Goal: Task Accomplishment & Management: Manage account settings

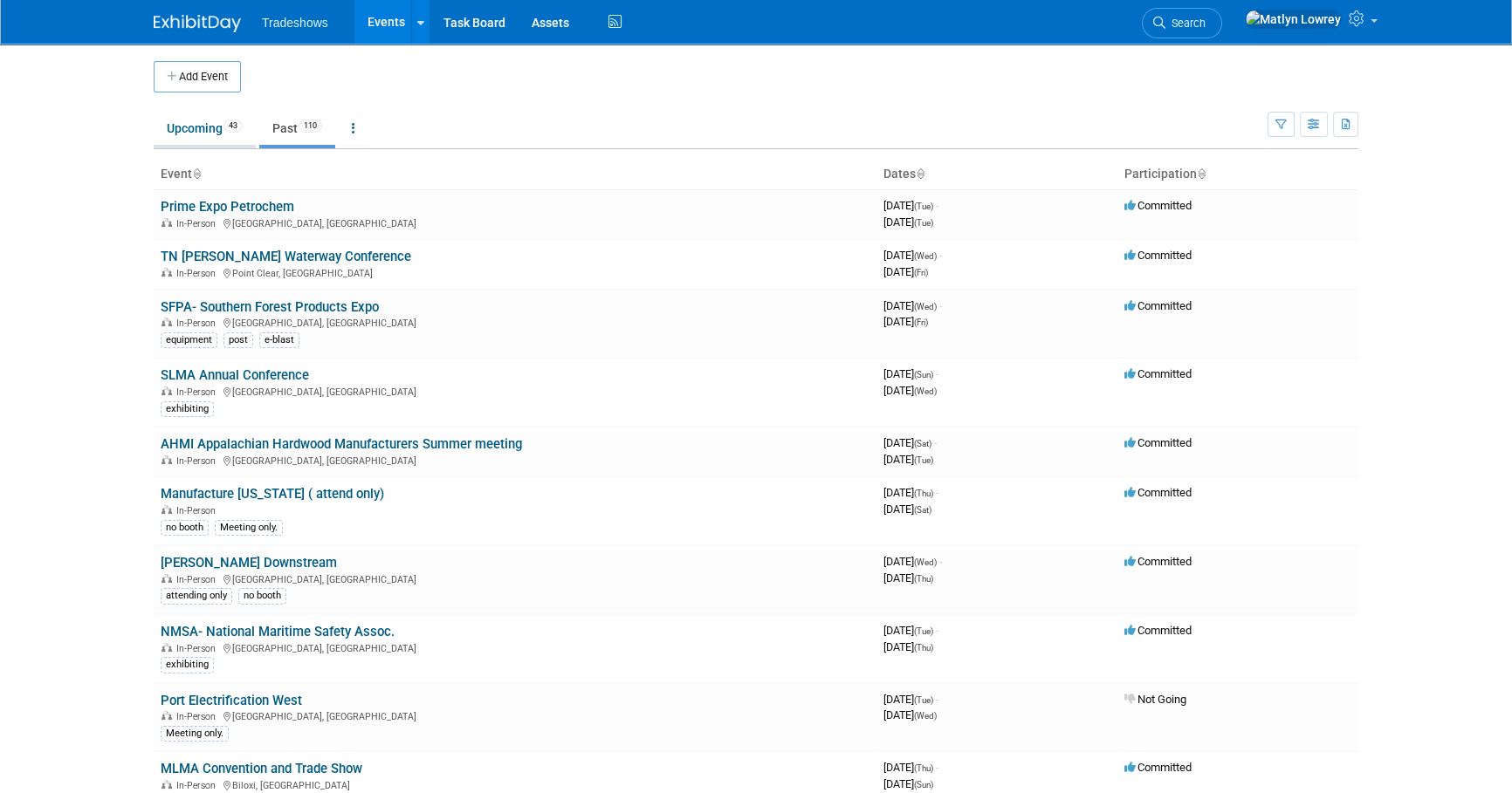
click at [198, 141] on link "Upcoming 43" at bounding box center [205, 128] width 102 height 33
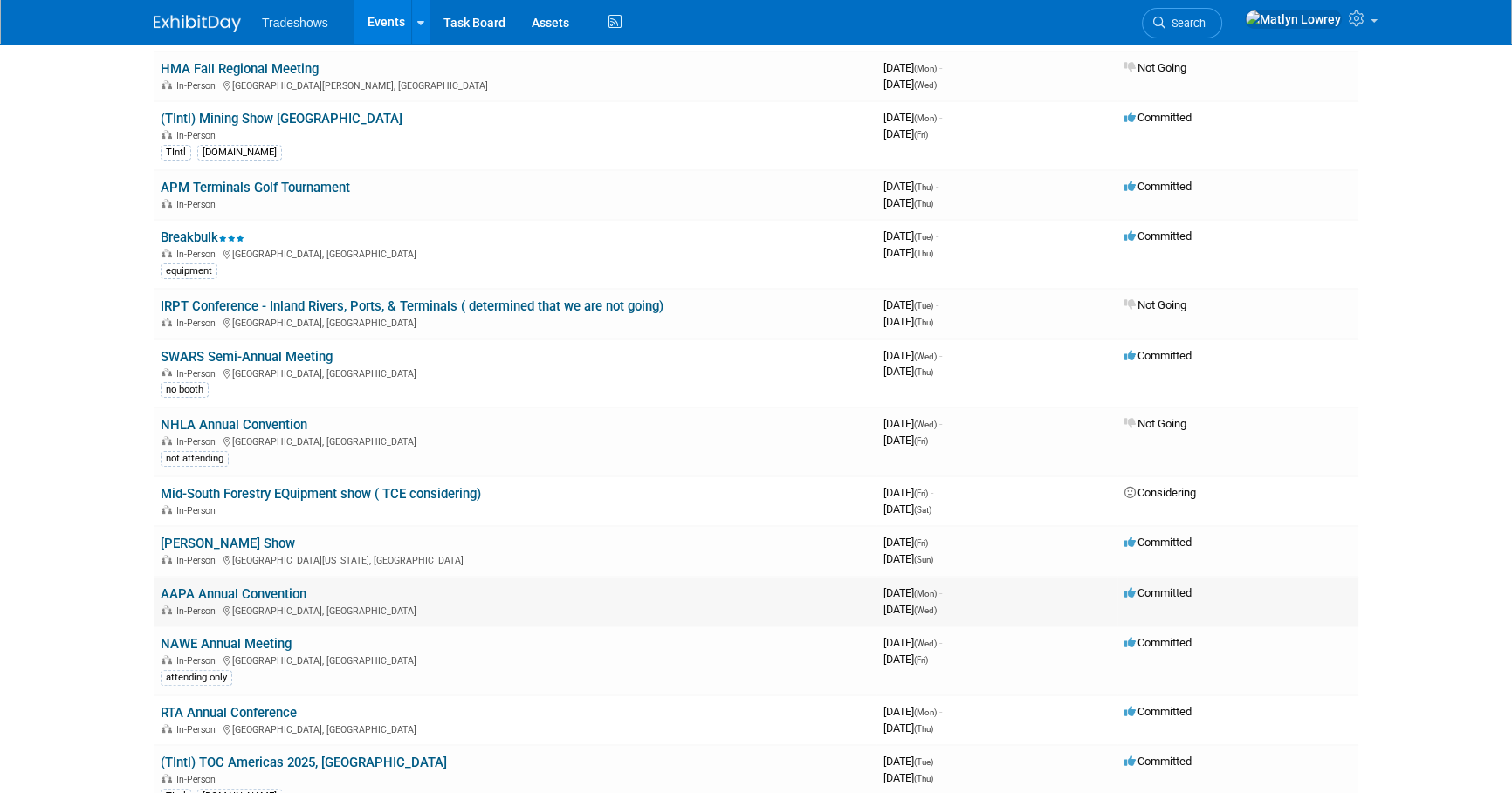
scroll to position [476, 0]
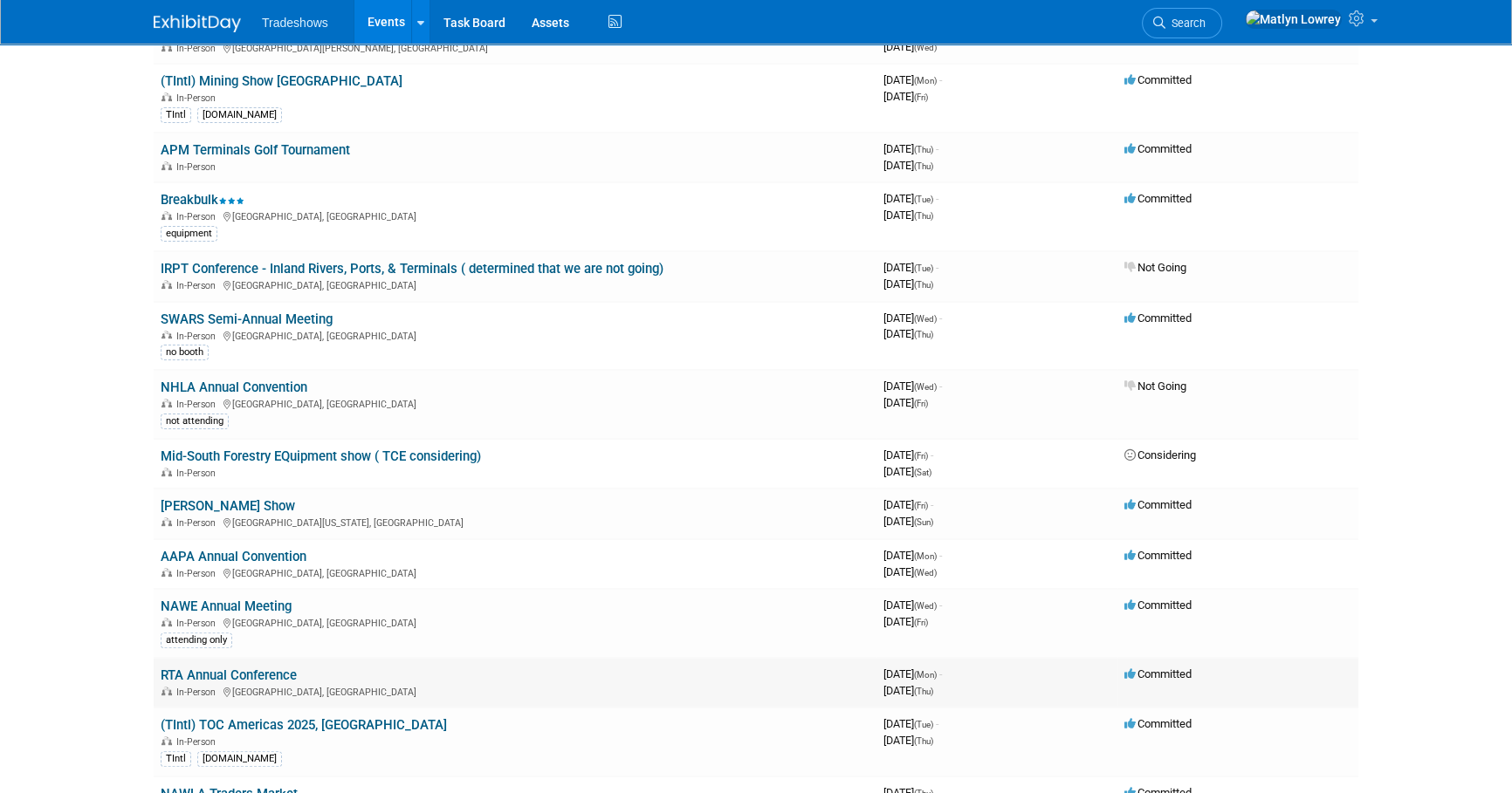
click at [199, 668] on link "RTA Annual Conference" at bounding box center [228, 675] width 136 height 16
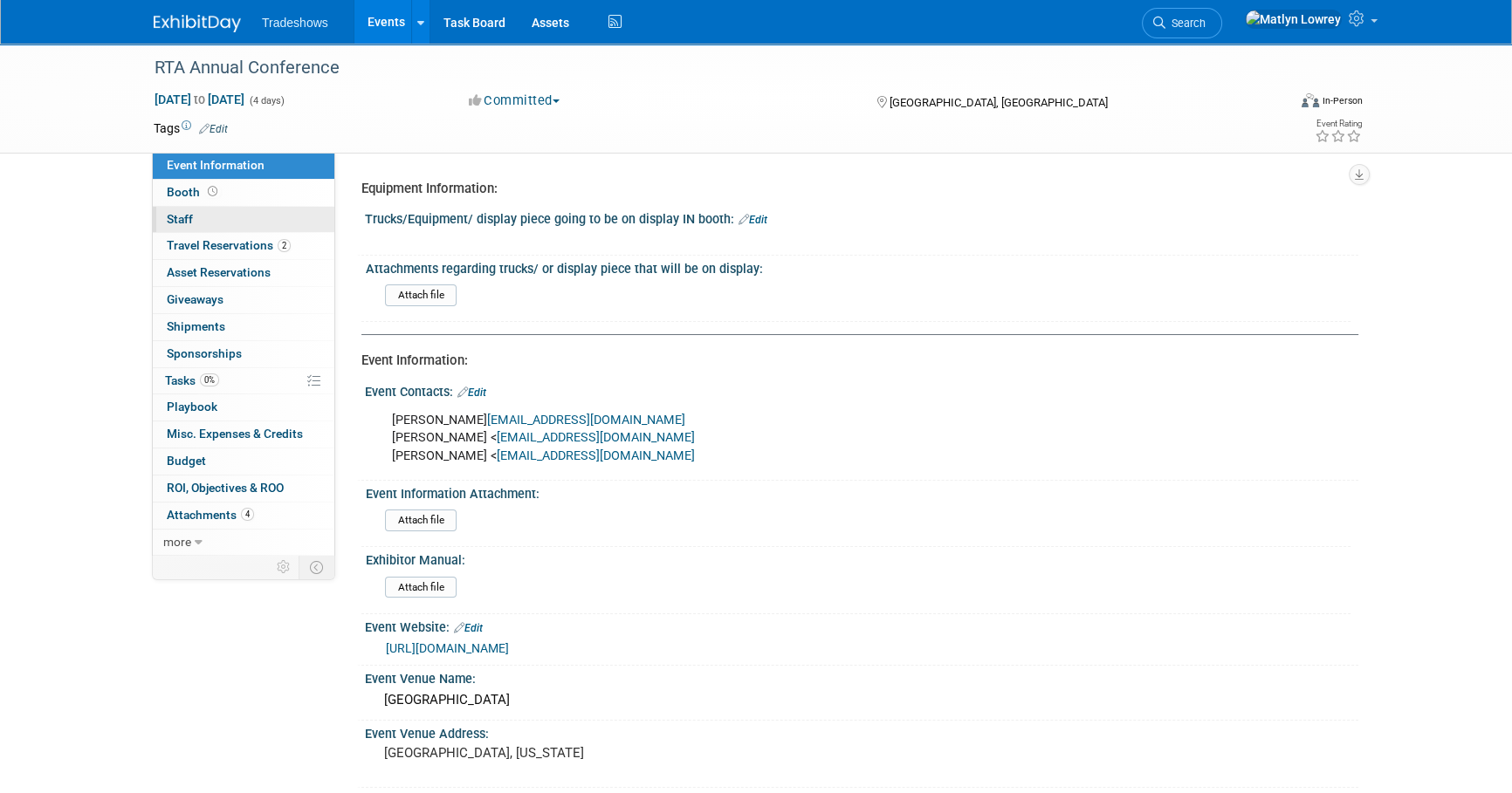
click at [194, 229] on link "0 Staff 0" at bounding box center [244, 220] width 182 height 26
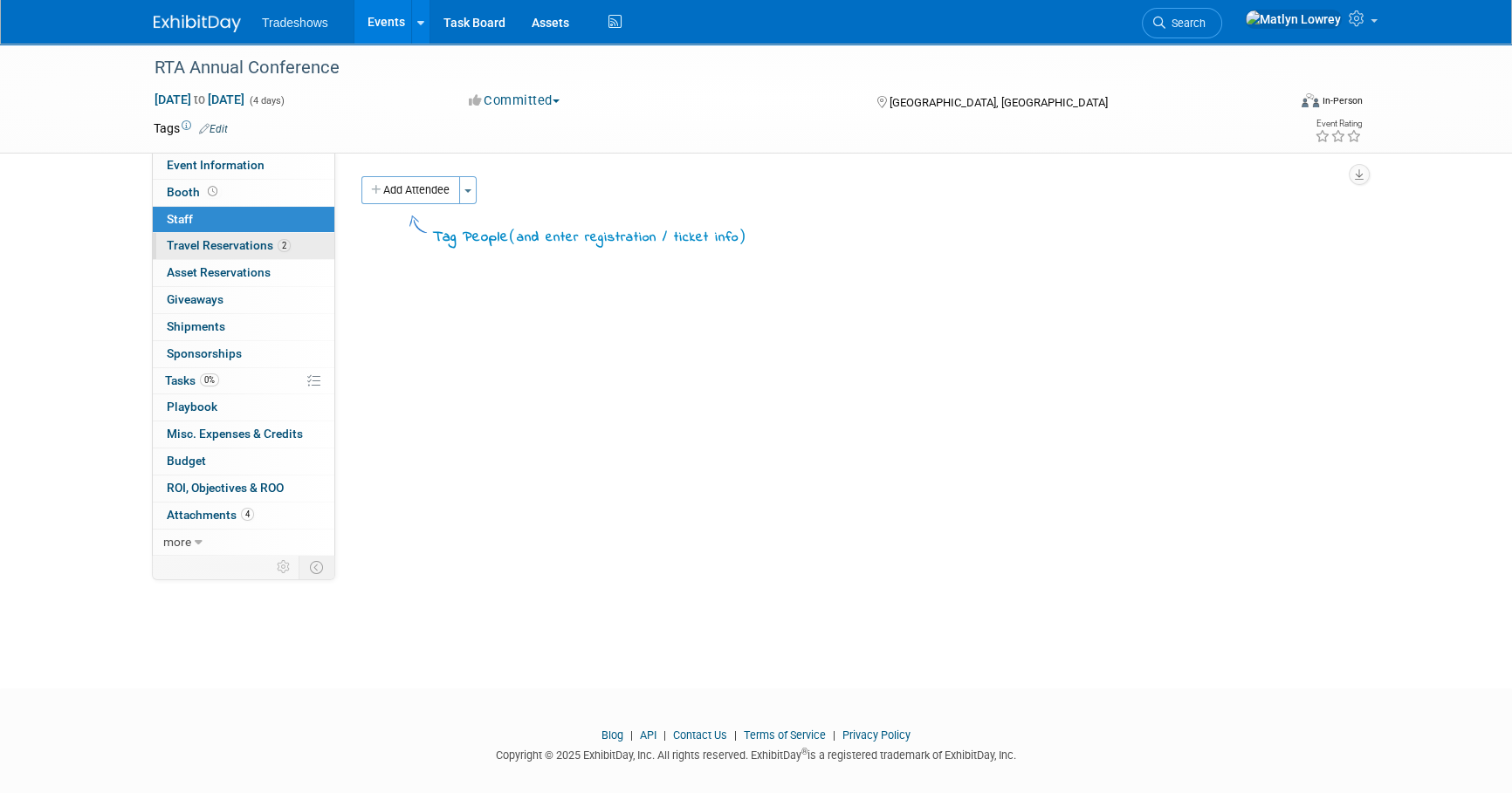
click at [195, 240] on span "Travel Reservations 2" at bounding box center [229, 245] width 124 height 14
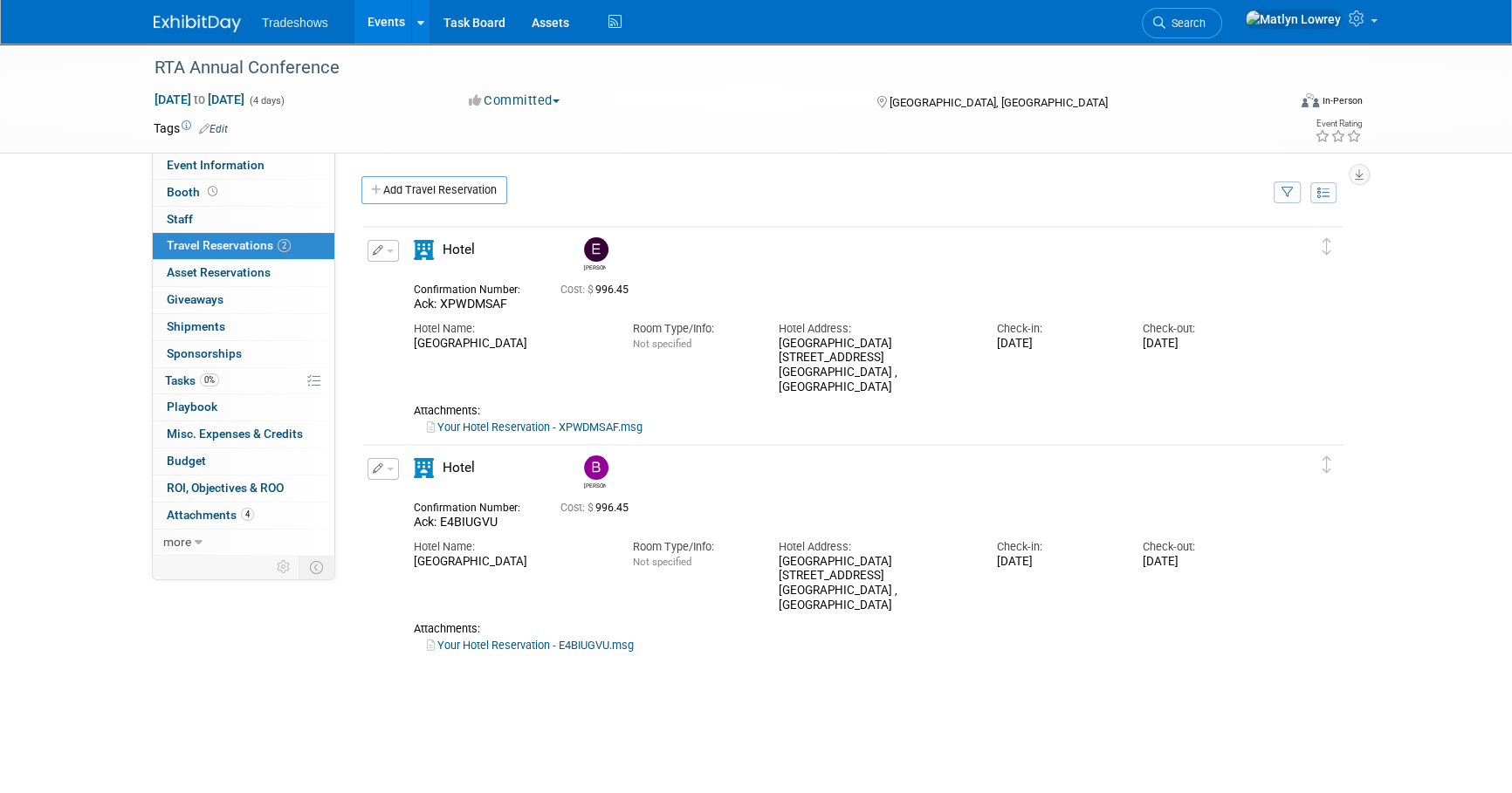
click at [363, 30] on link "Events" at bounding box center [386, 21] width 64 height 44
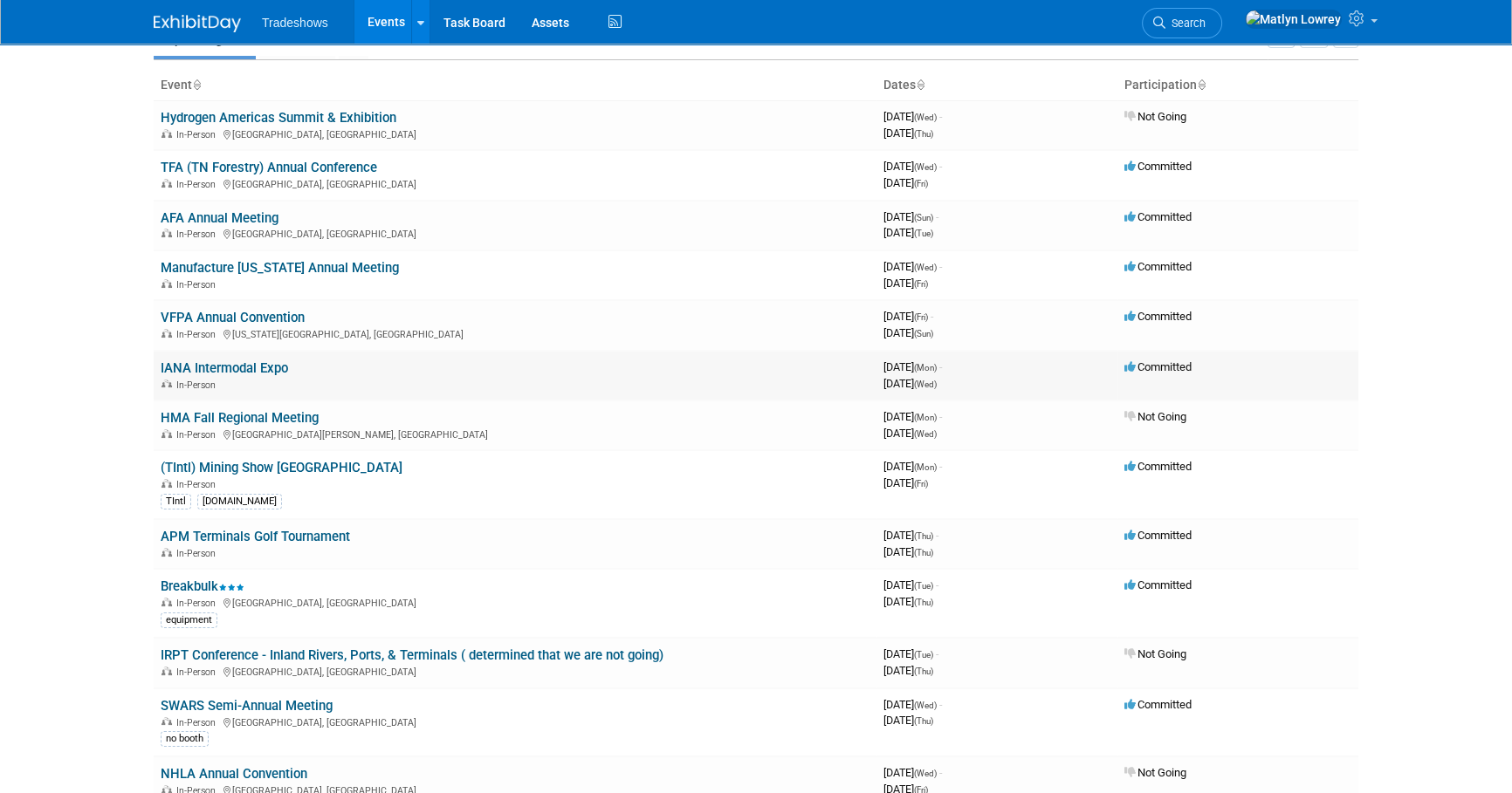
scroll to position [158, 0]
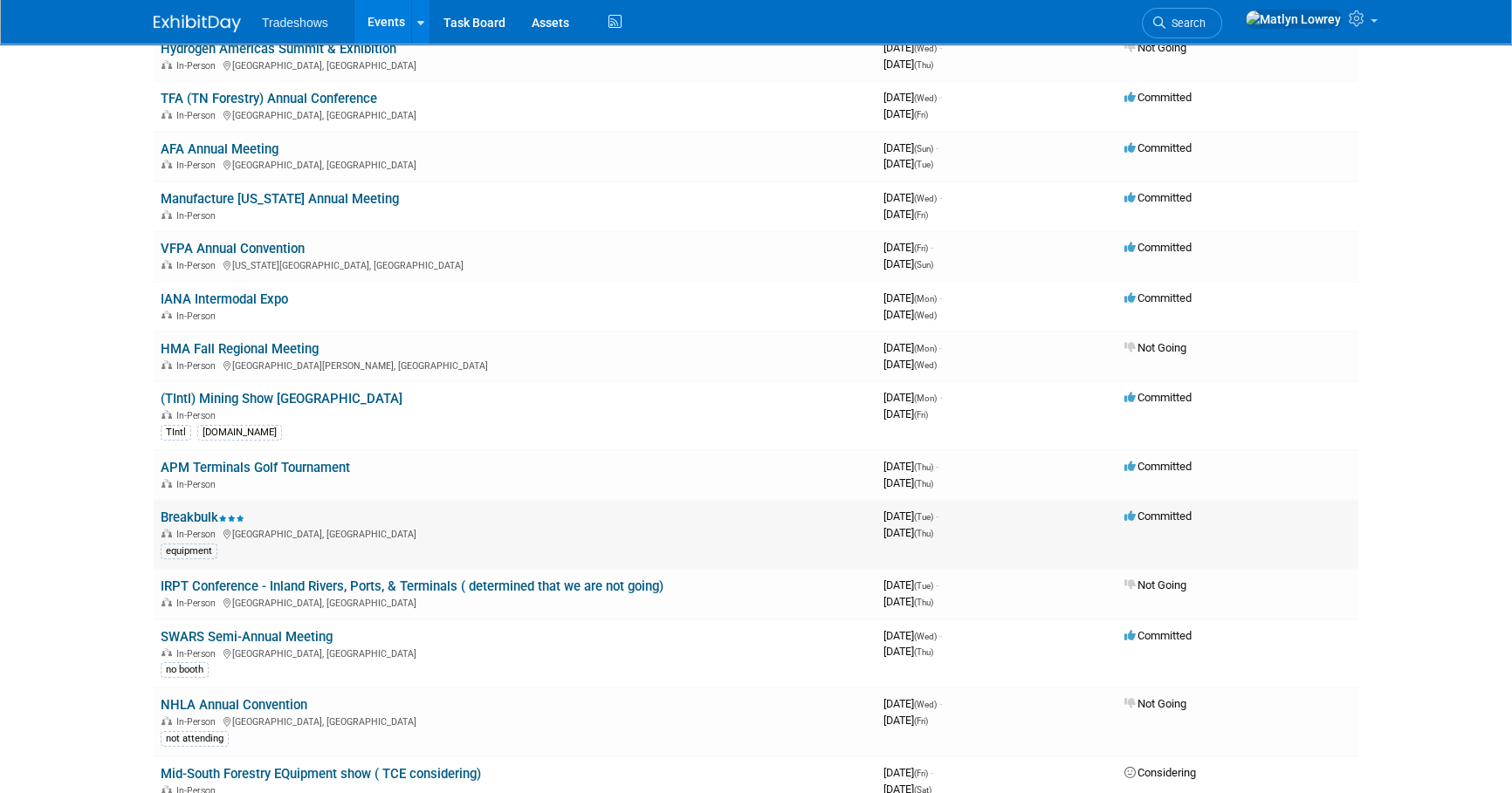
click at [203, 515] on link "Breakbulk" at bounding box center [202, 518] width 83 height 16
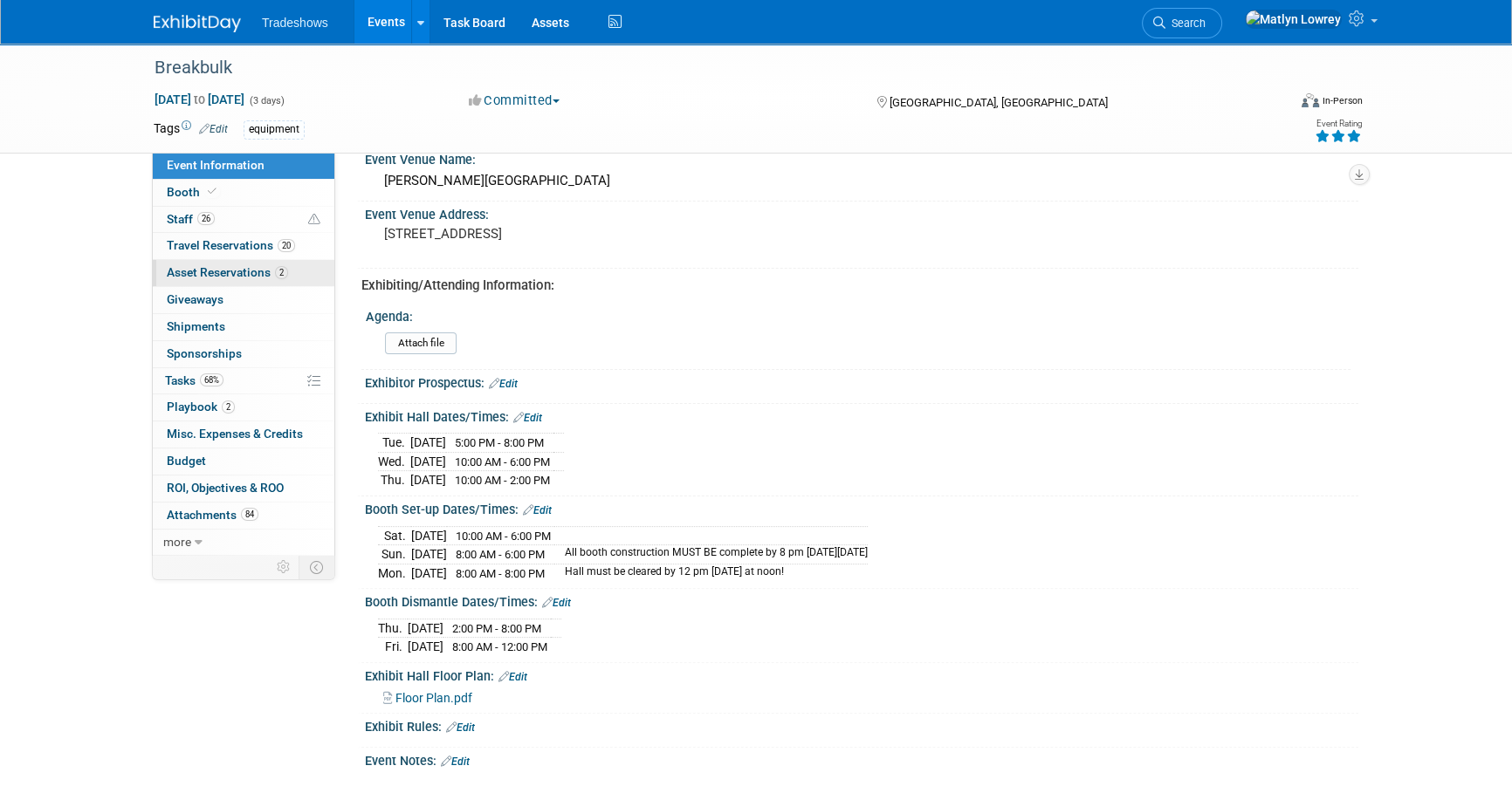
scroll to position [476, 0]
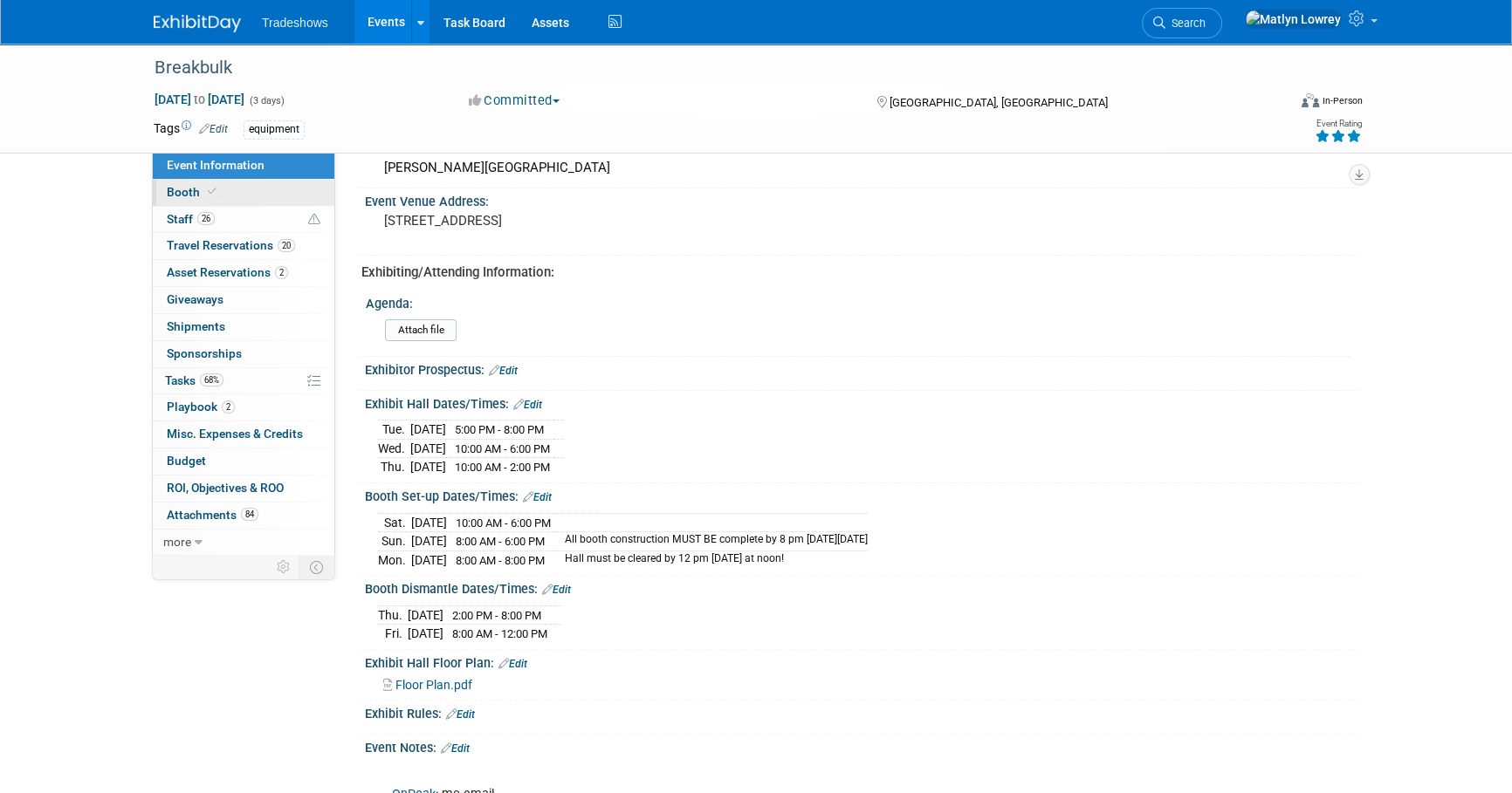
click at [236, 185] on link "Booth" at bounding box center [244, 193] width 182 height 26
select select "Certificate of insurance not needed"
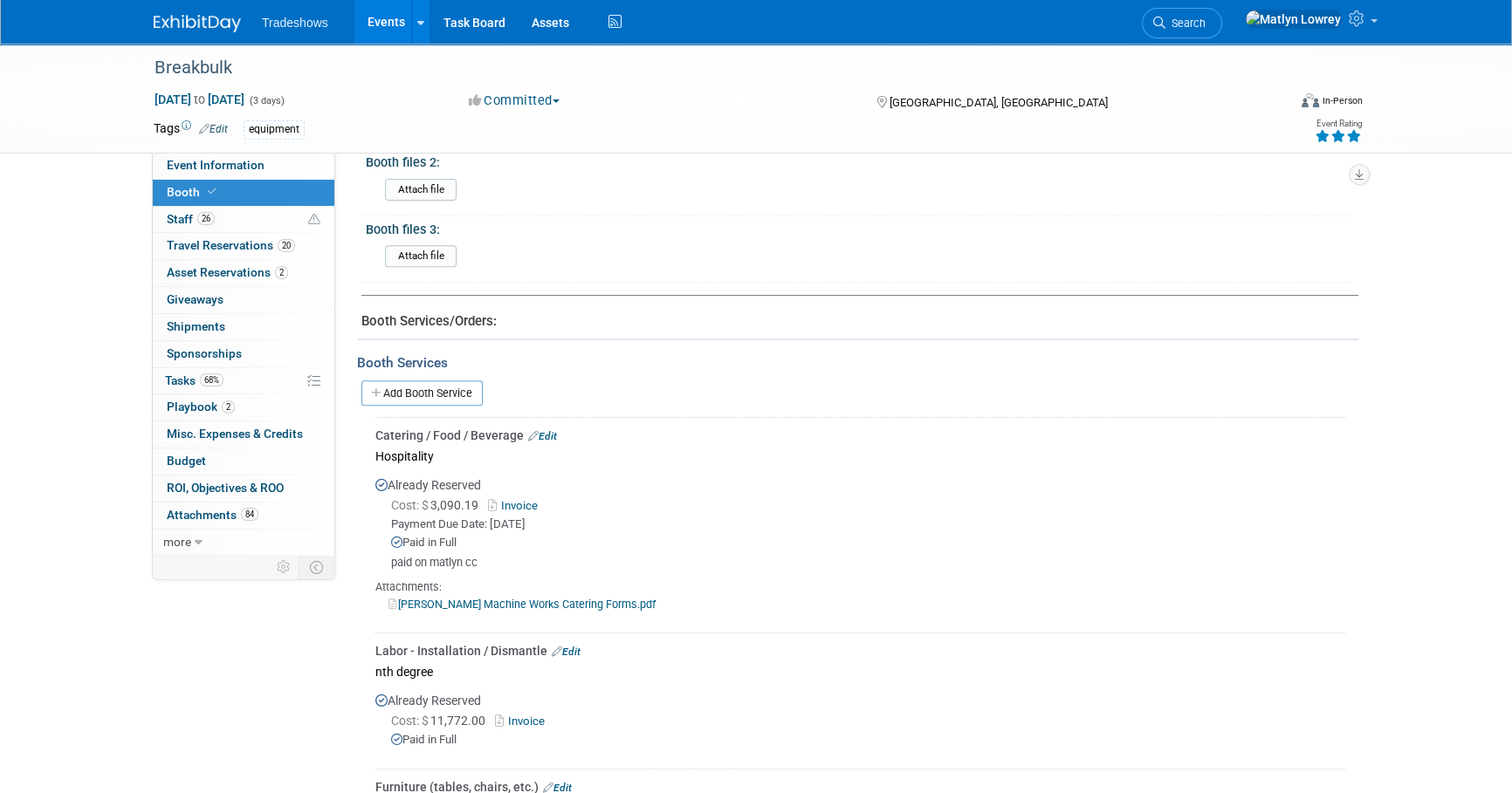
scroll to position [793, 0]
click at [427, 394] on link "Add Booth Service" at bounding box center [422, 393] width 122 height 25
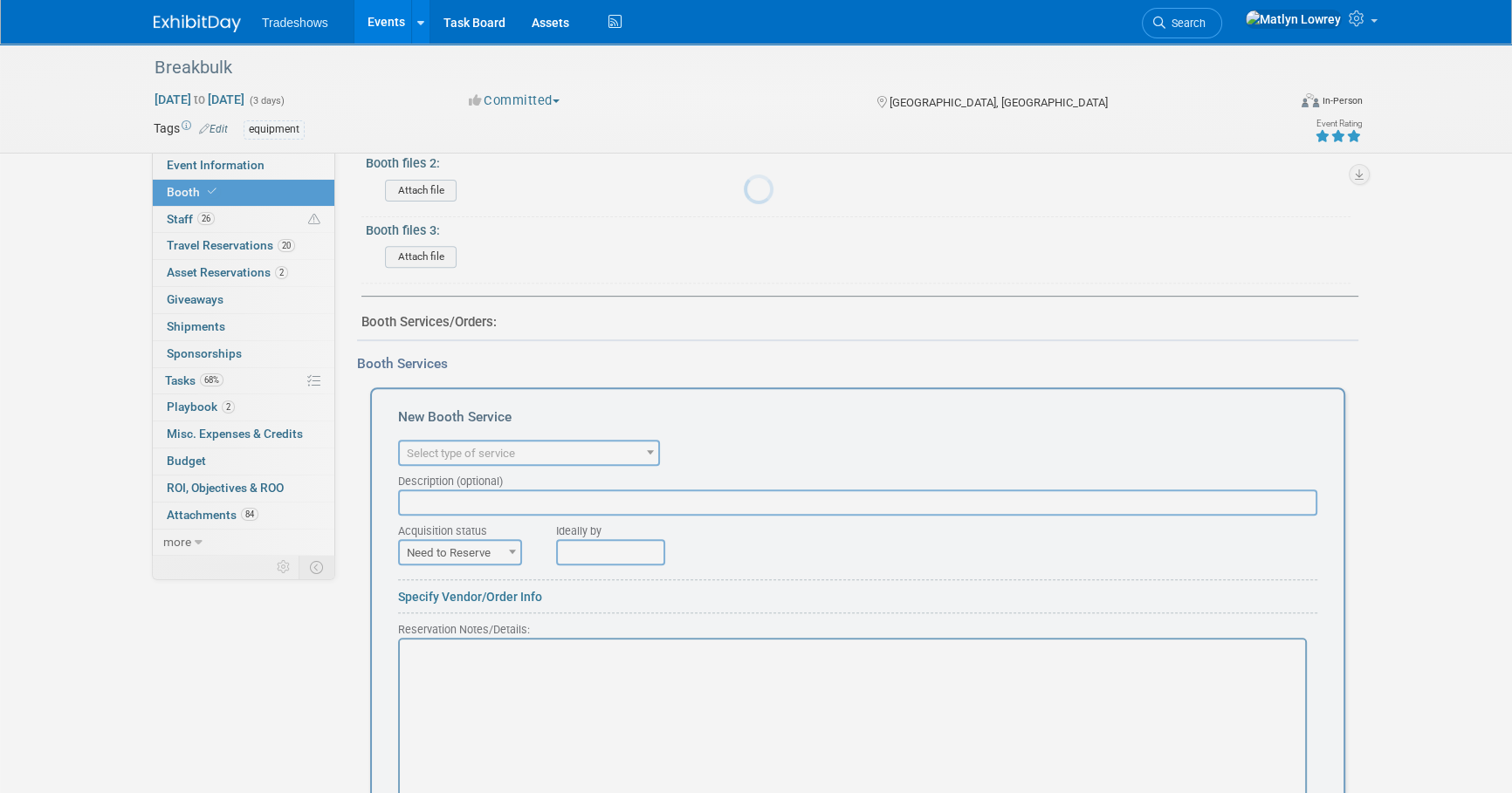
scroll to position [0, 0]
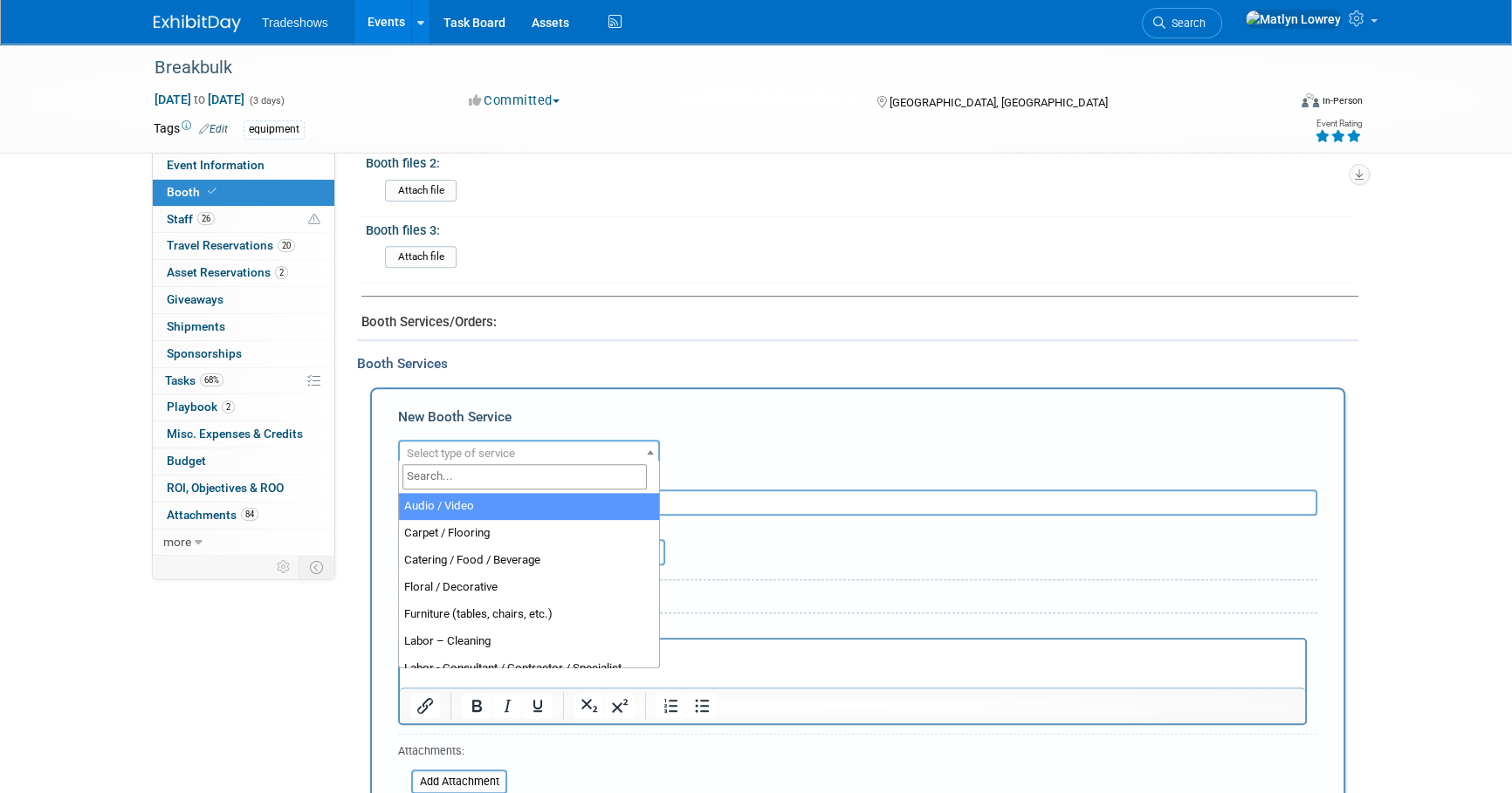
click at [434, 454] on span "Select type of service" at bounding box center [461, 454] width 109 height 13
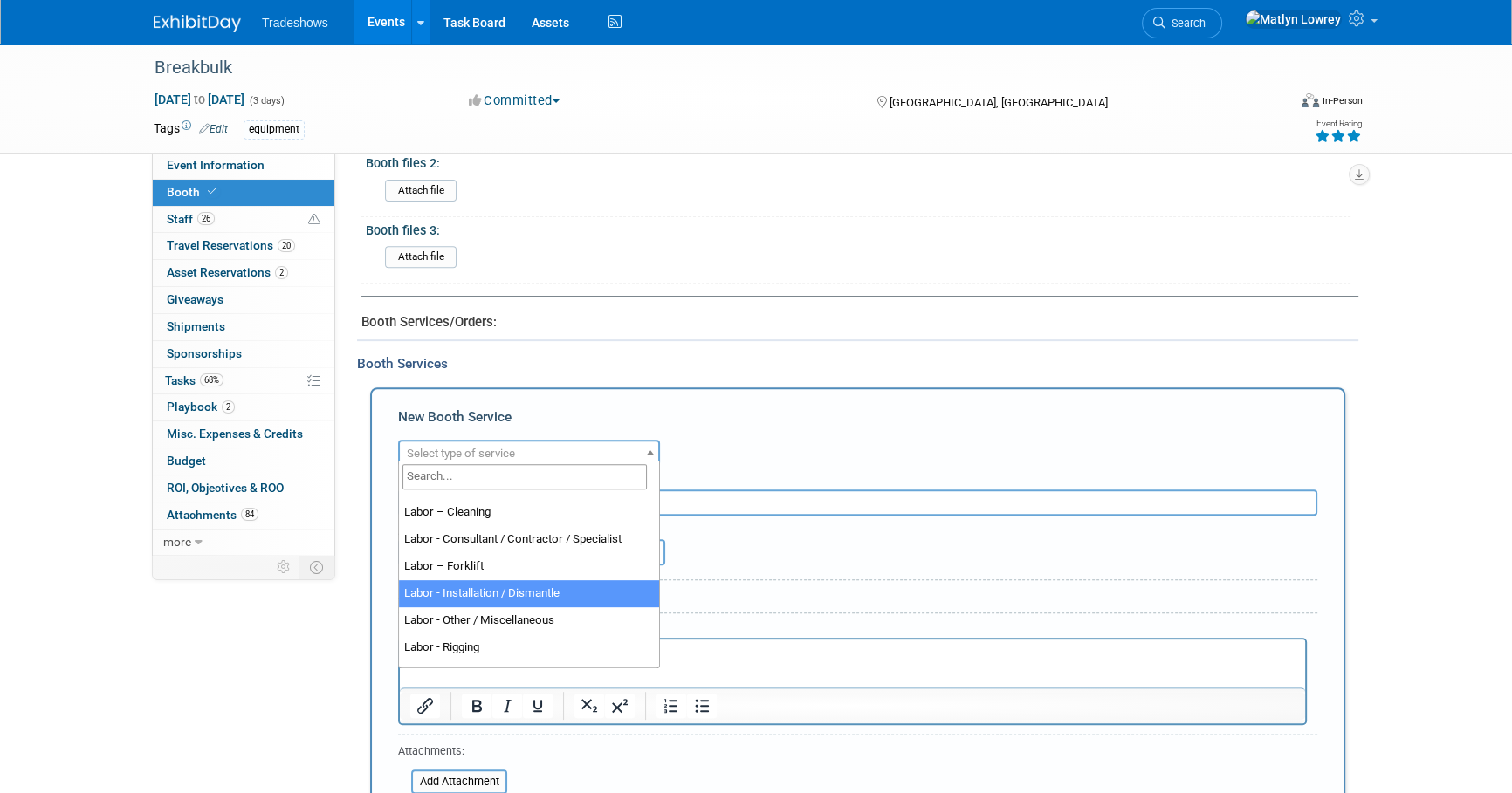
scroll to position [50, 0]
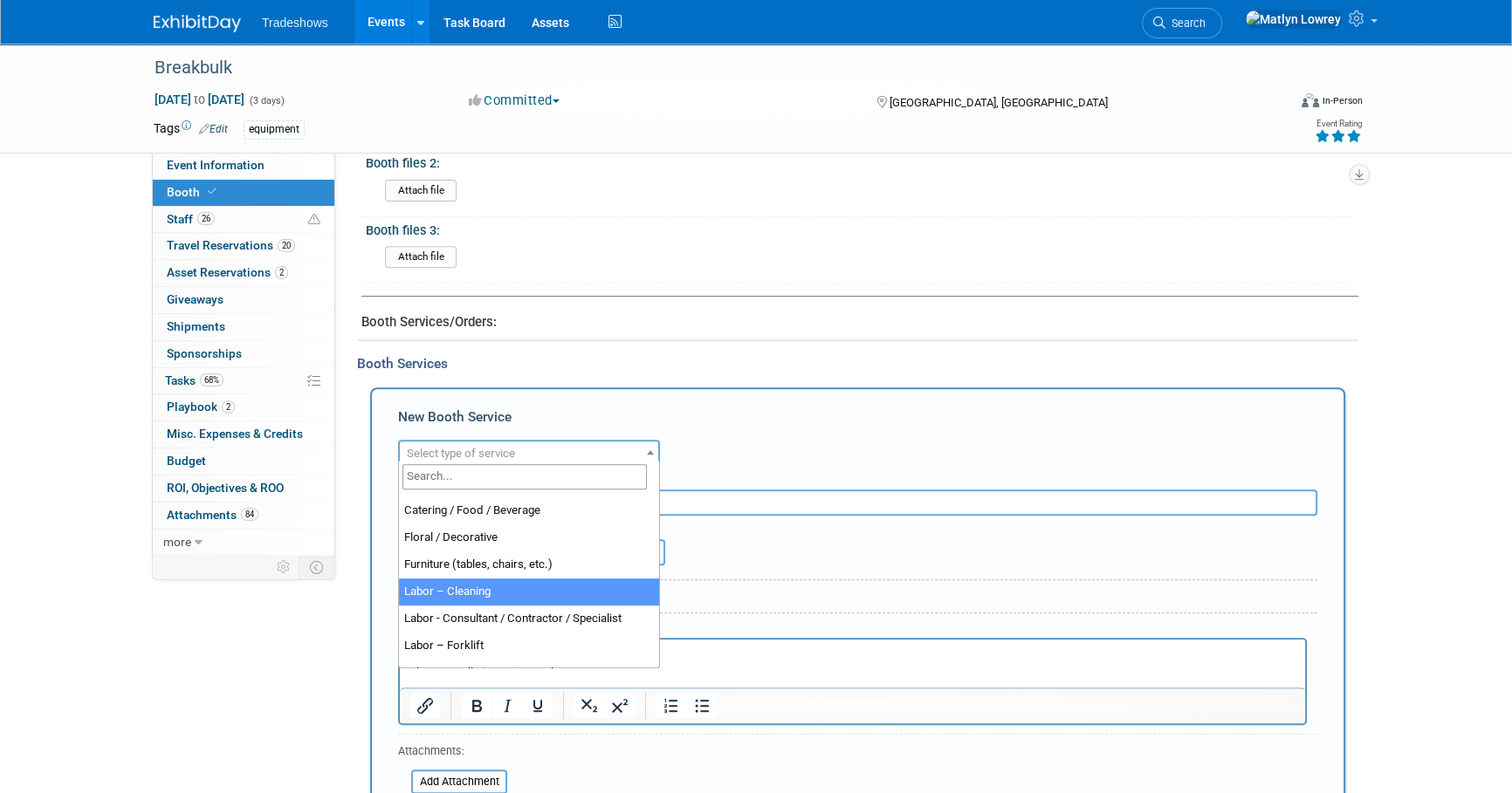
select select "14"
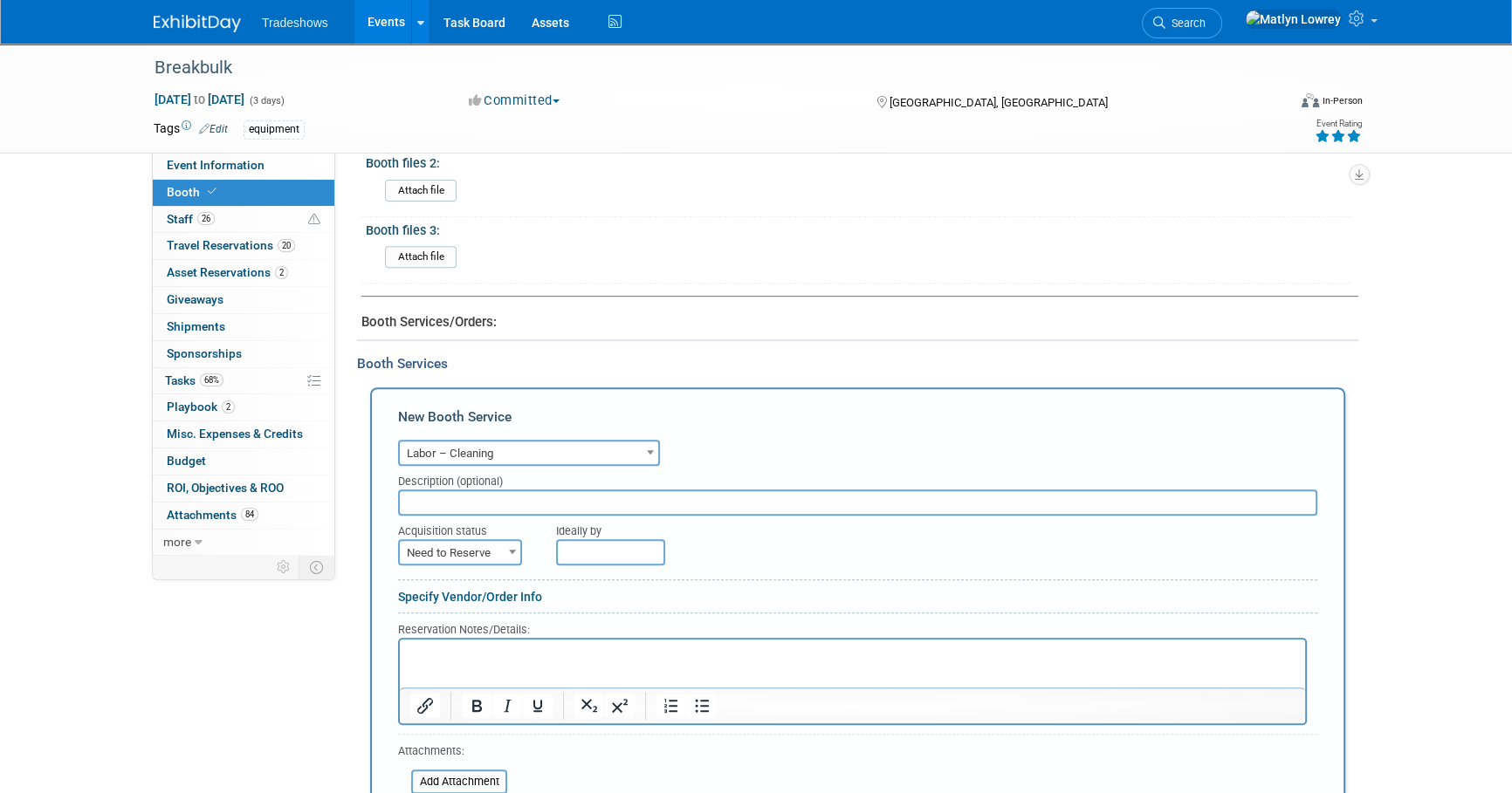
click at [425, 503] on input "text" at bounding box center [857, 503] width 919 height 26
type input "Detailer for Trucks"
click at [421, 555] on span "Need to Reserve" at bounding box center [460, 553] width 121 height 24
select select "2"
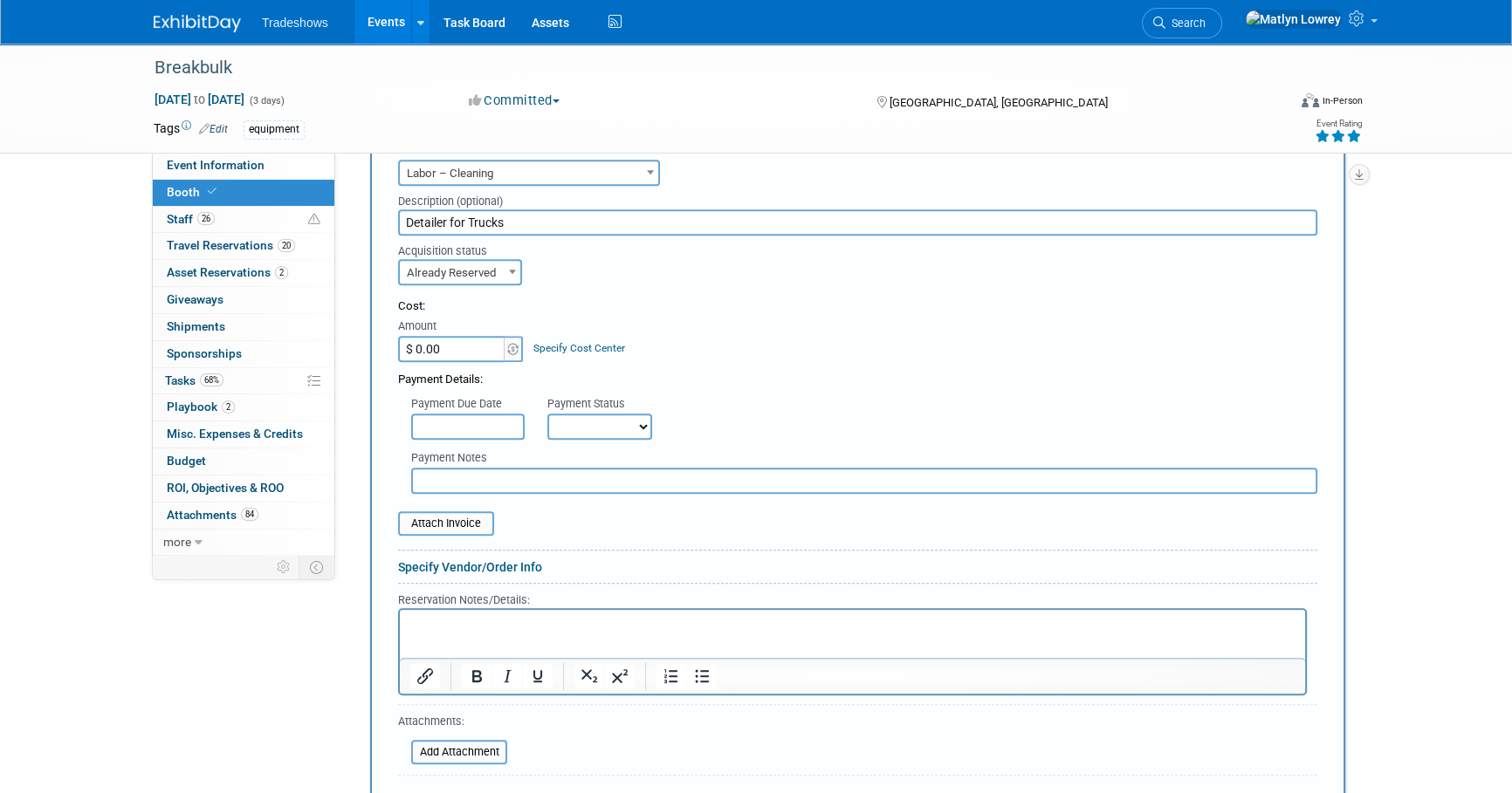
scroll to position [1110, 0]
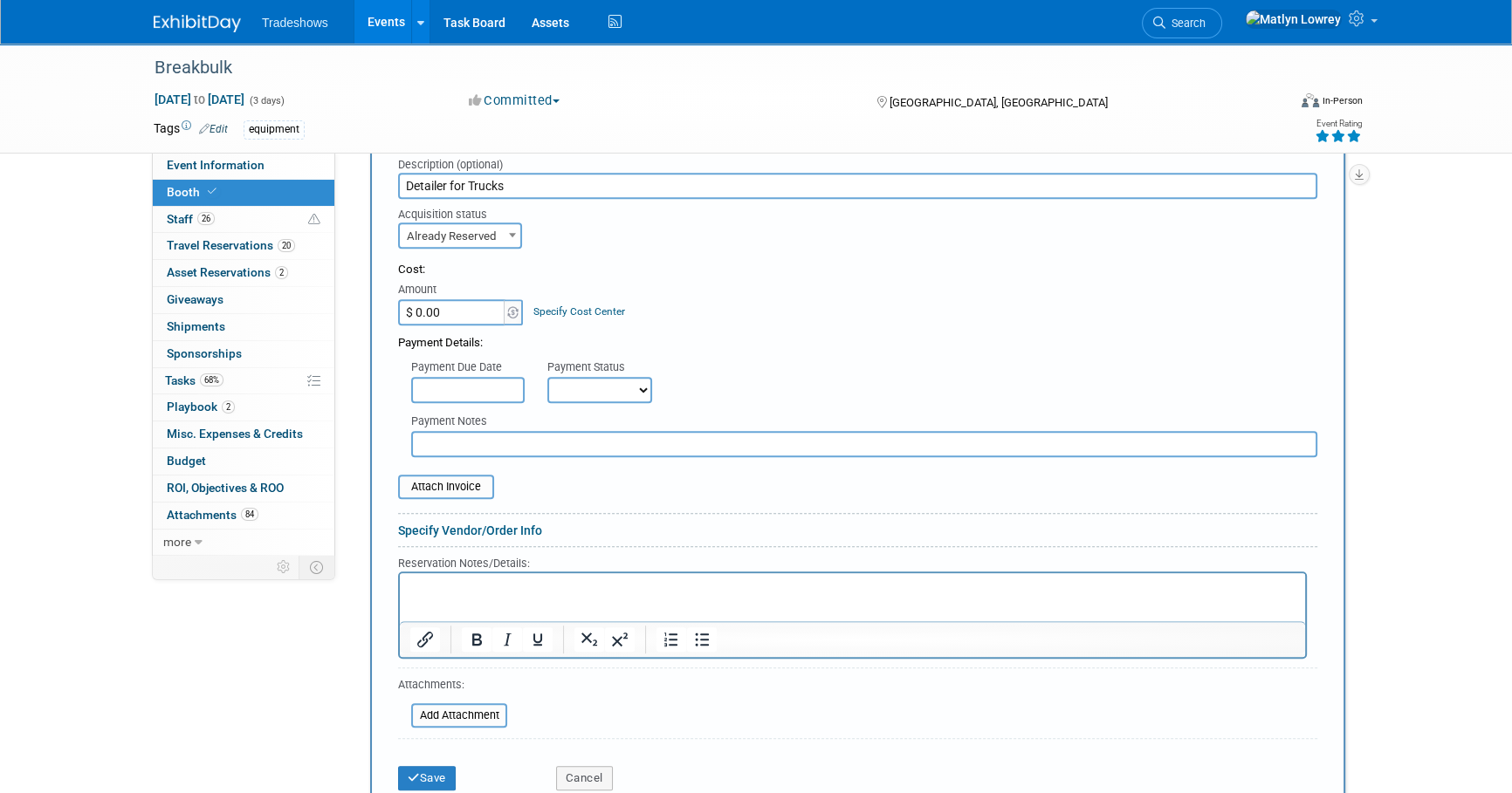
click at [447, 301] on input "$ 0.00" at bounding box center [453, 313] width 109 height 26
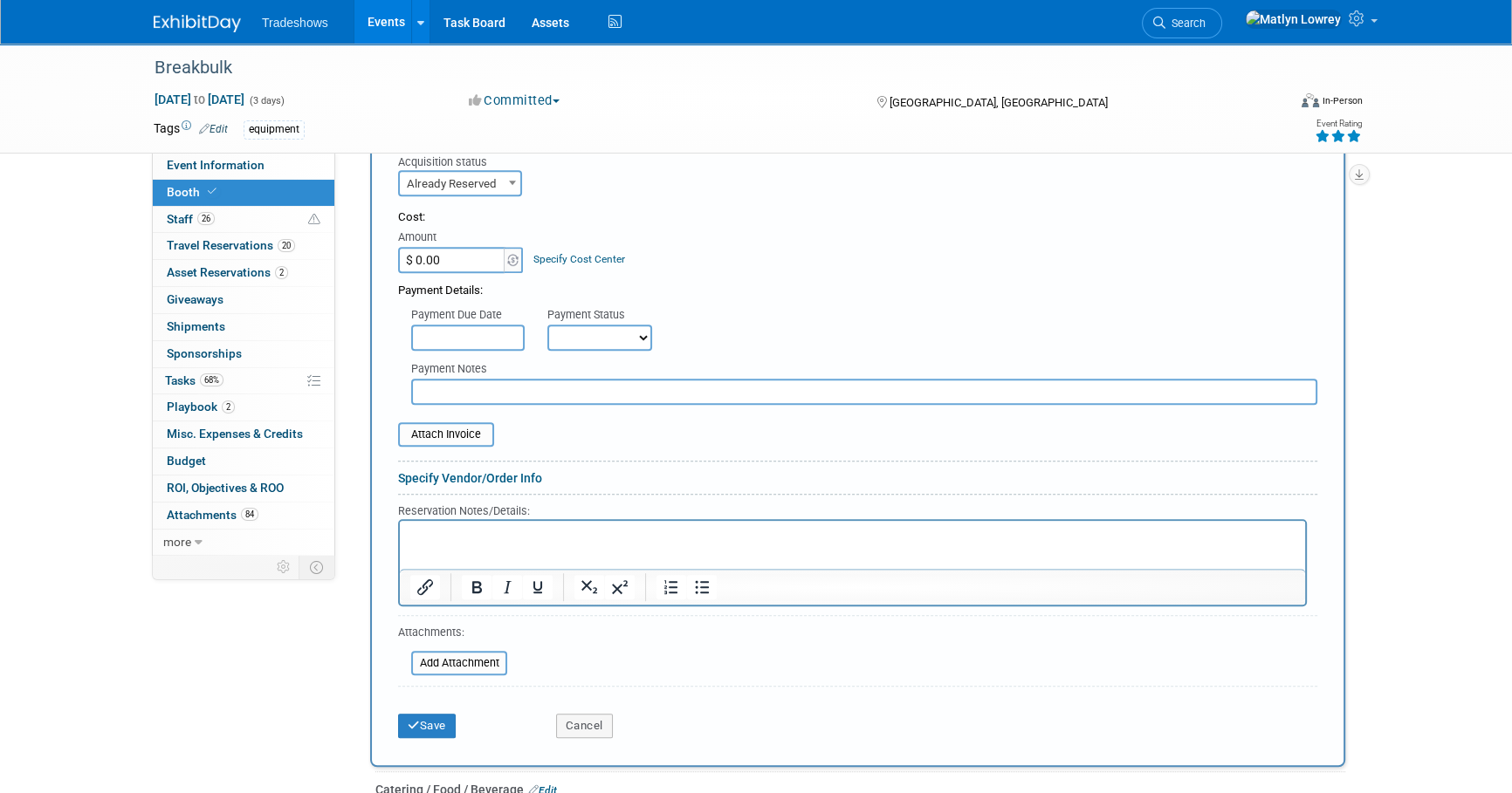
scroll to position [1190, 0]
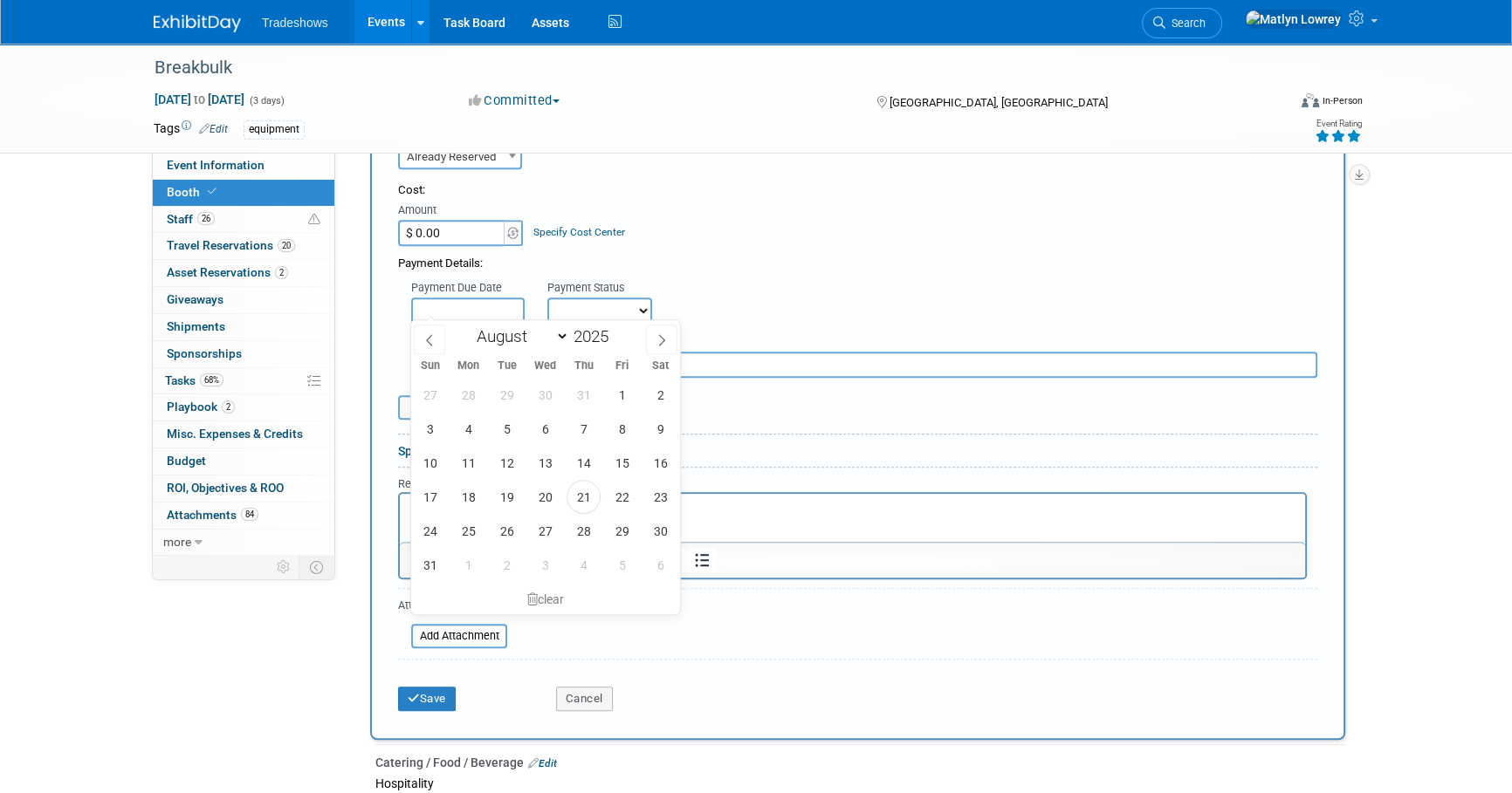
click at [416, 236] on input "$ 0.00" at bounding box center [453, 233] width 109 height 26
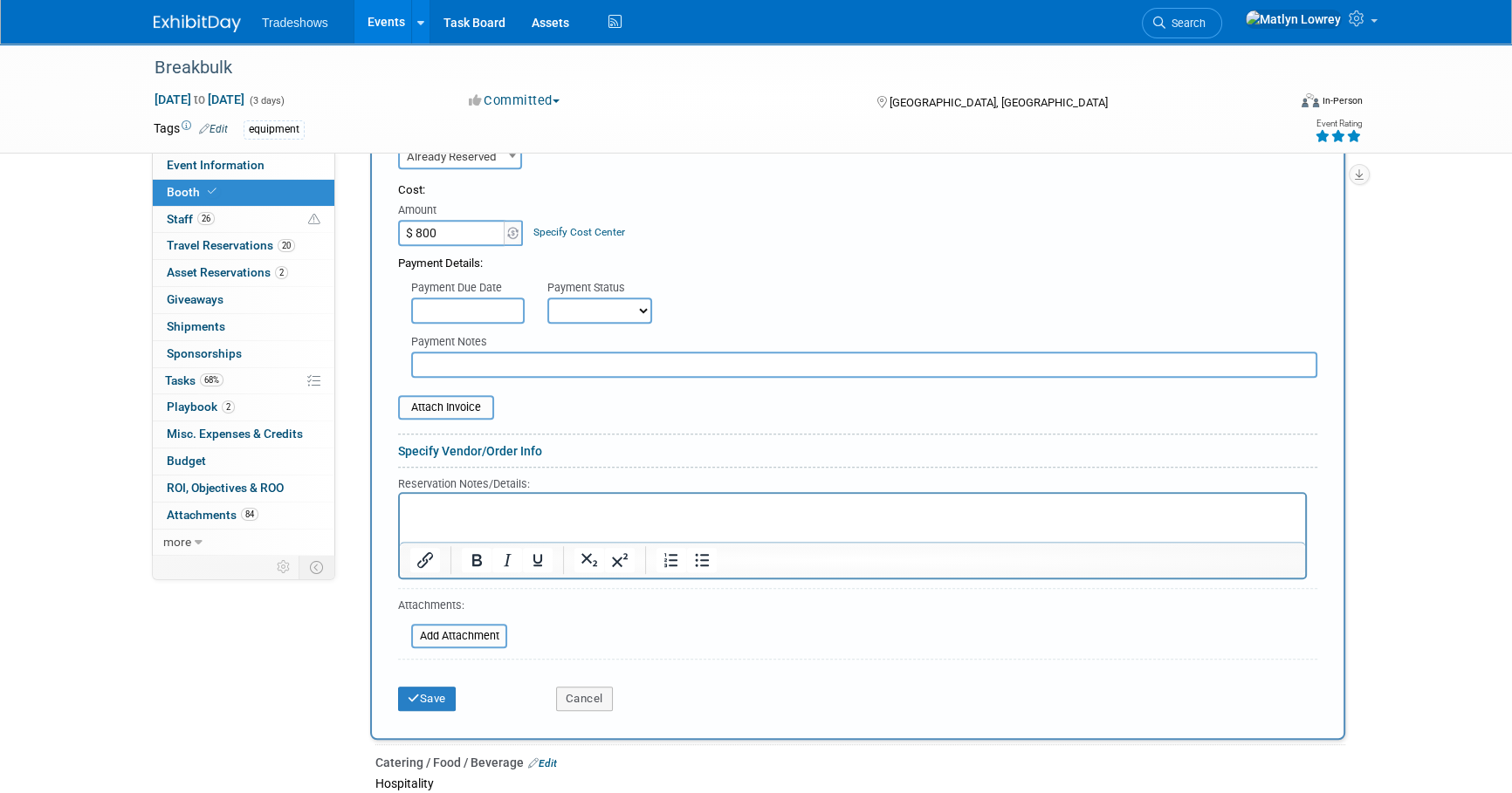
type input "$ 800.00"
click at [437, 362] on input "text" at bounding box center [864, 365] width 906 height 26
type input "paid on MC cc on 8/21"
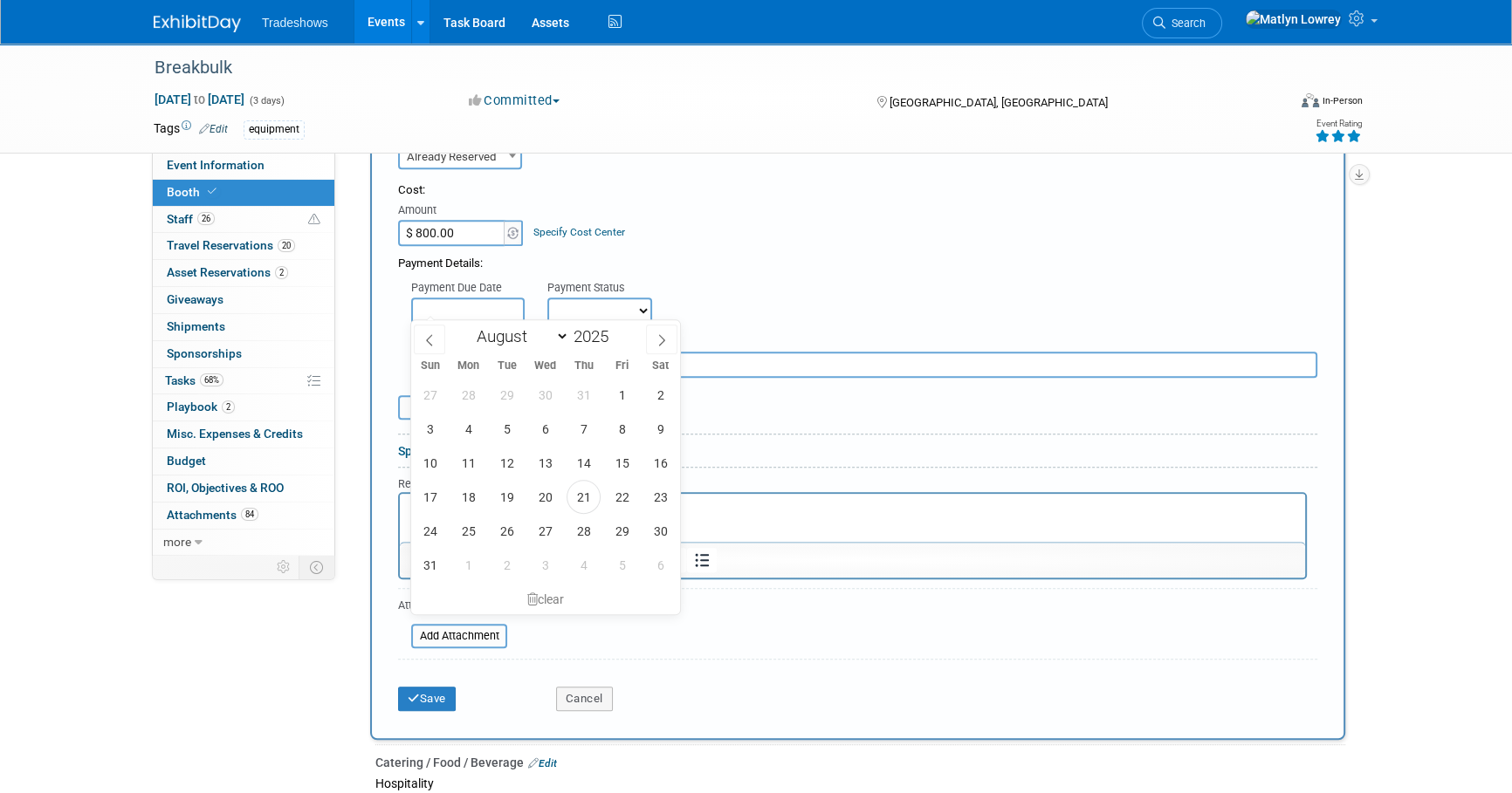
click at [487, 298] on input "text" at bounding box center [468, 311] width 113 height 26
click at [660, 334] on icon at bounding box center [661, 339] width 12 height 12
select select "8"
click at [615, 469] on span "19" at bounding box center [621, 463] width 34 height 34
type input "Sep 19, 2025"
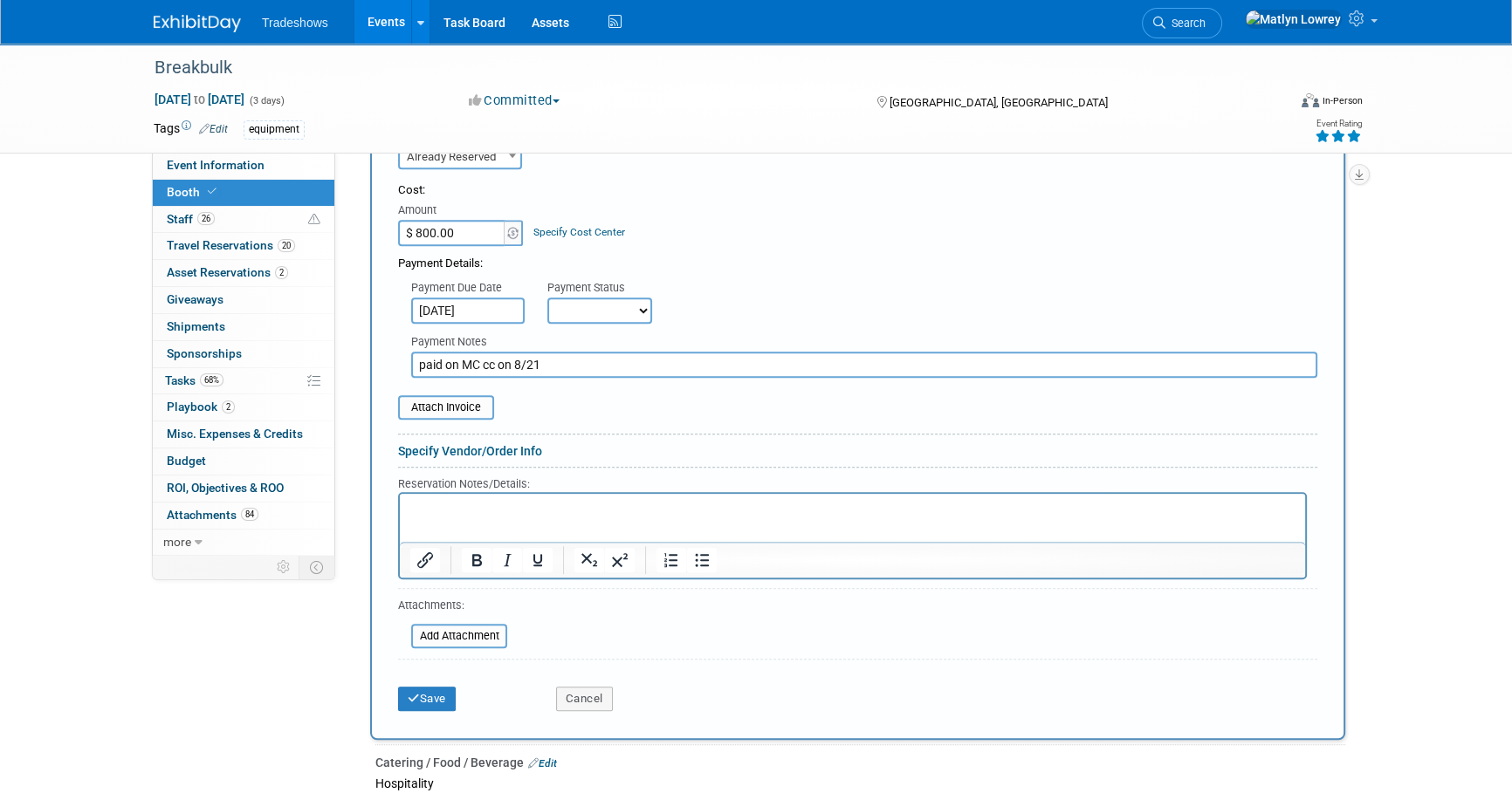
click at [596, 324] on div "Payment Notes paid on MC cc on 8/21" at bounding box center [857, 351] width 945 height 54
click at [594, 305] on select "Not Paid Yet Partially Paid Paid in Full" at bounding box center [599, 311] width 105 height 26
select select "1"
click at [547, 298] on select "Not Paid Yet Partially Paid Paid in Full" at bounding box center [599, 311] width 105 height 26
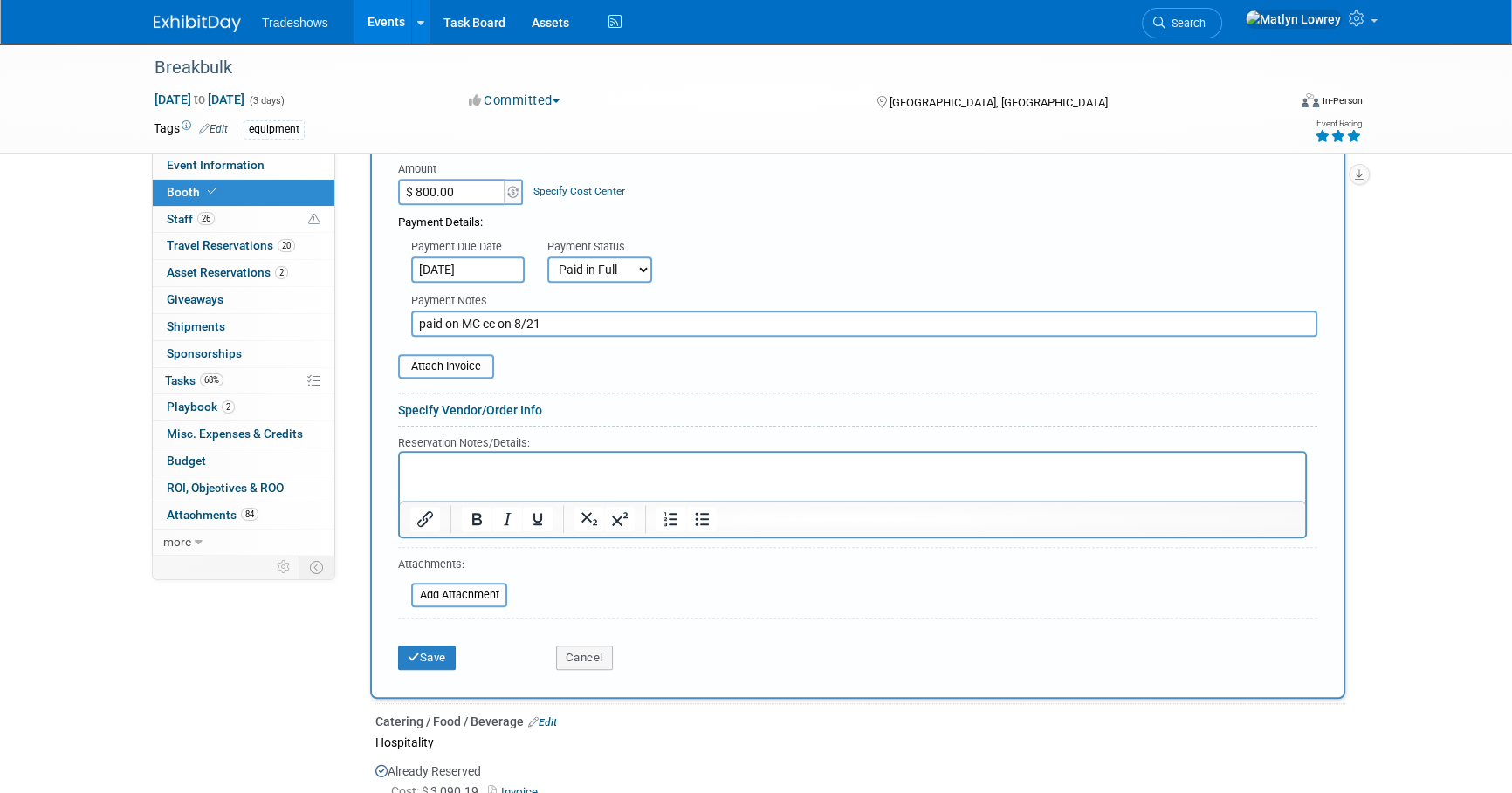
scroll to position [1269, 0]
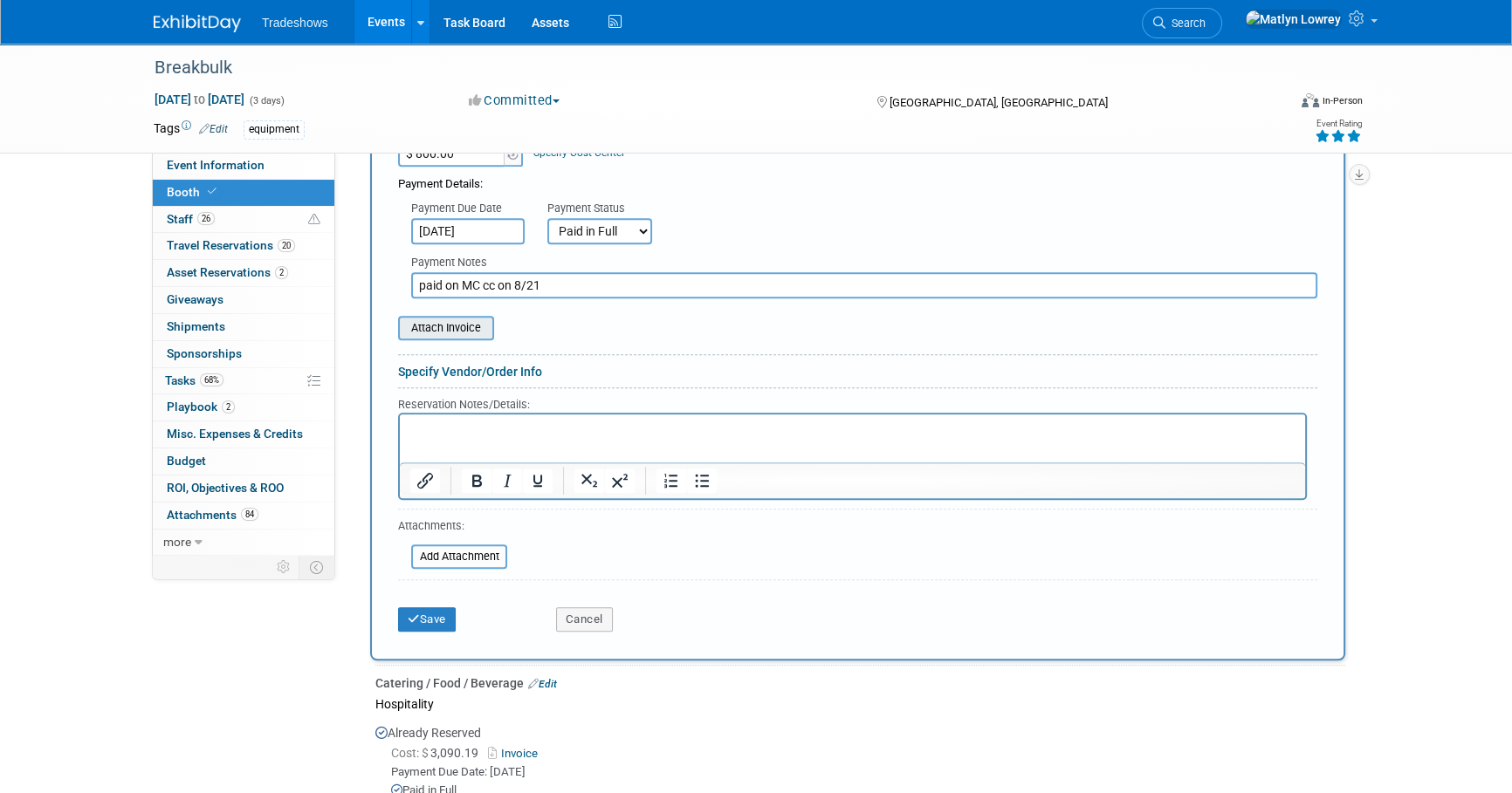
click at [454, 328] on input "file" at bounding box center [389, 328] width 208 height 21
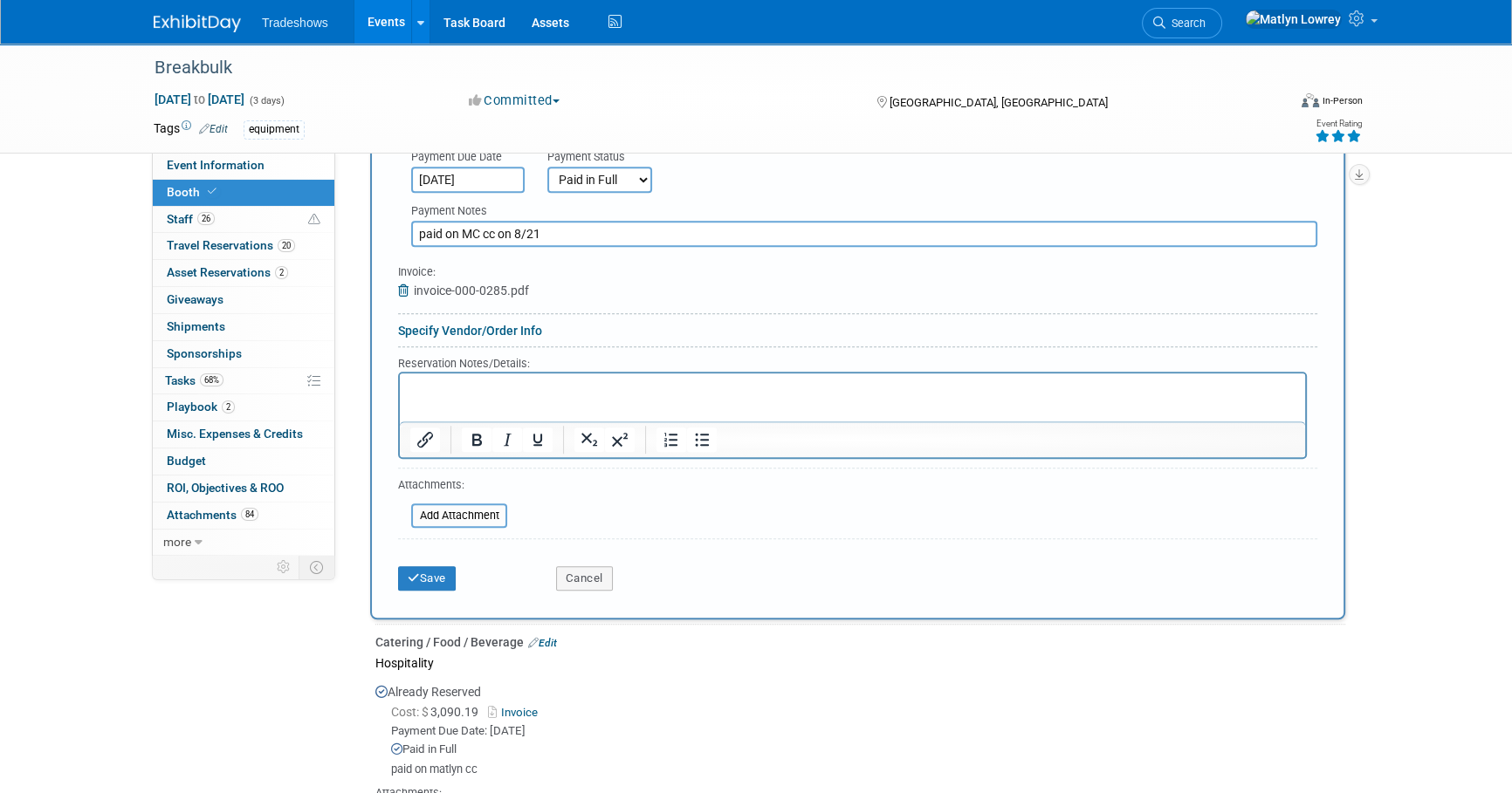
scroll to position [1349, 0]
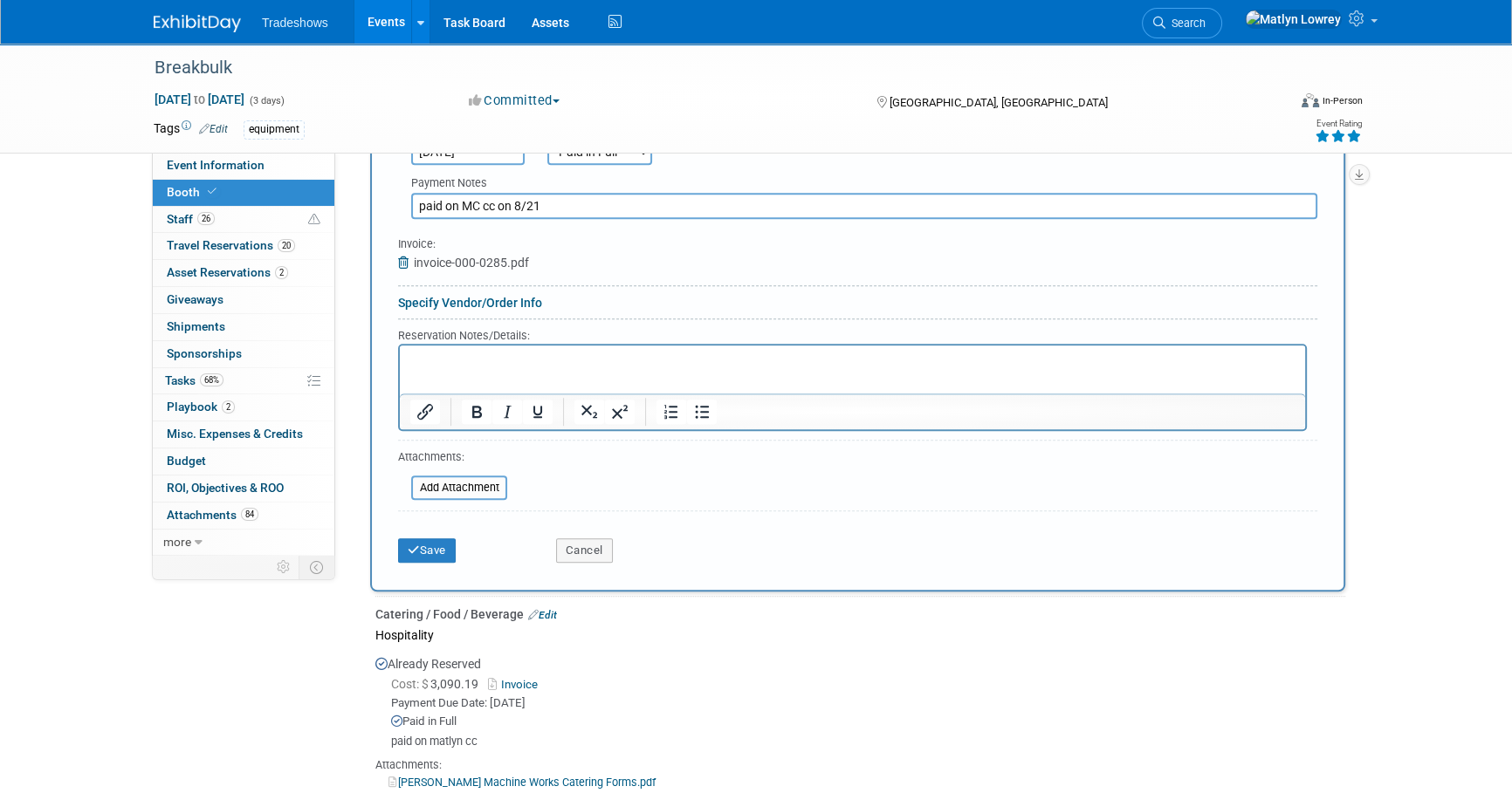
click at [433, 359] on p "Rich Text Area. Press ALT-0 for help." at bounding box center [852, 360] width 885 height 17
click at [442, 550] on button "Save" at bounding box center [427, 551] width 58 height 24
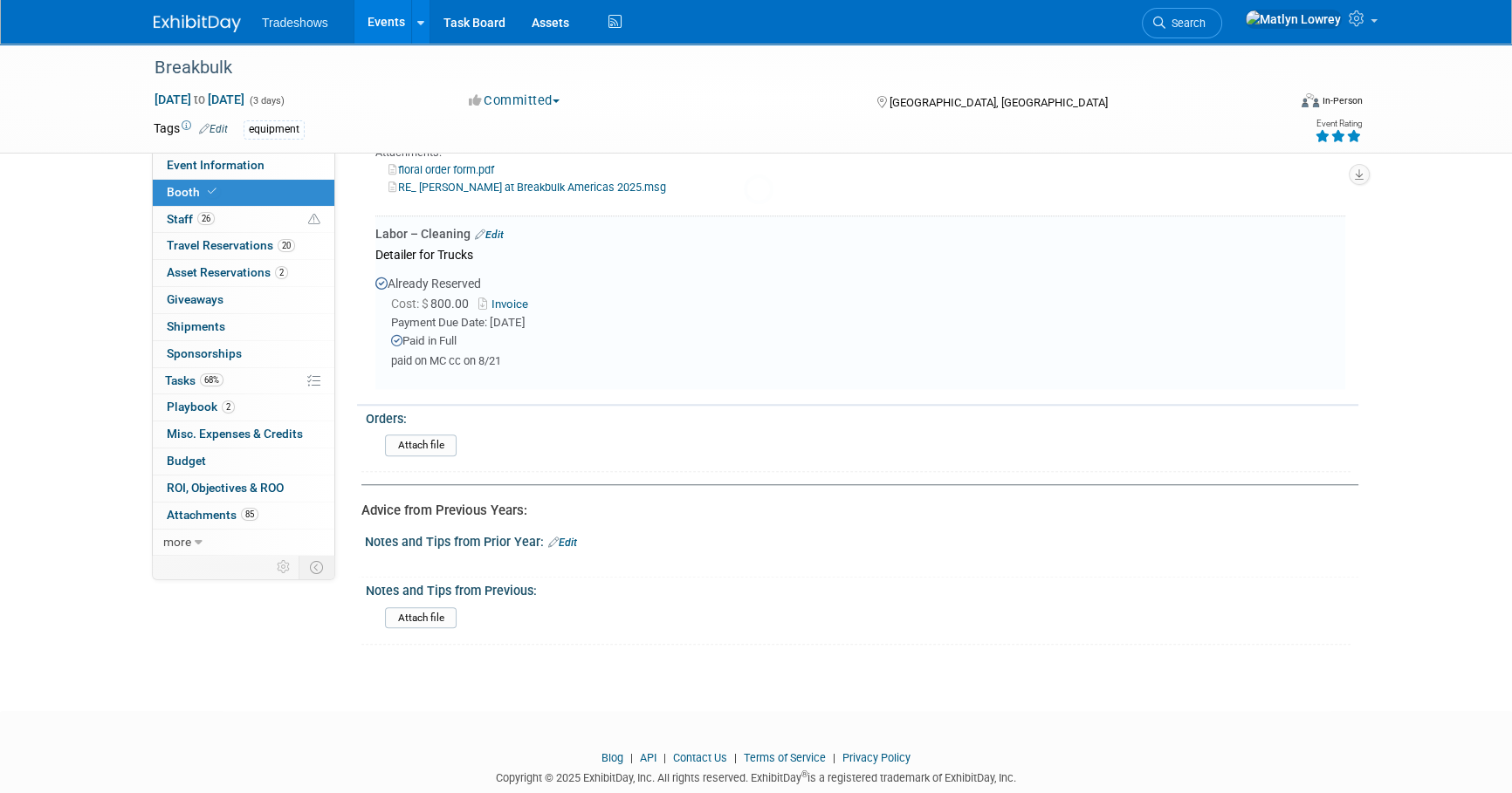
scroll to position [1865, 0]
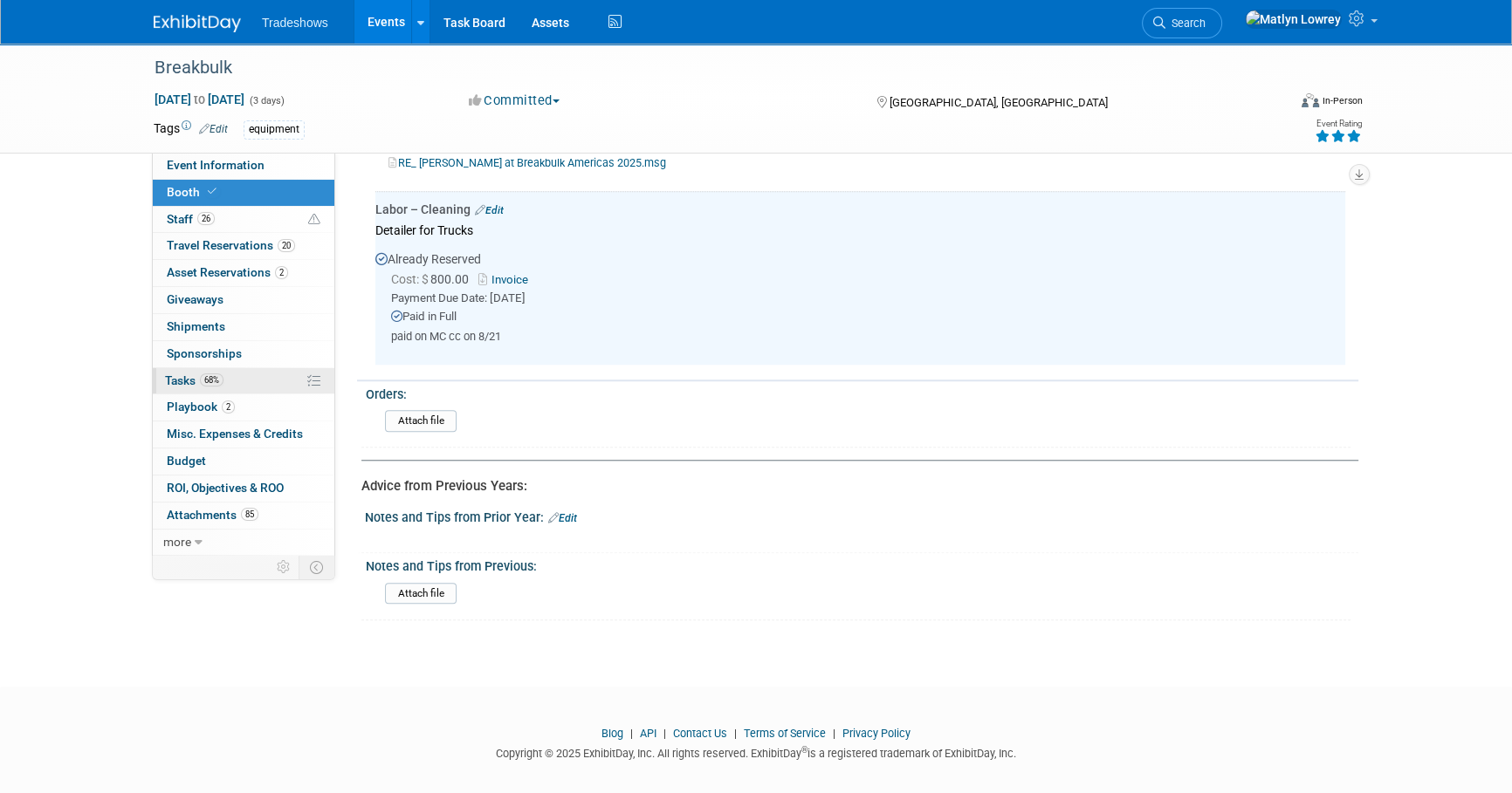
click at [224, 388] on link "68% Tasks 68%" at bounding box center [244, 381] width 182 height 26
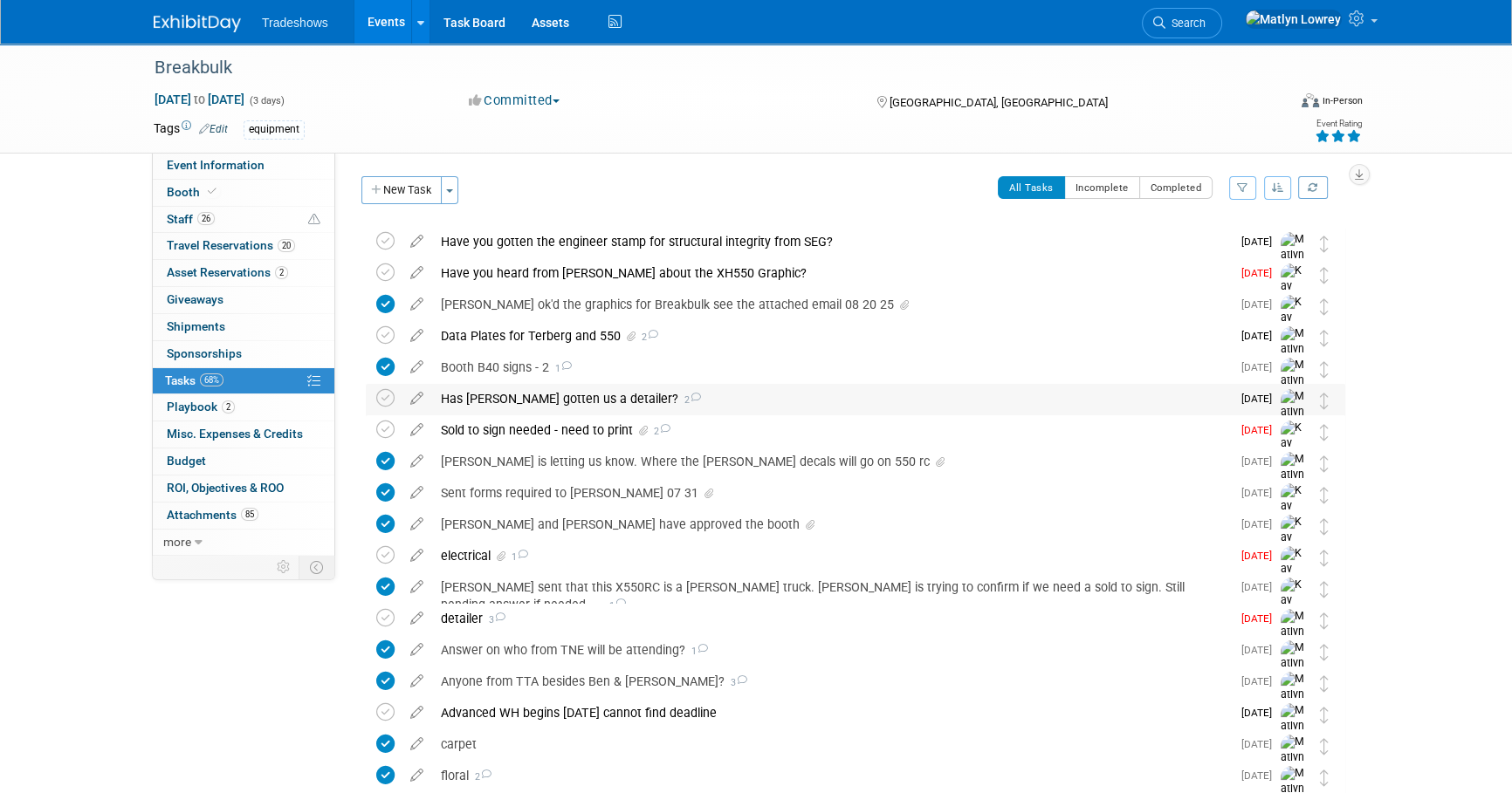
click at [513, 404] on div "Has Ernie Huywler gotten us a detailer? 2" at bounding box center [831, 399] width 799 height 30
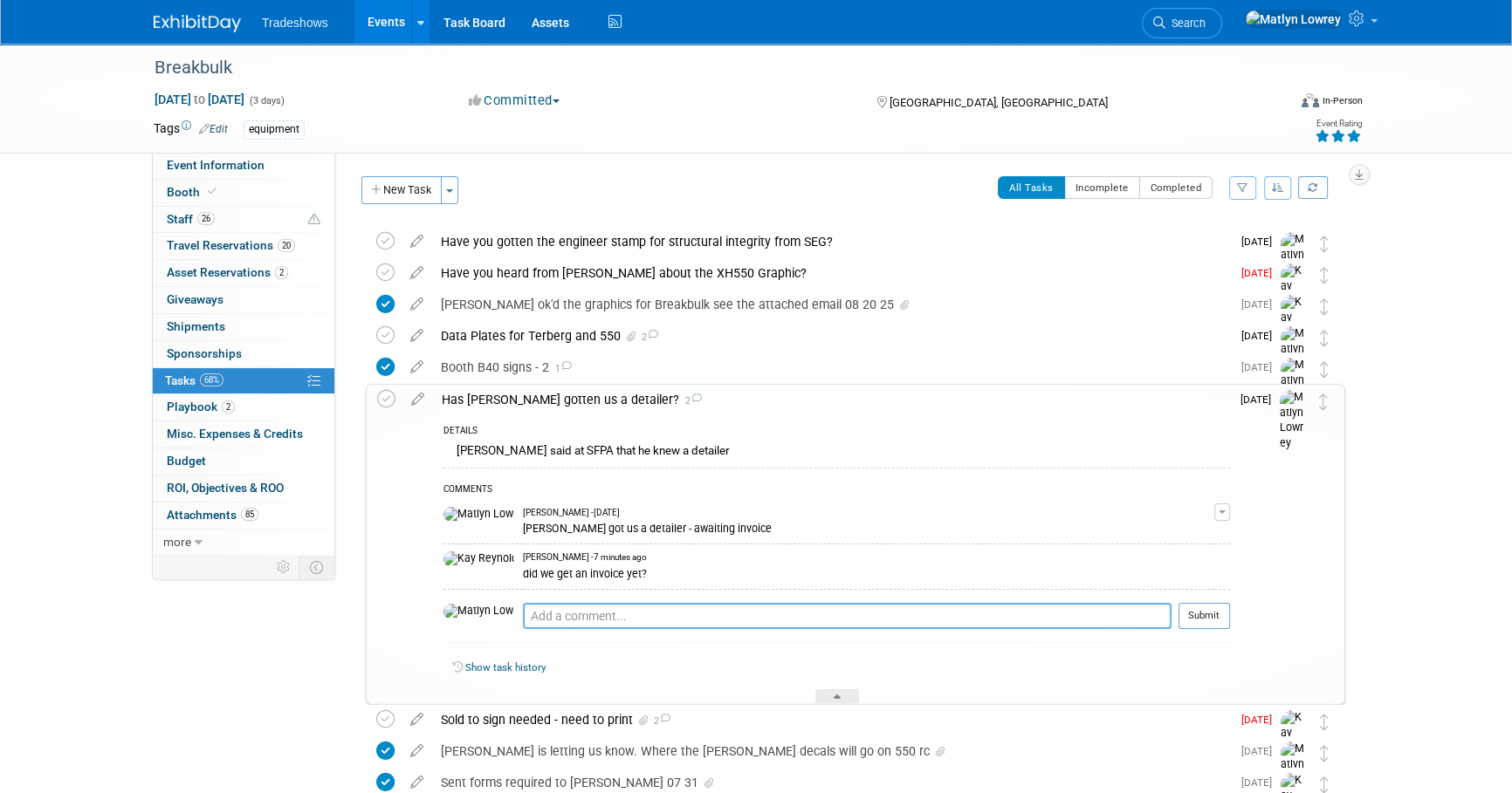
click at [523, 614] on textarea at bounding box center [847, 616] width 648 height 26
type textarea "yes - paid on my credit card on 8/21 --- has been placed on booth tab orders"
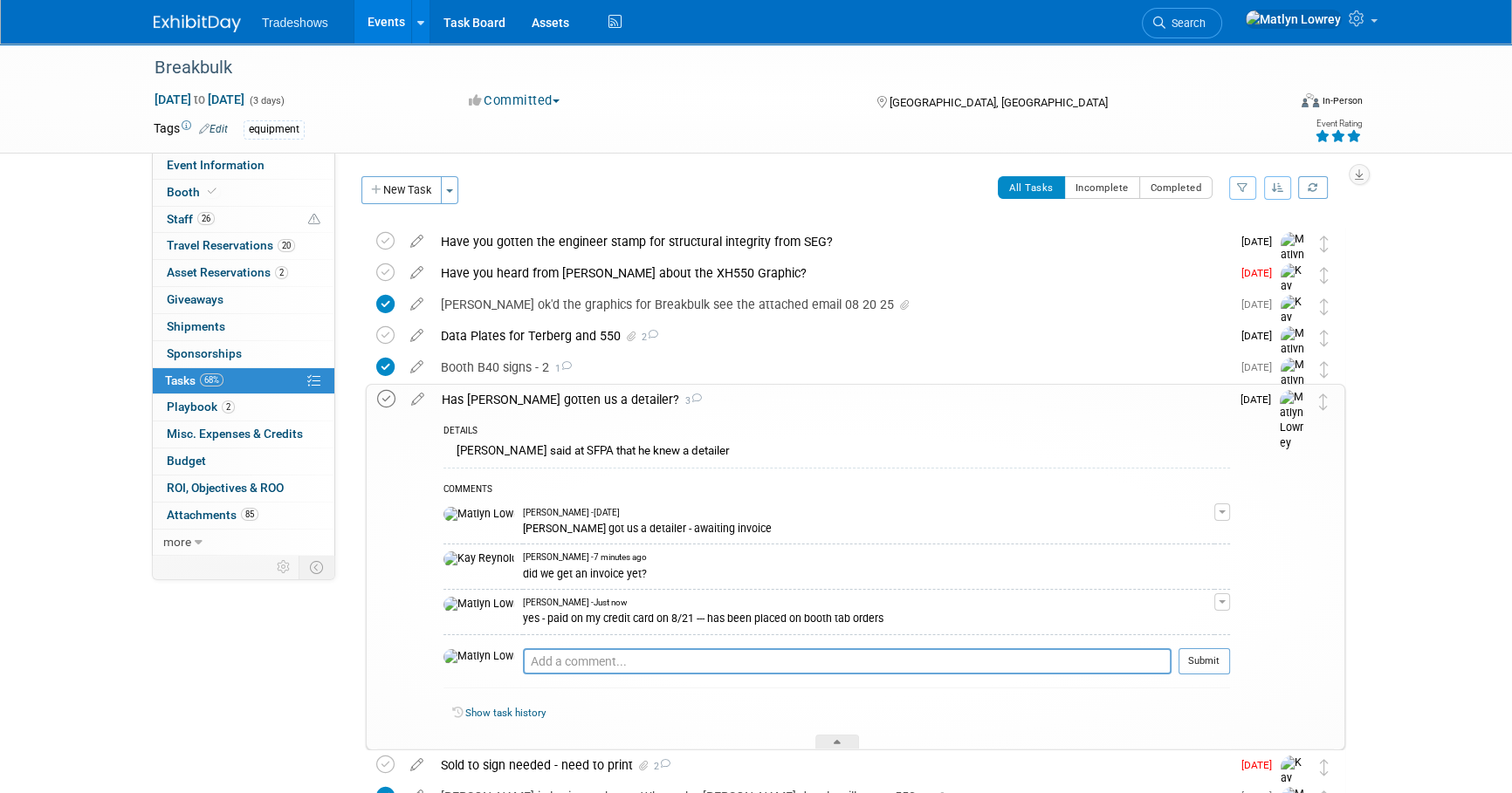
click at [383, 403] on icon at bounding box center [387, 400] width 19 height 19
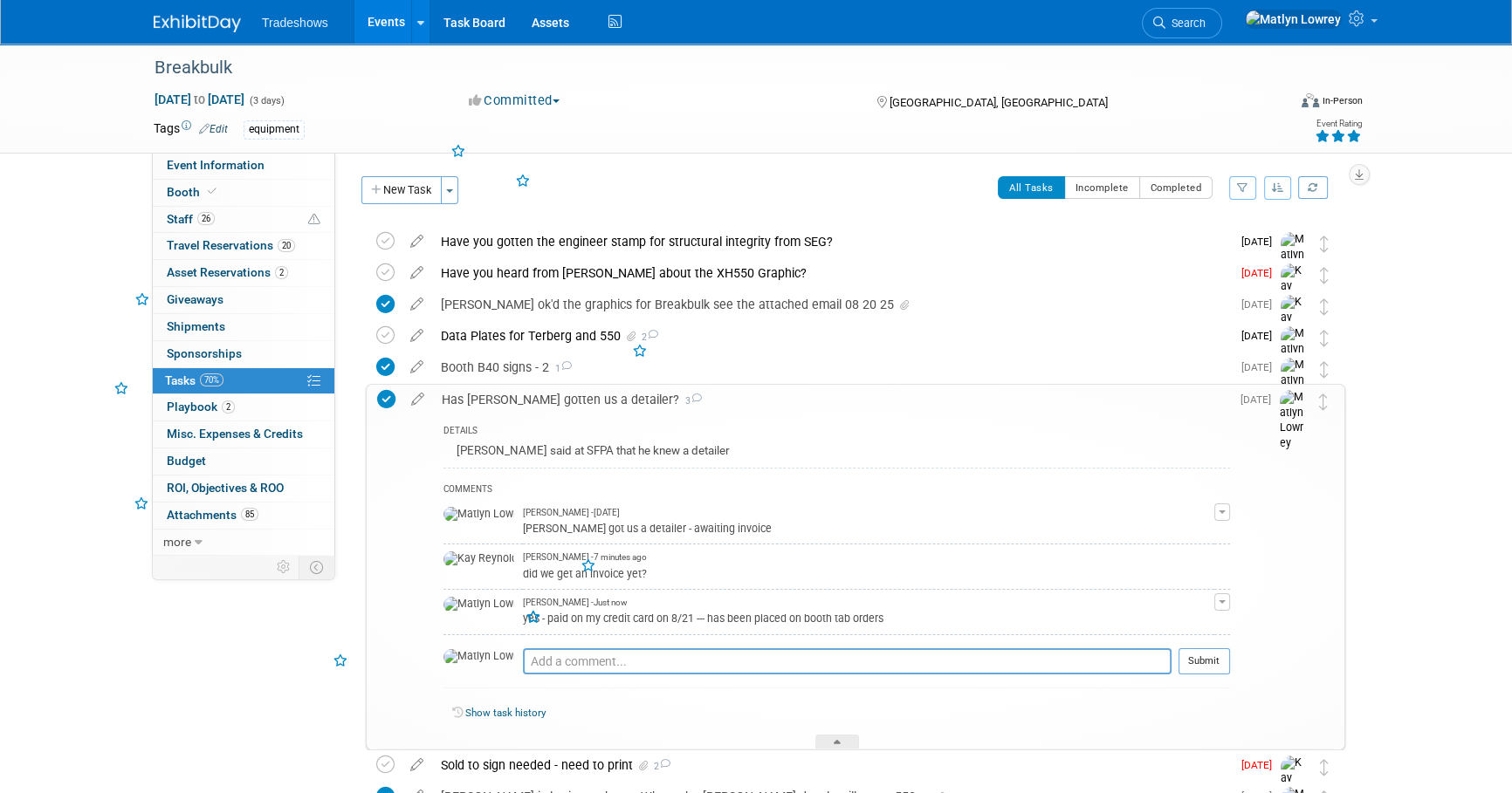
click at [534, 409] on div "Has Ernie Huywler gotten us a detailer? 3" at bounding box center [831, 400] width 797 height 30
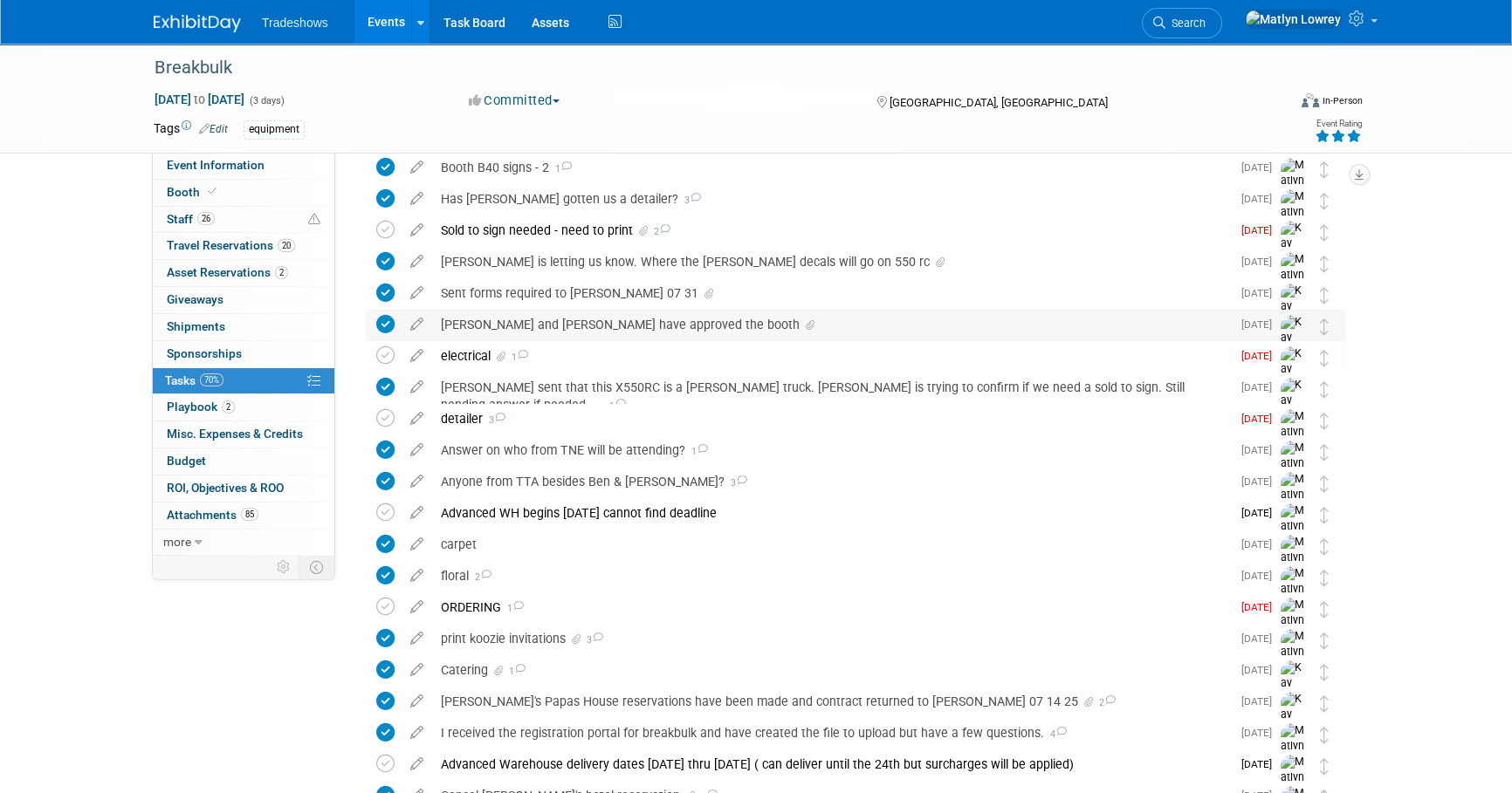
scroll to position [237, 0]
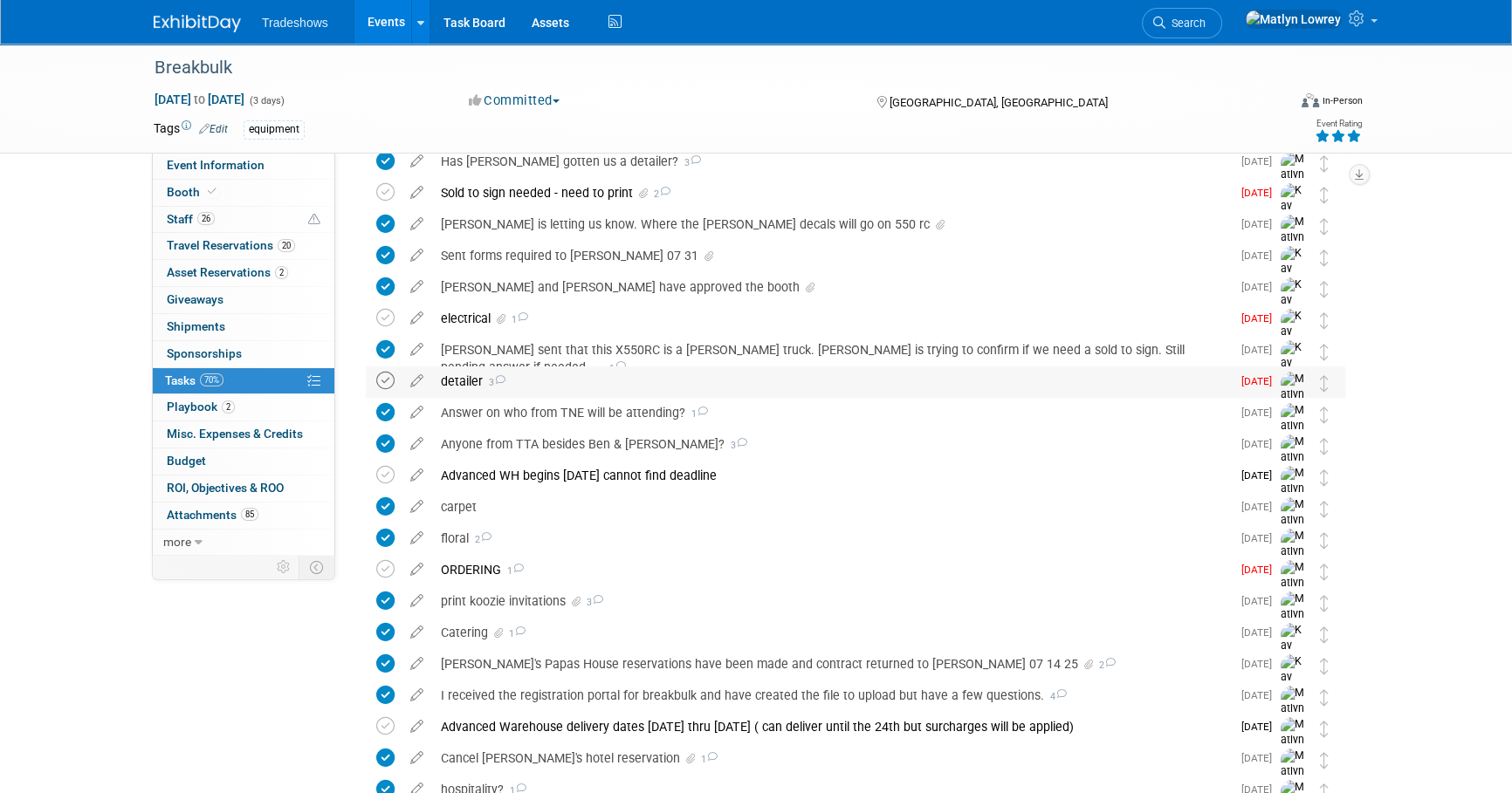
click at [391, 377] on icon at bounding box center [386, 381] width 19 height 19
click at [481, 374] on div "detailer 3" at bounding box center [831, 381] width 799 height 30
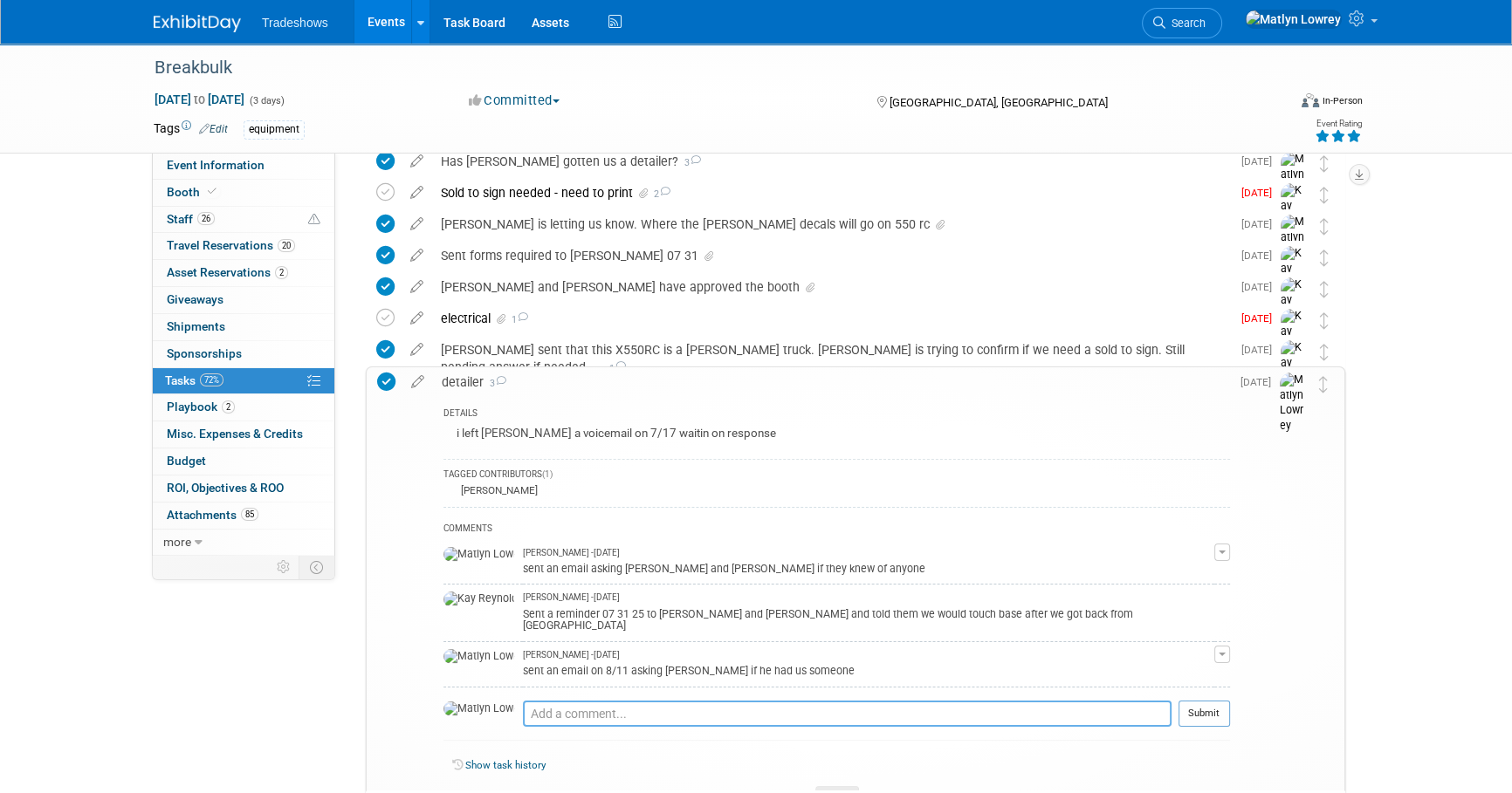
click at [523, 708] on textarea at bounding box center [847, 714] width 648 height 26
type textarea "done on 8/21"
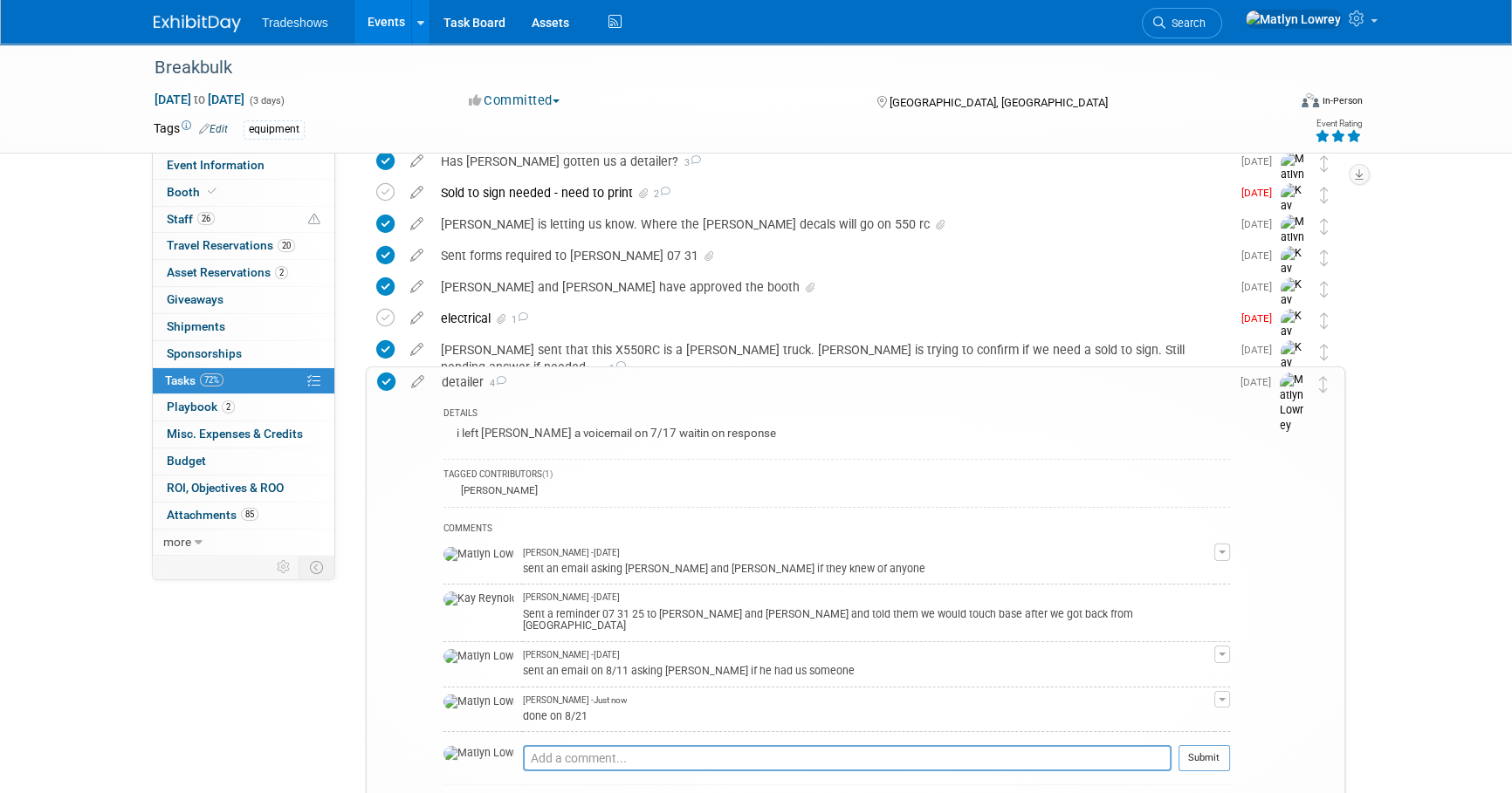
click at [479, 381] on div "detailer 4" at bounding box center [831, 382] width 797 height 30
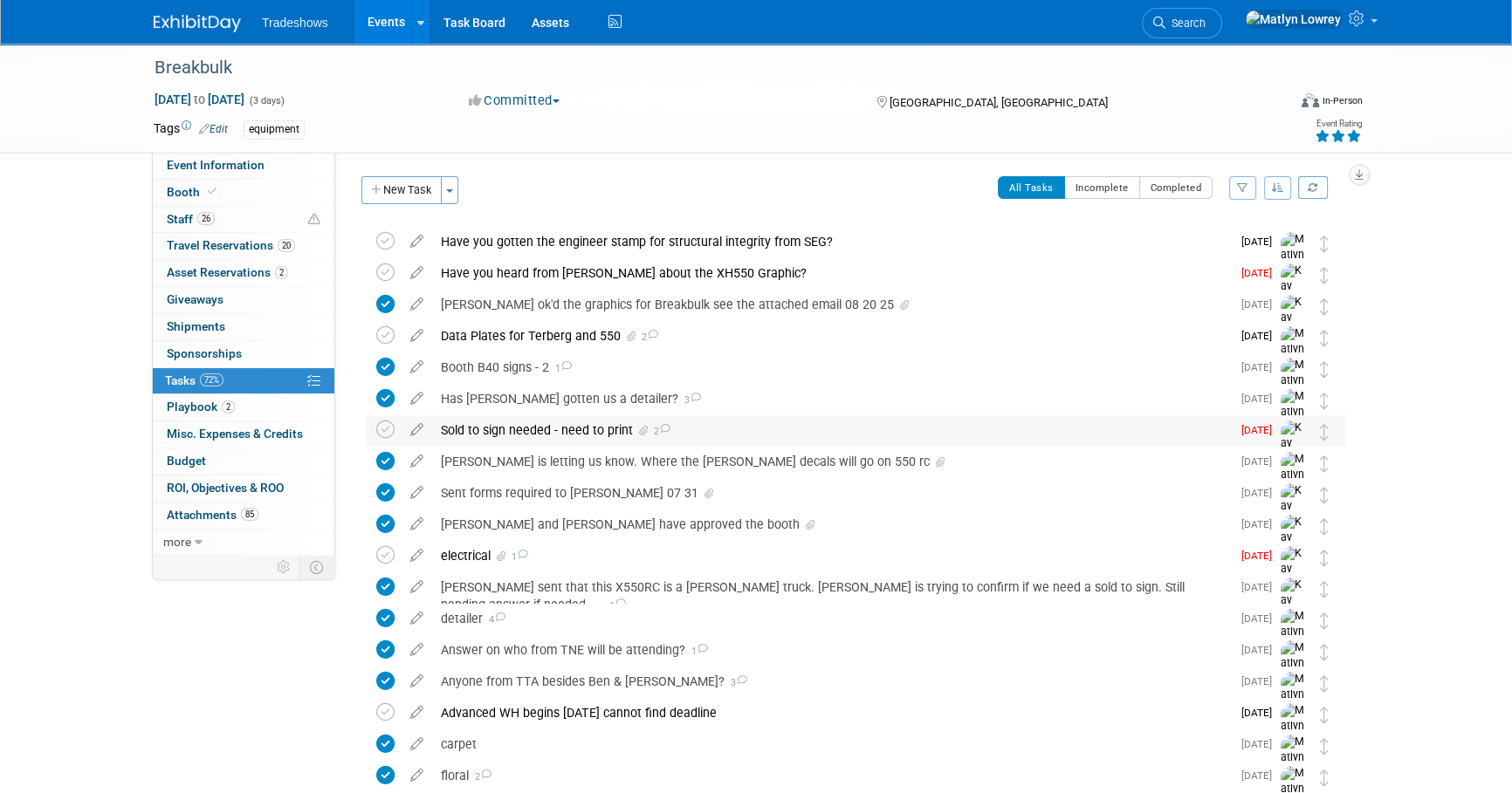
scroll to position [0, 0]
click at [237, 184] on link "Booth" at bounding box center [244, 193] width 182 height 26
select select "Certificate of insurance not needed"
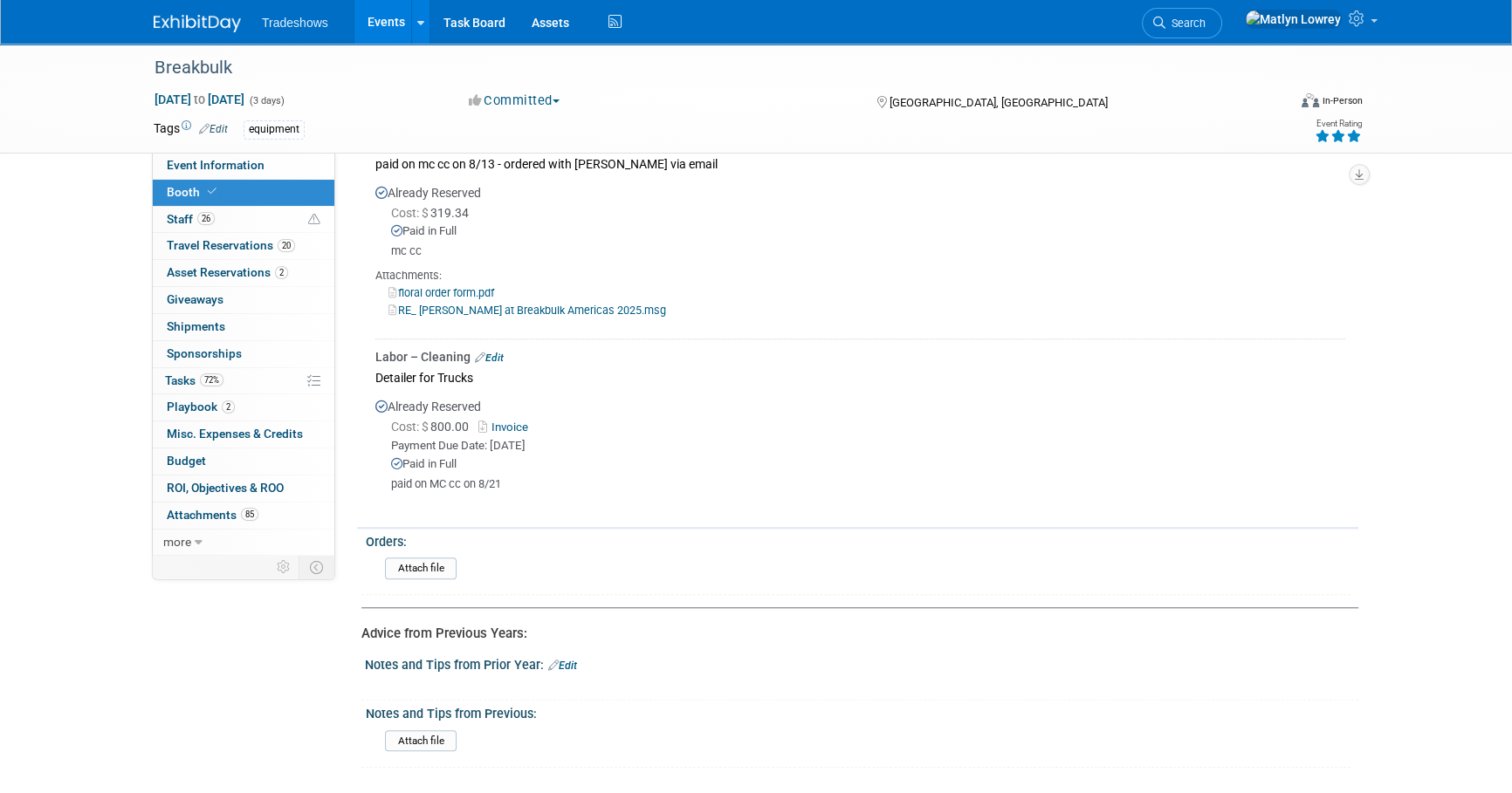
click at [485, 352] on icon at bounding box center [480, 357] width 10 height 9
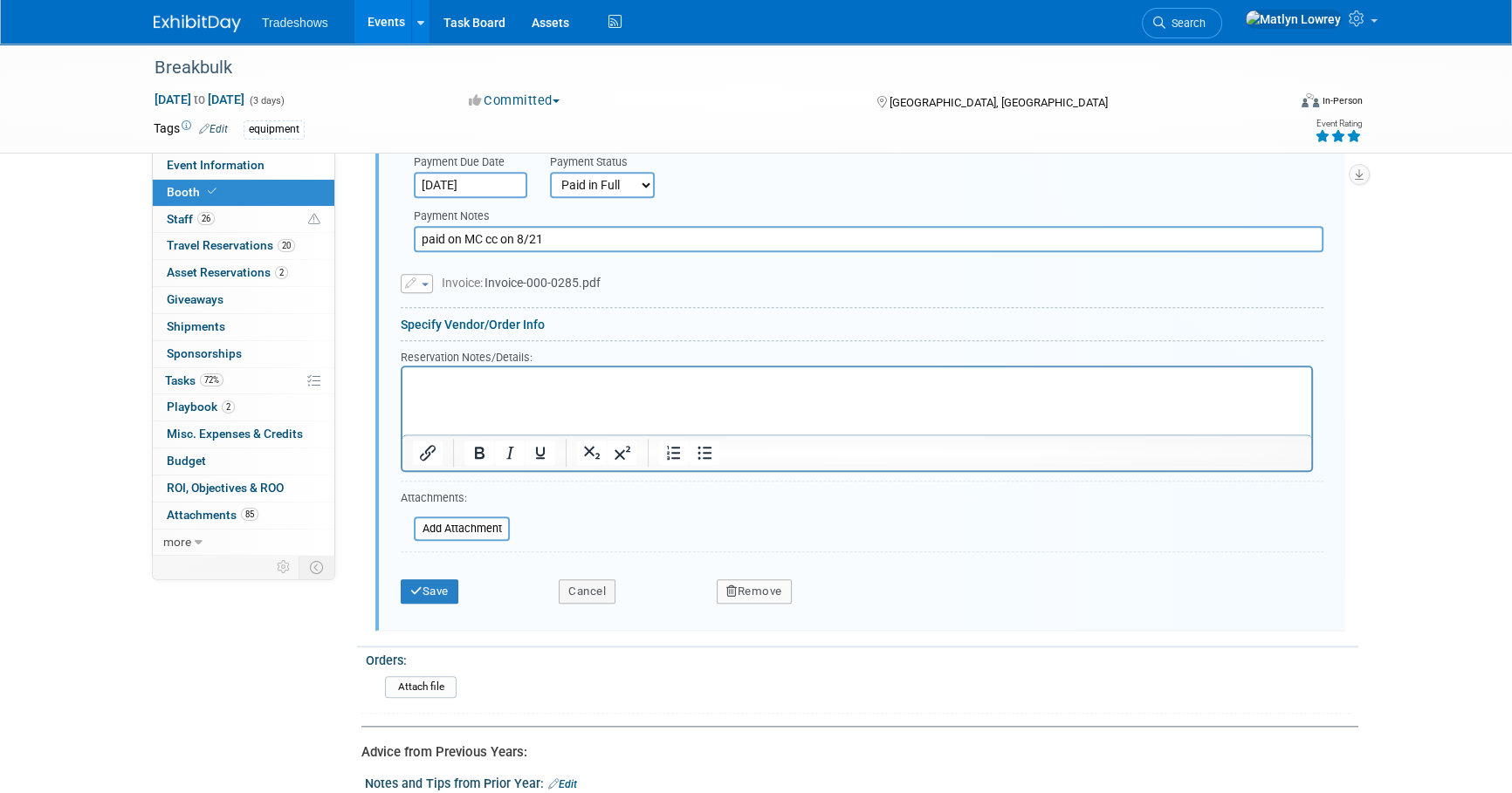
scroll to position [2169, 0]
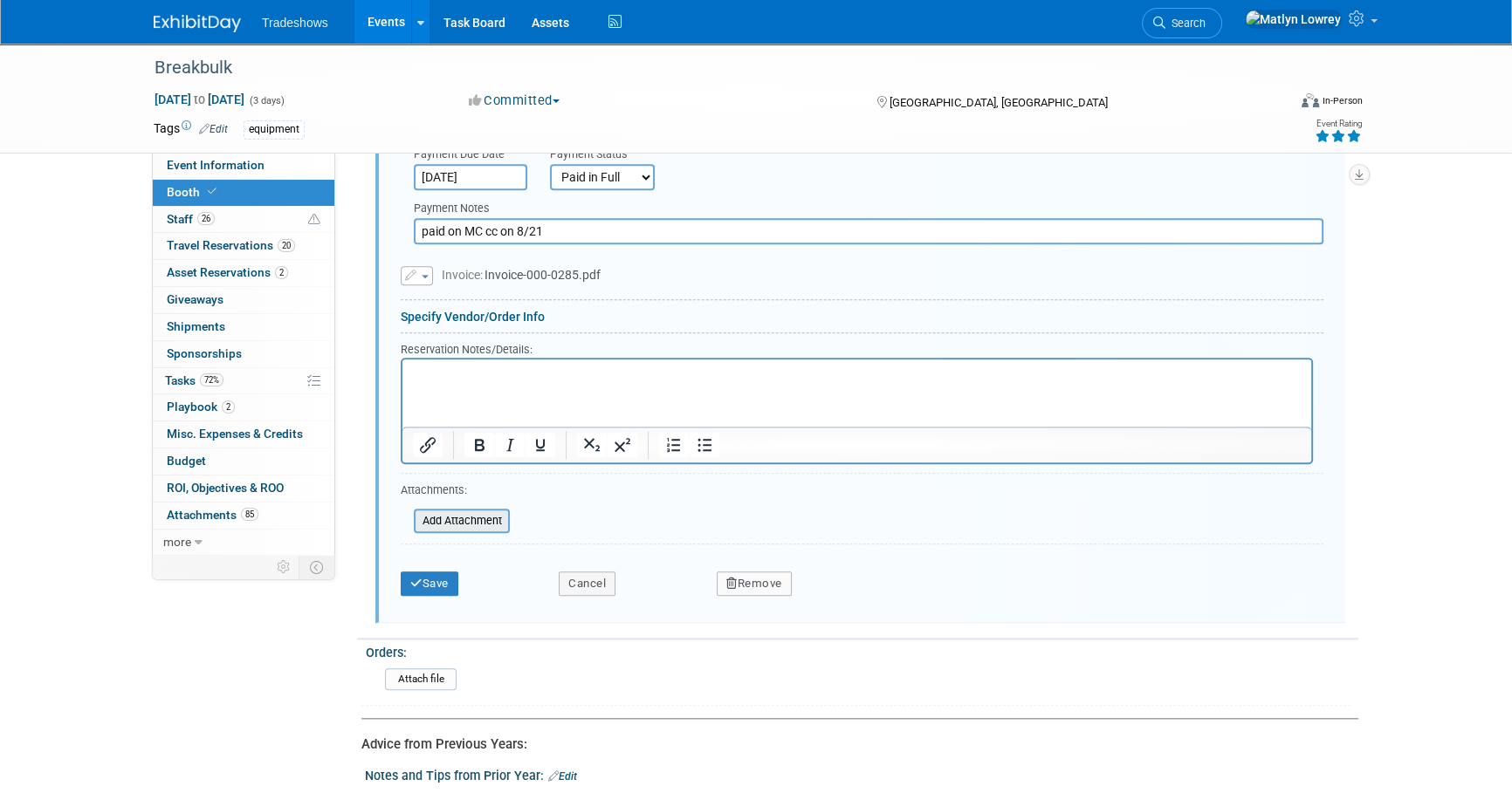
click at [450, 511] on input "file" at bounding box center [404, 521] width 208 height 21
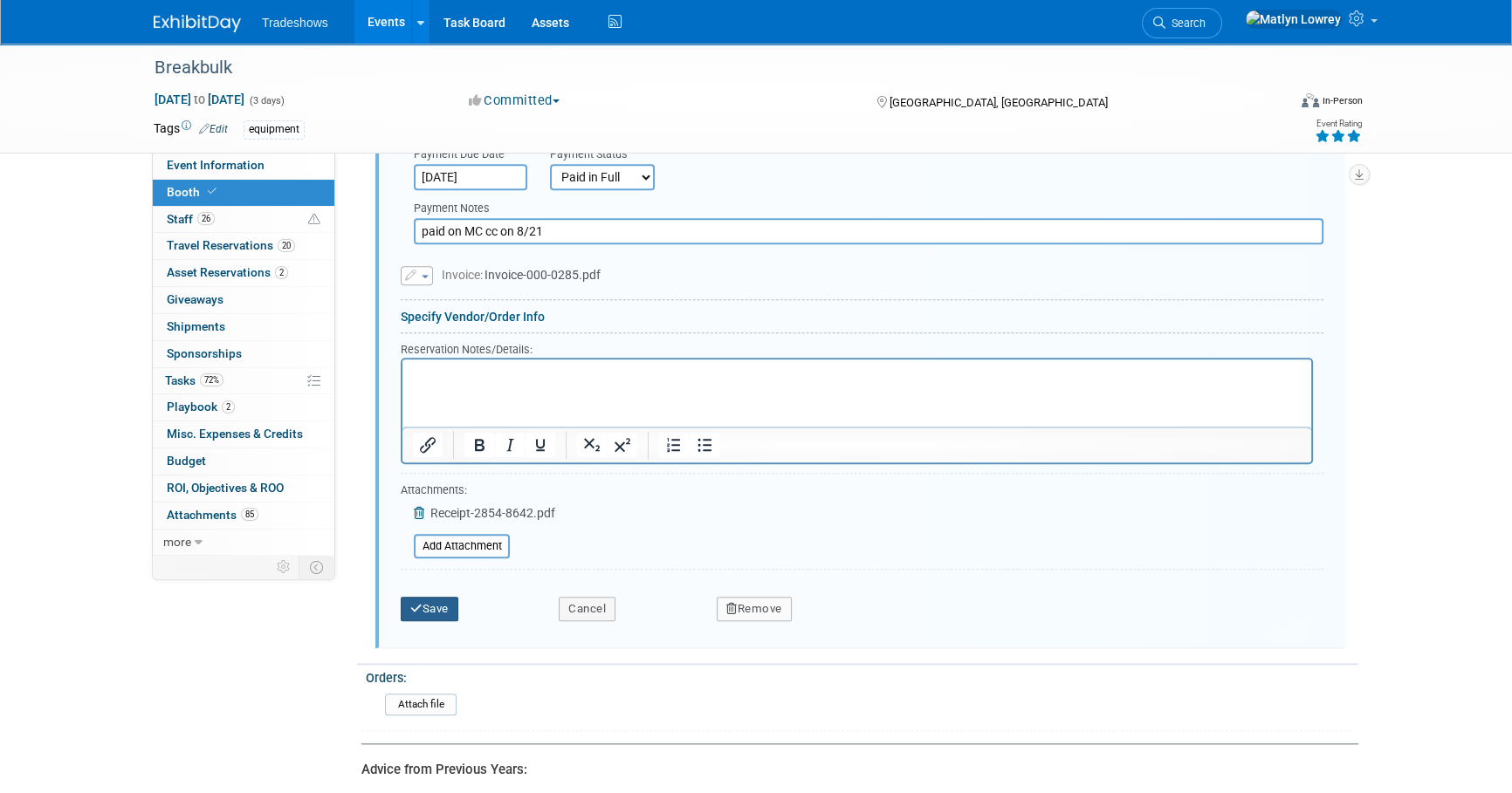
click at [430, 598] on button "Save" at bounding box center [429, 609] width 58 height 24
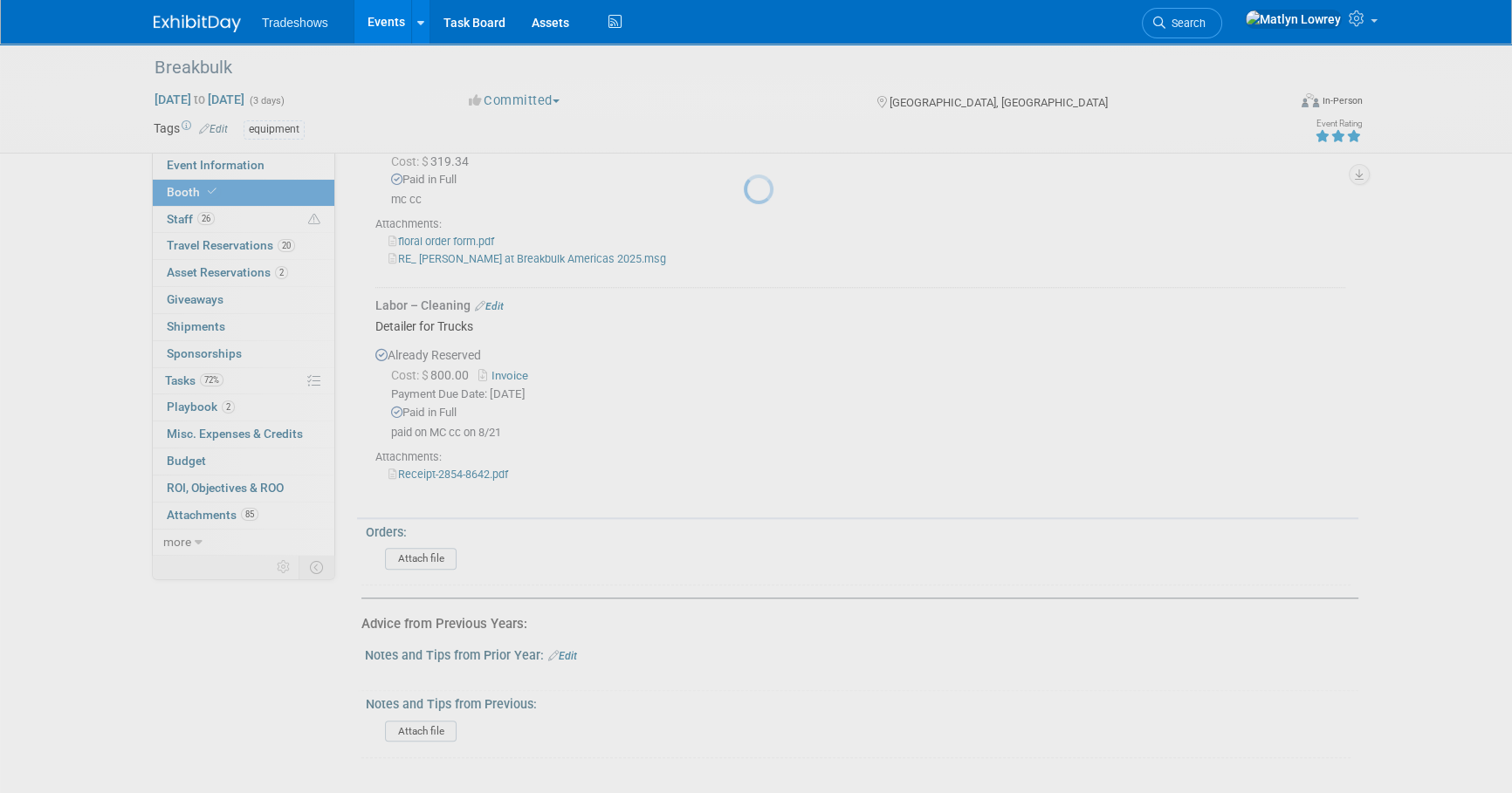
scroll to position [1759, 0]
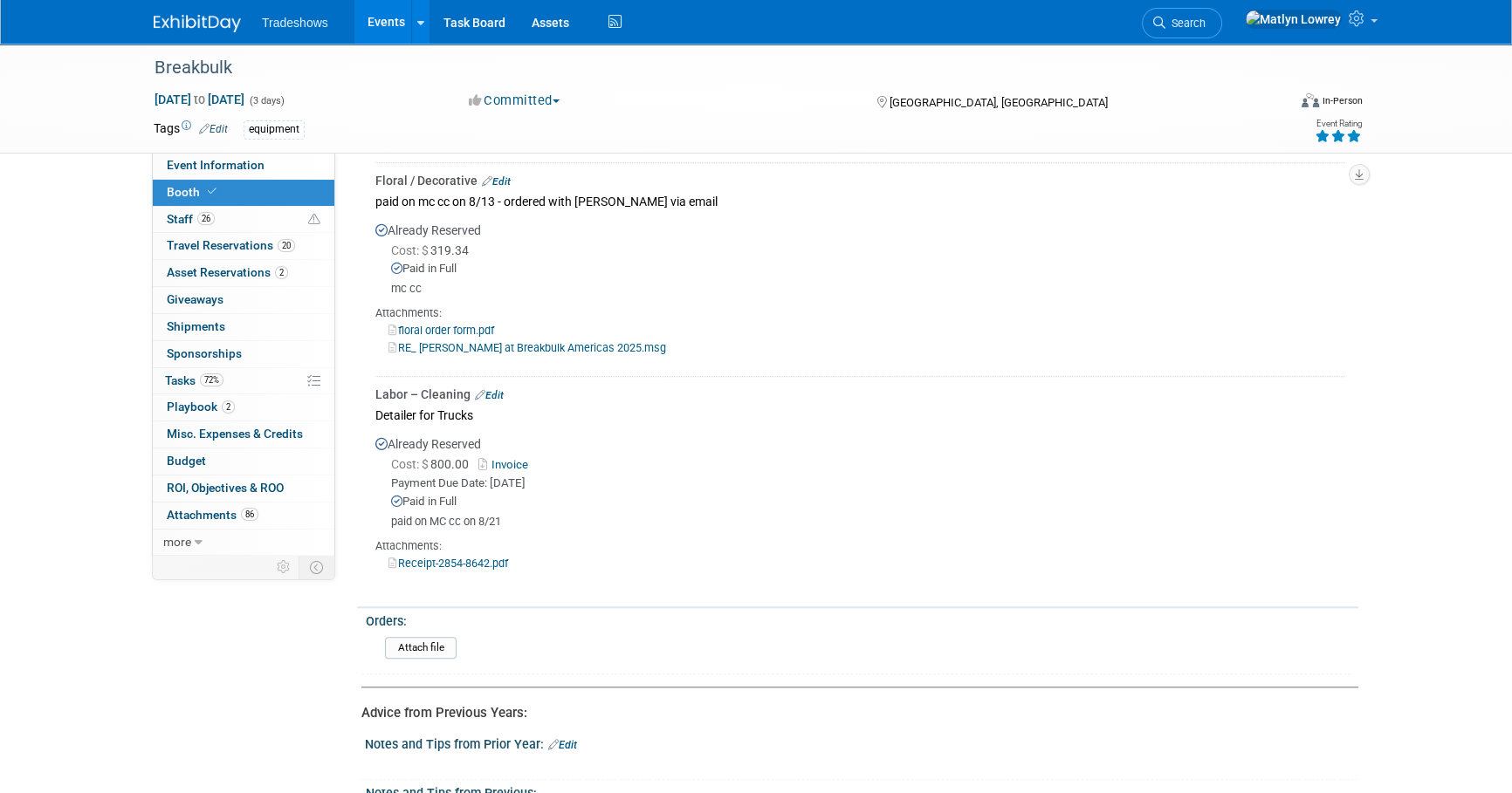
click at [496, 390] on link "Edit" at bounding box center [489, 395] width 29 height 12
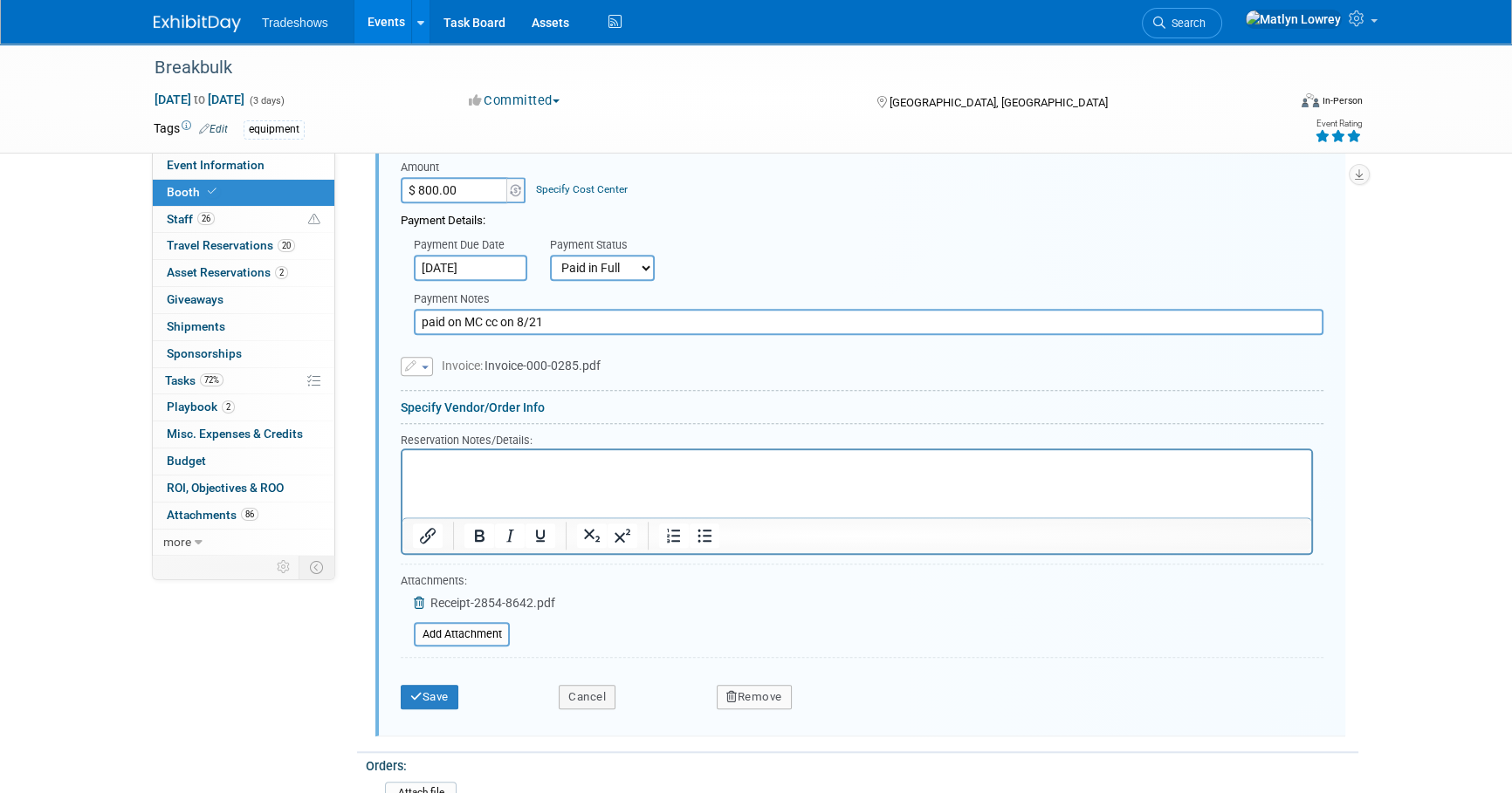
scroll to position [2090, 0]
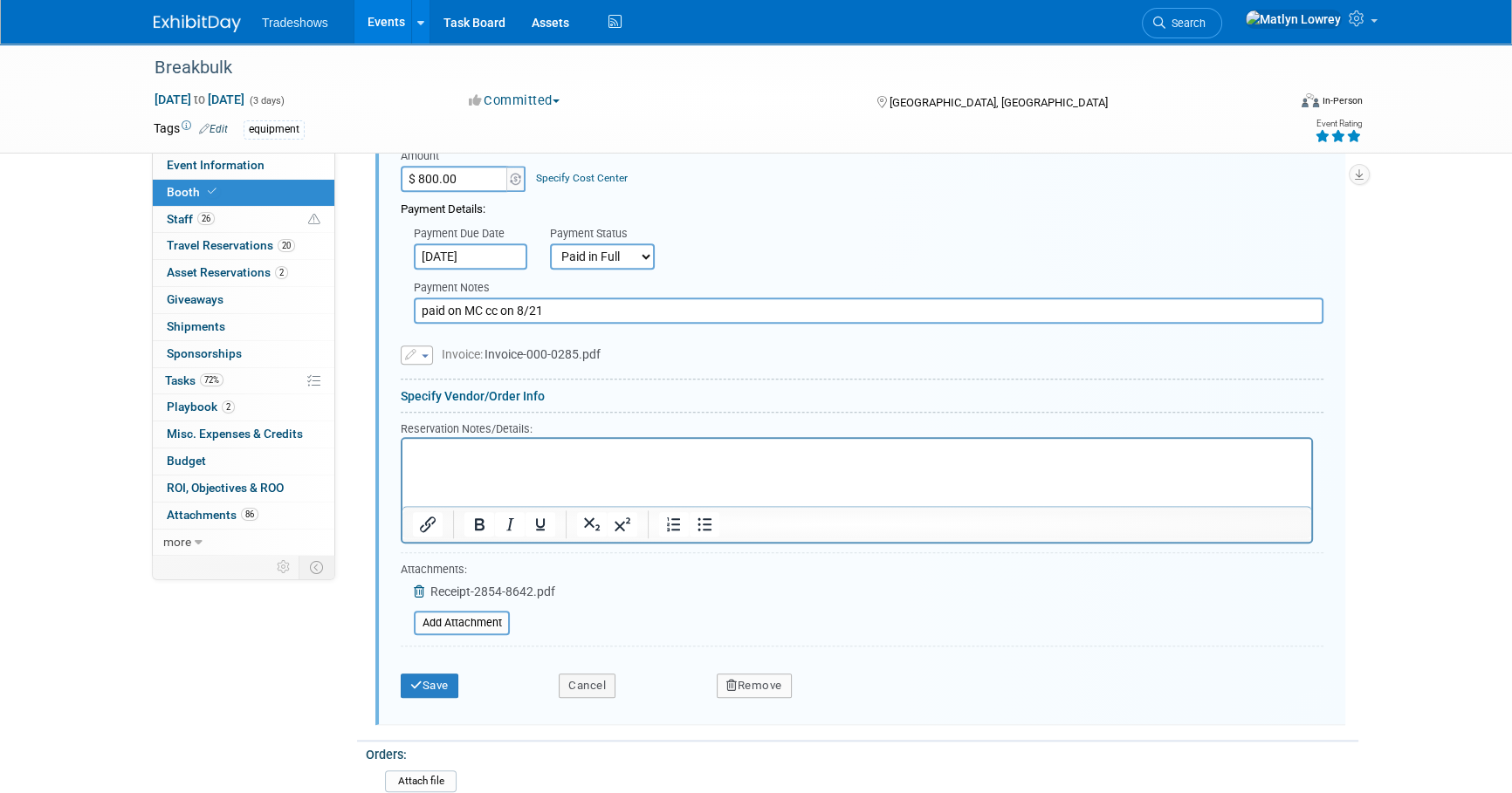
click at [481, 463] on html at bounding box center [857, 450] width 909 height 23
click at [461, 390] on link "Specify Vendor/Order Info" at bounding box center [472, 396] width 144 height 14
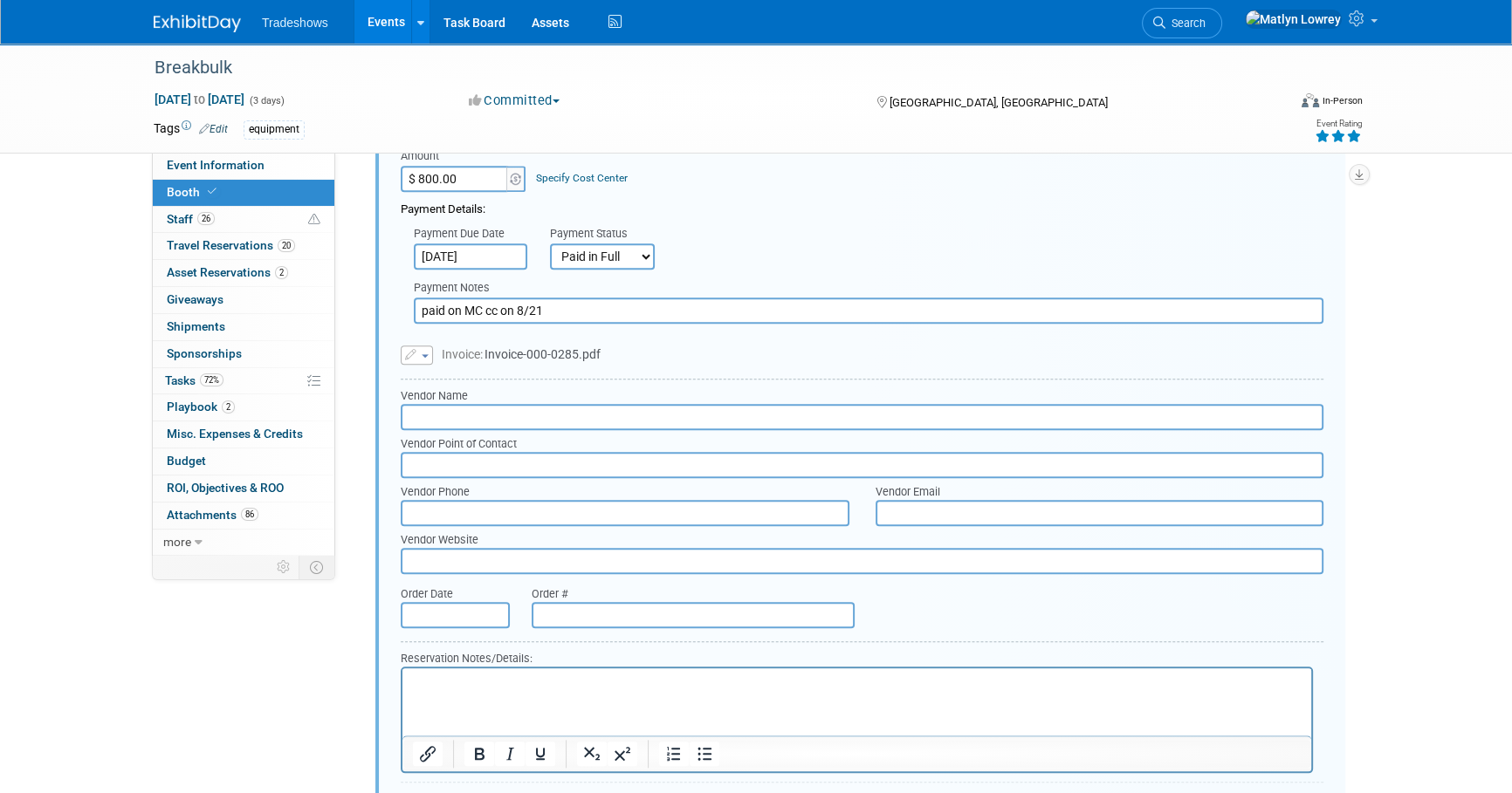
click at [456, 413] on input "text" at bounding box center [862, 417] width 923 height 26
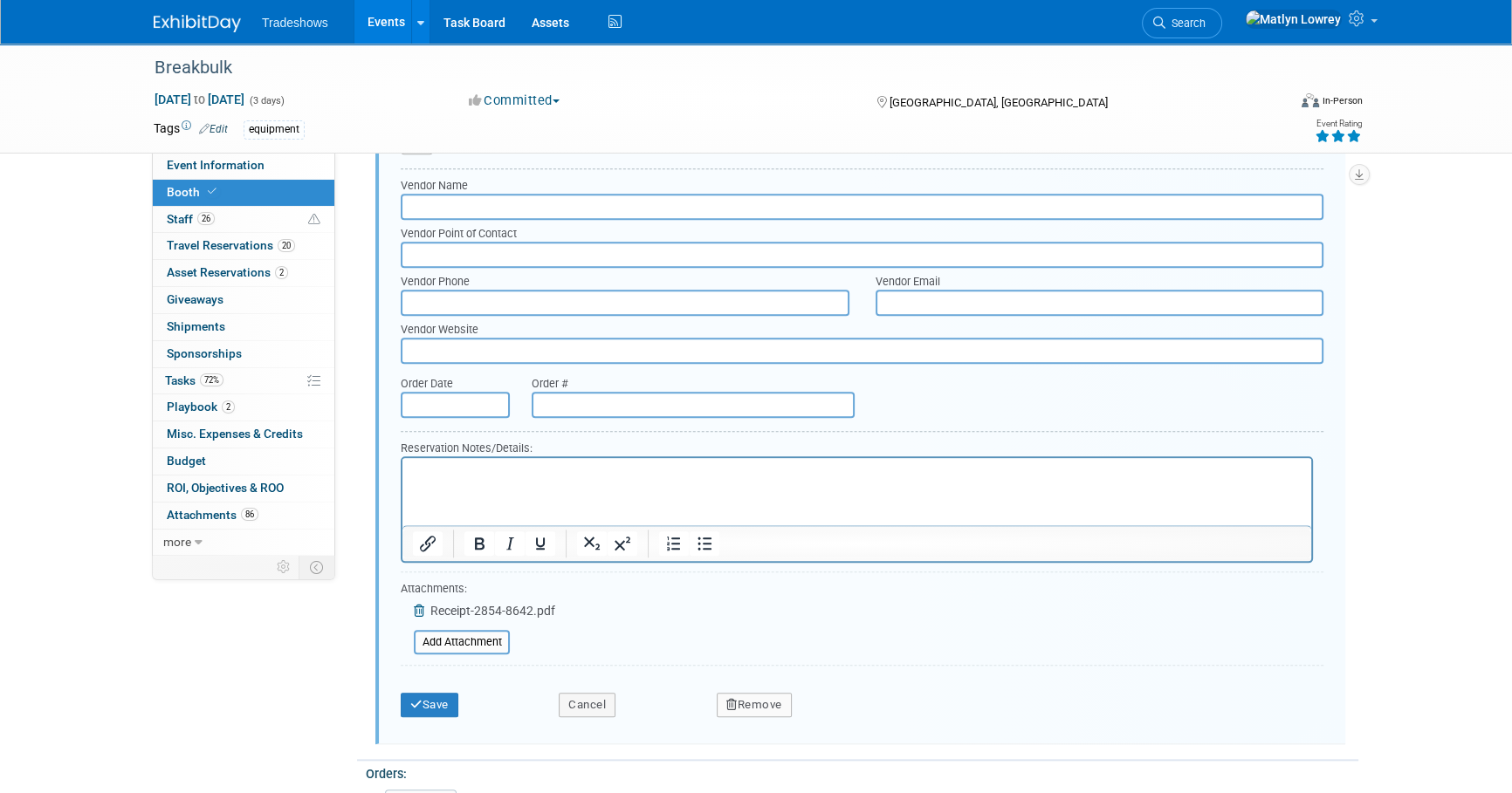
scroll to position [2328, 0]
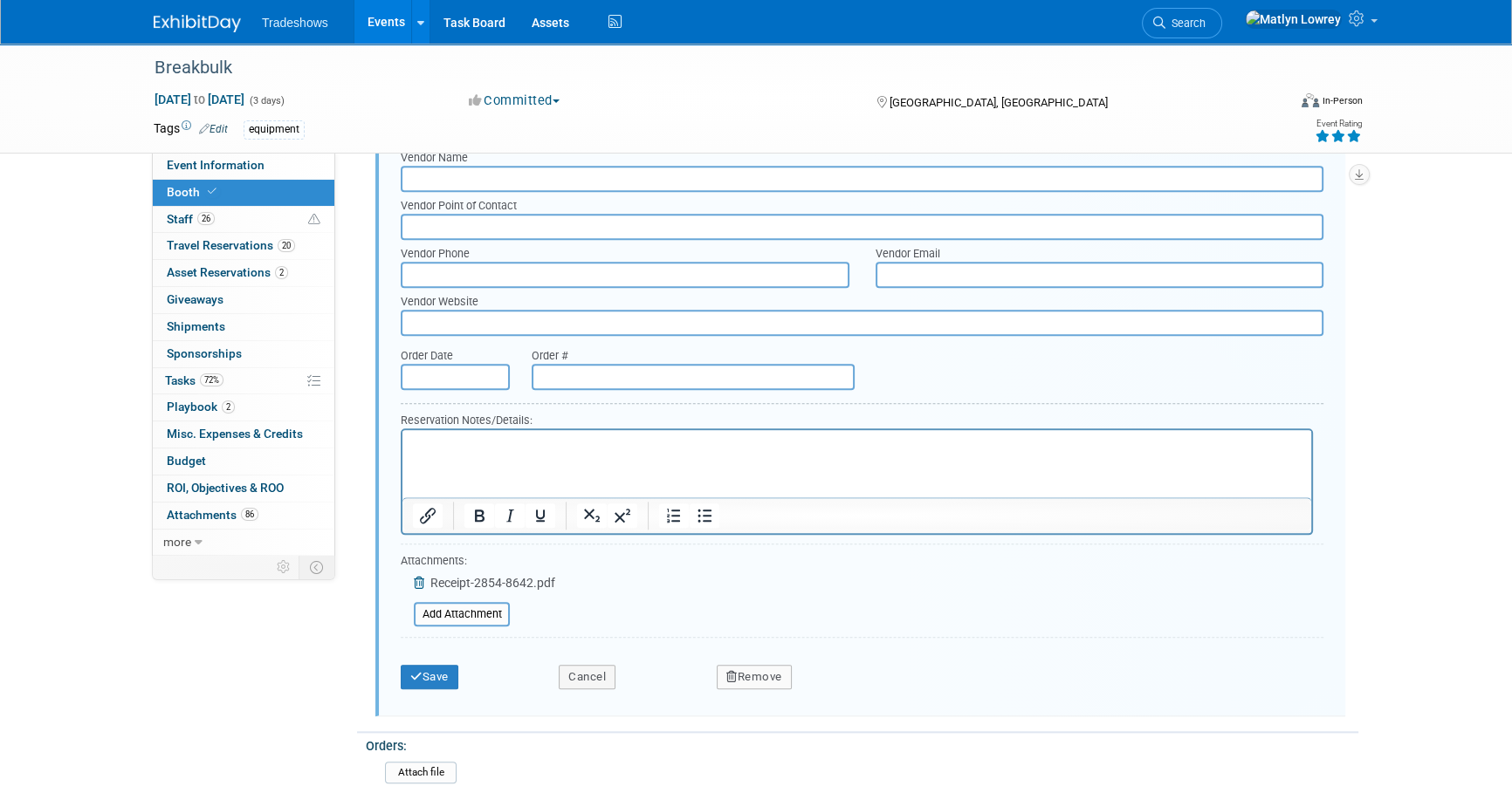
click at [424, 452] on p "Rich Text Area. Press ALT-0 for help." at bounding box center [857, 445] width 889 height 17
click at [476, 454] on html at bounding box center [857, 441] width 909 height 23
paste body "Rich Text Area. Press ALT-0 for help."
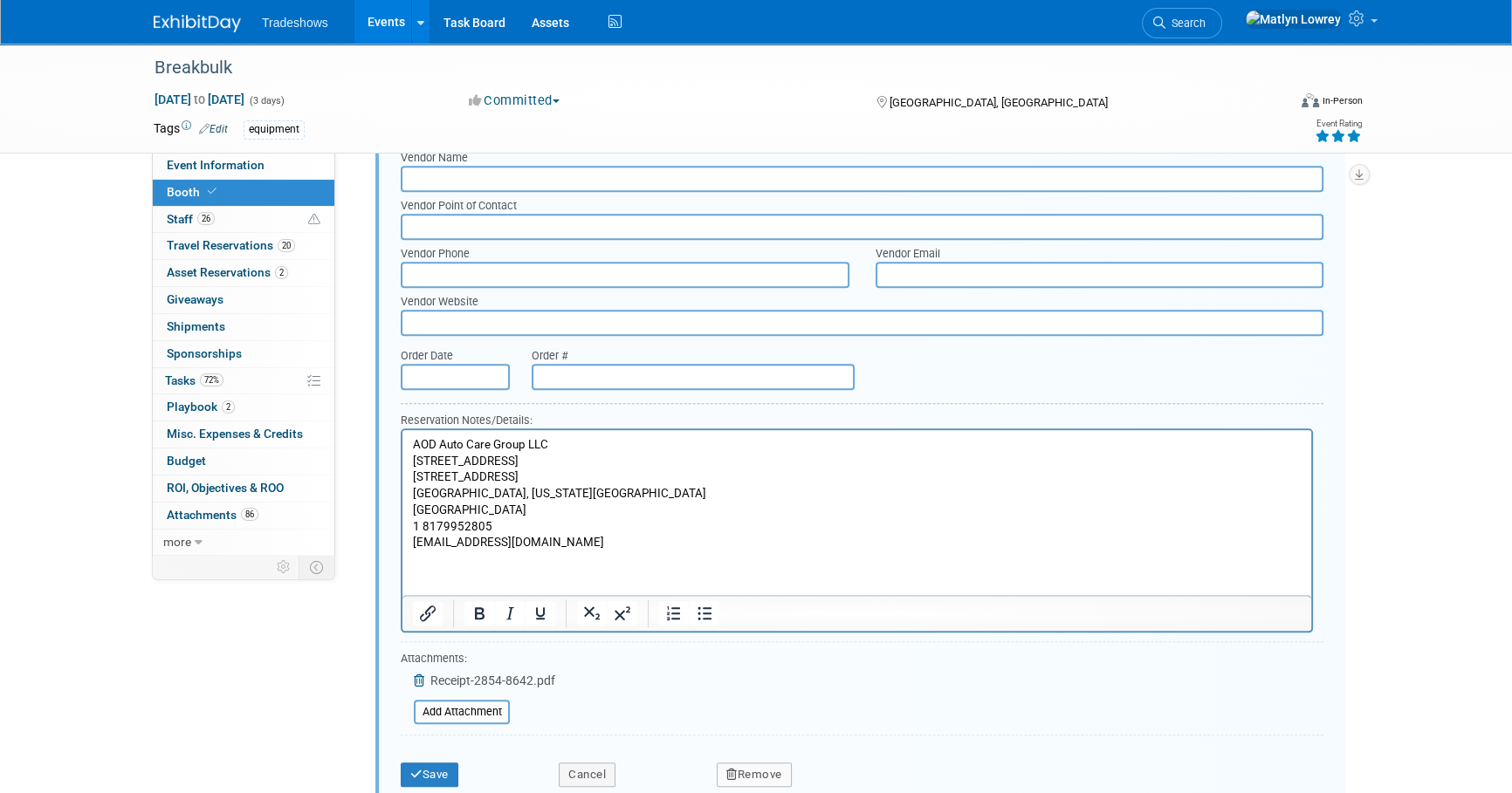
click at [451, 552] on html "AOD Auto Care Group LLC 2601 East State Highway 121 Building 2, Suite 206 Lewis…" at bounding box center [857, 491] width 909 height 122
click at [437, 552] on html "AOD Auto Care Group LLC 2601 East State Highway 121 Building 2, Suite 206 Lewis…" at bounding box center [857, 491] width 909 height 122
drag, startPoint x: 547, startPoint y: 544, endPoint x: 409, endPoint y: 551, distance: 138.2
click at [409, 551] on html "AOD Auto Care Group LLC 2601 East State Highway 121 Building 2, Suite 206 Lewis…" at bounding box center [857, 491] width 909 height 122
copy p "info@aodautocare.com"
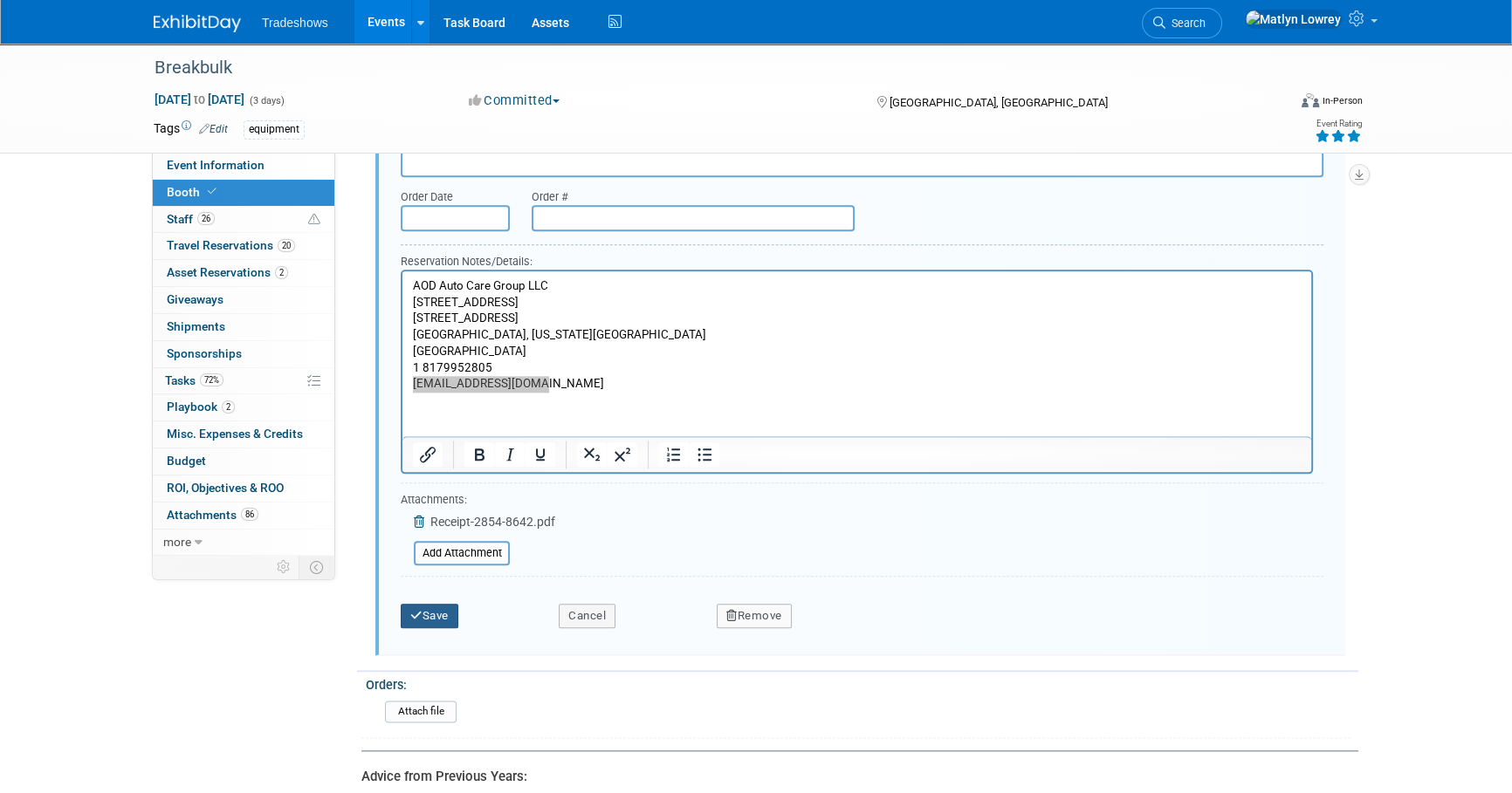
click at [434, 609] on button "Save" at bounding box center [429, 616] width 58 height 24
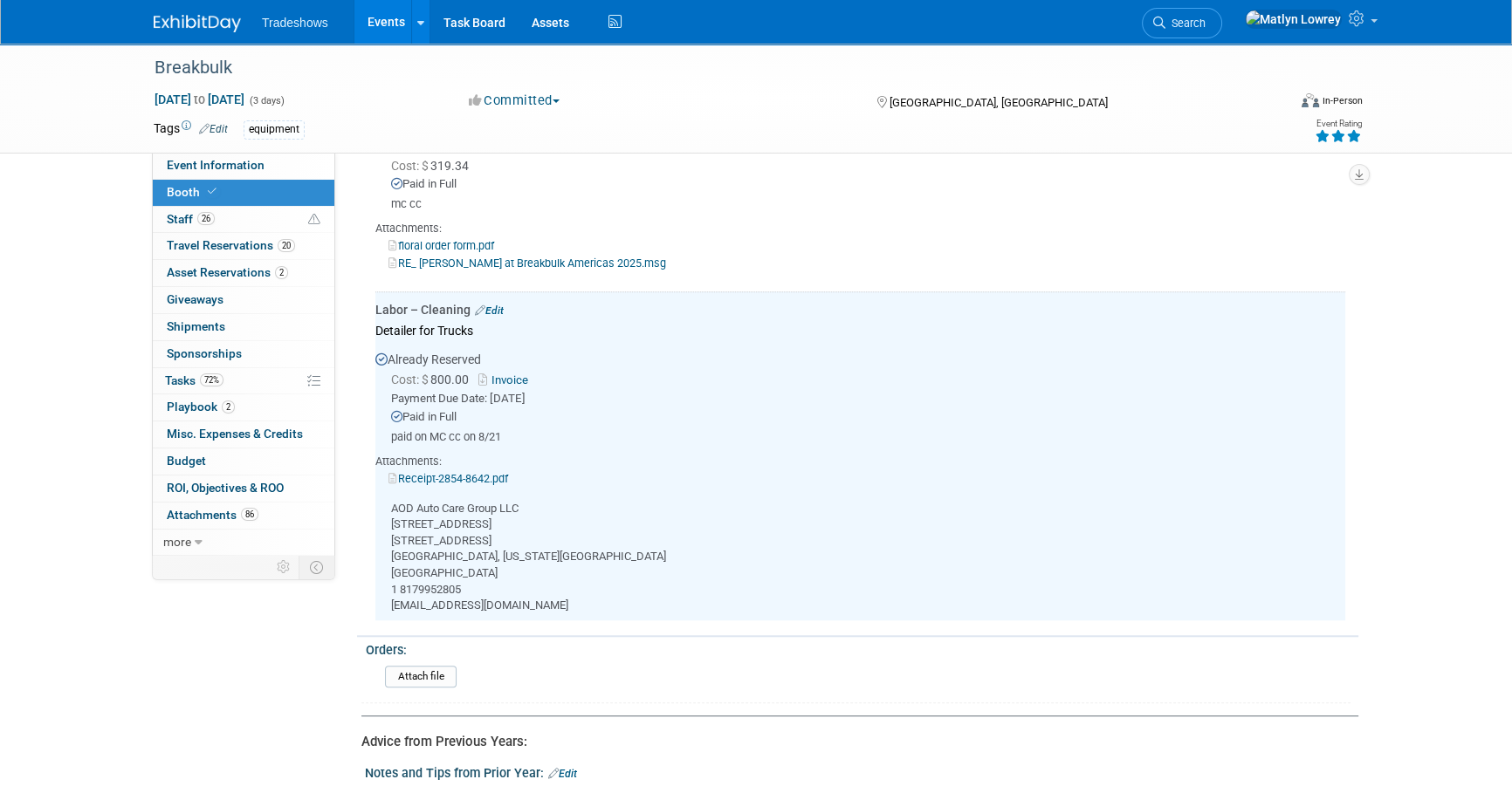
scroll to position [1694, 0]
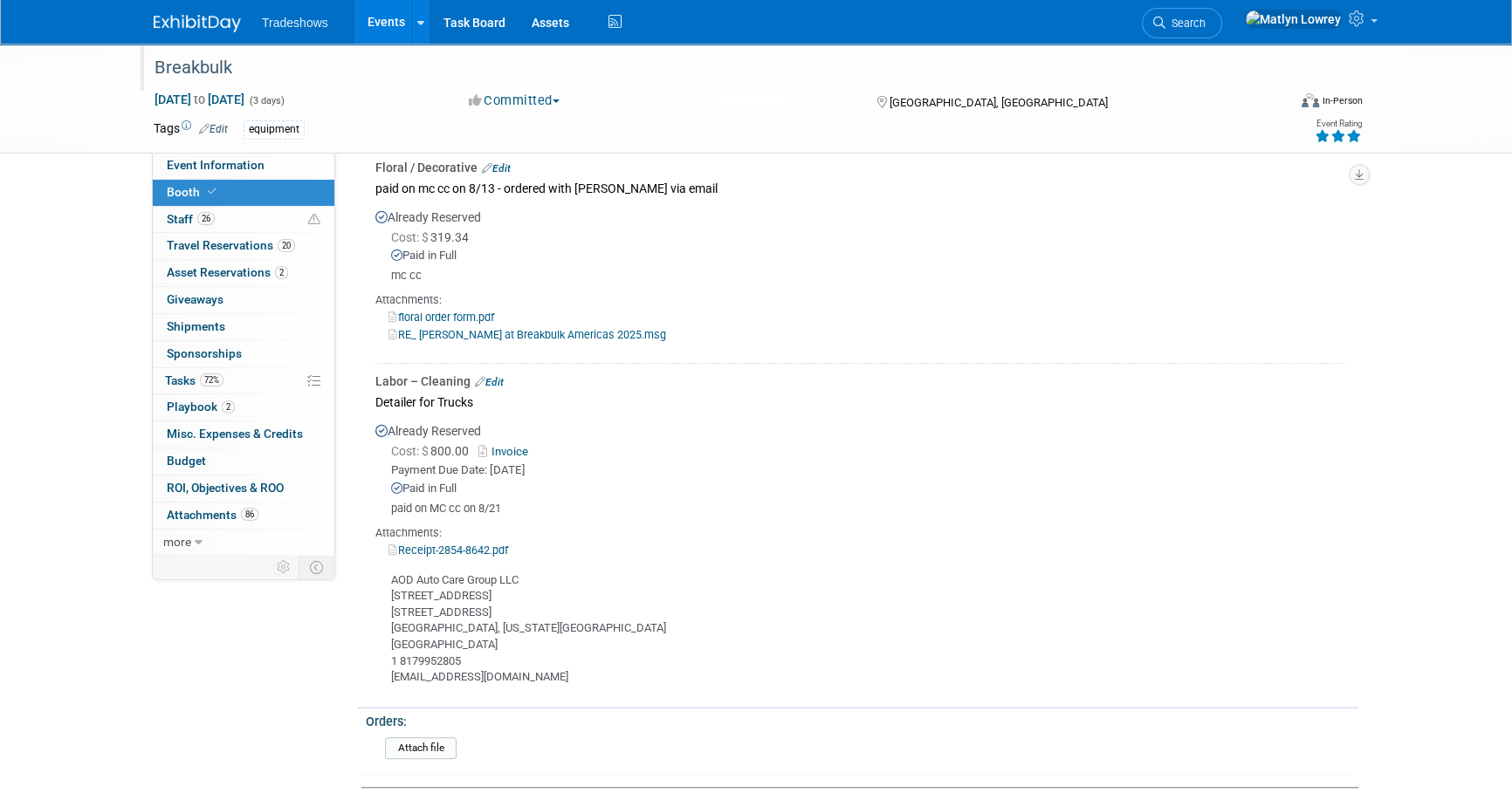
click at [993, 53] on div "Breakbulk" at bounding box center [704, 68] width 1111 height 32
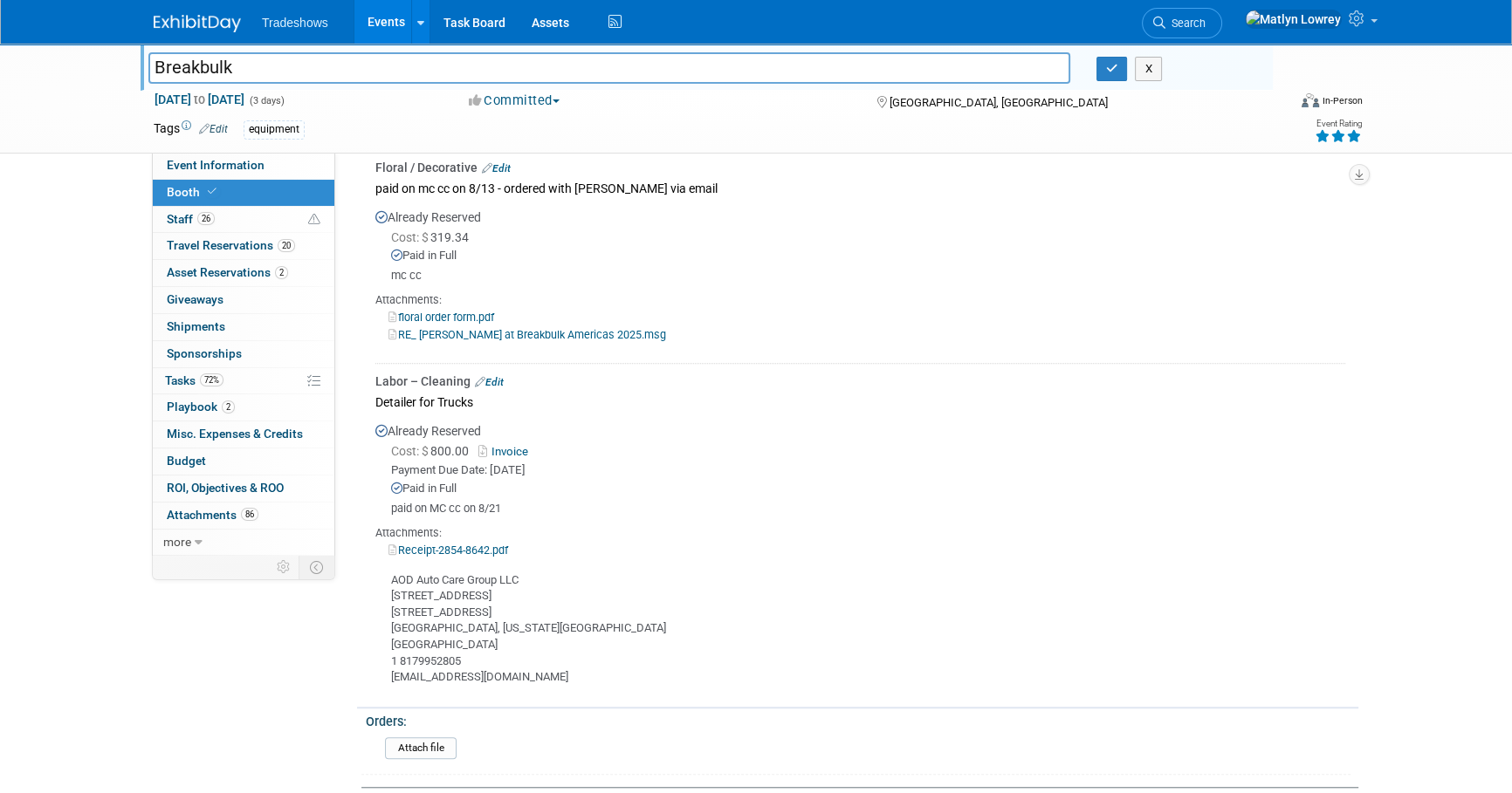
click at [881, 234] on div "Cost: $ 319.34" at bounding box center [868, 237] width 955 height 18
click at [273, 171] on link "Event Information" at bounding box center [244, 166] width 182 height 26
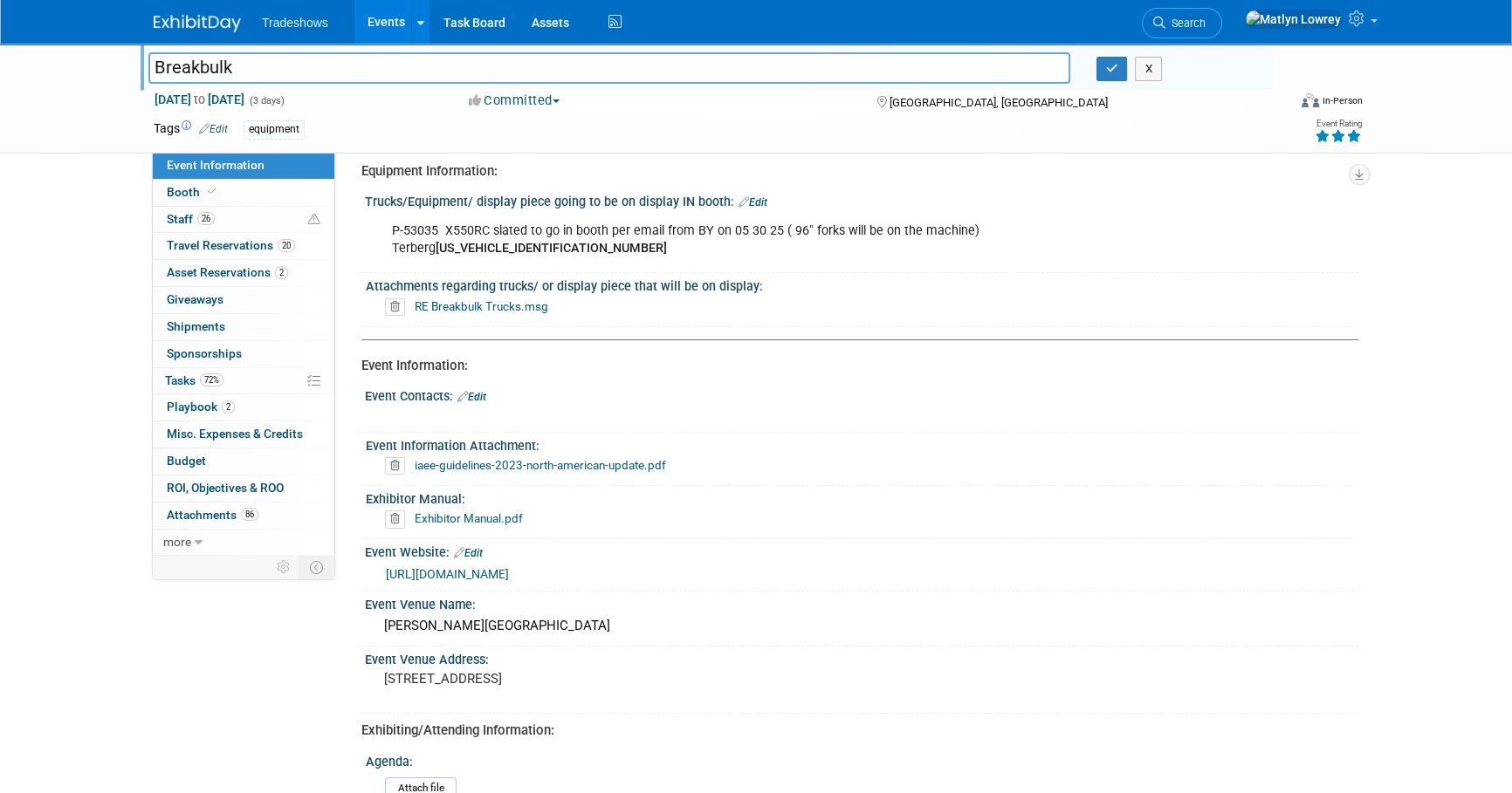
scroll to position [79, 0]
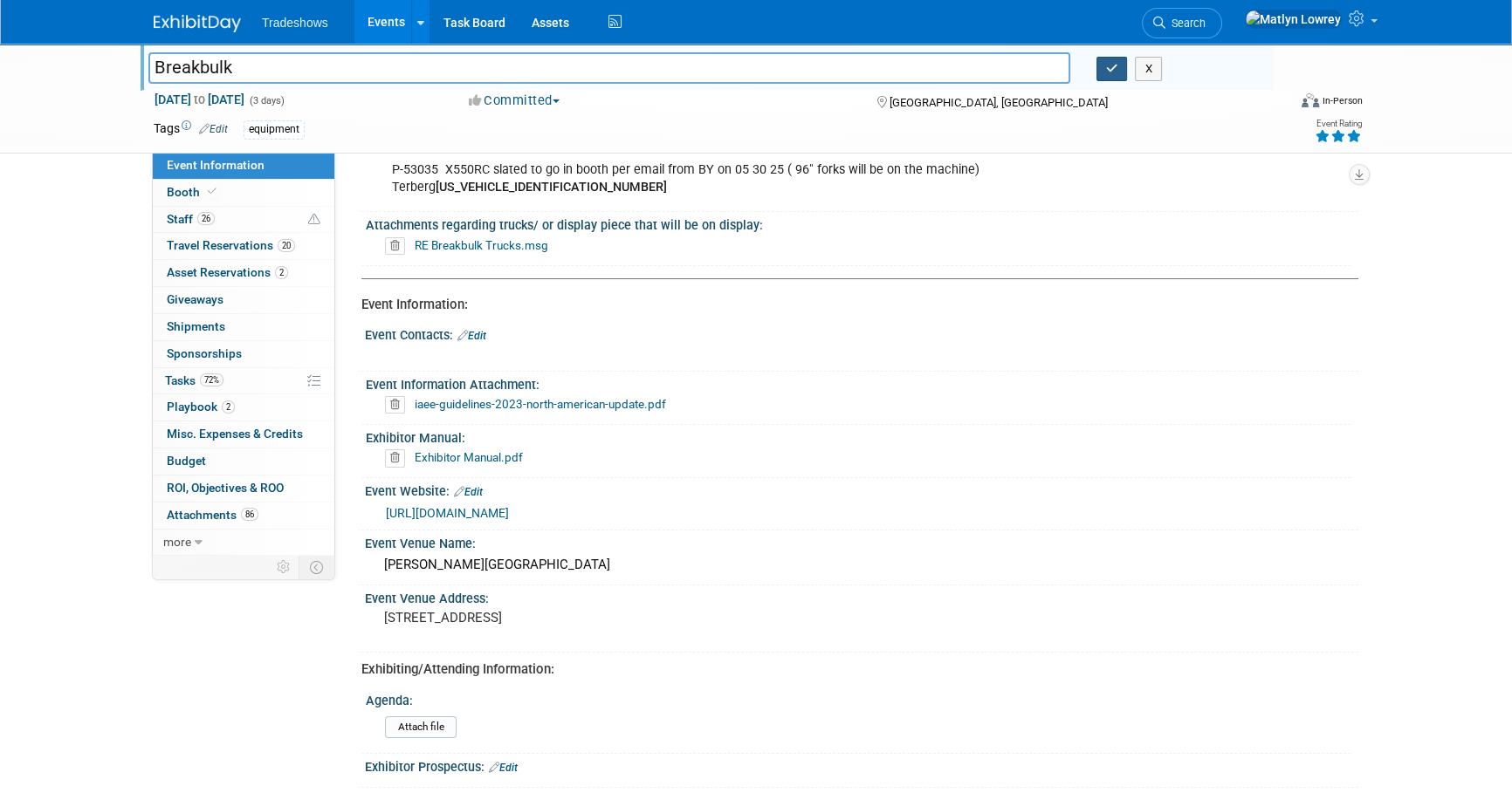
click at [1108, 76] on button "button" at bounding box center [1112, 69] width 32 height 24
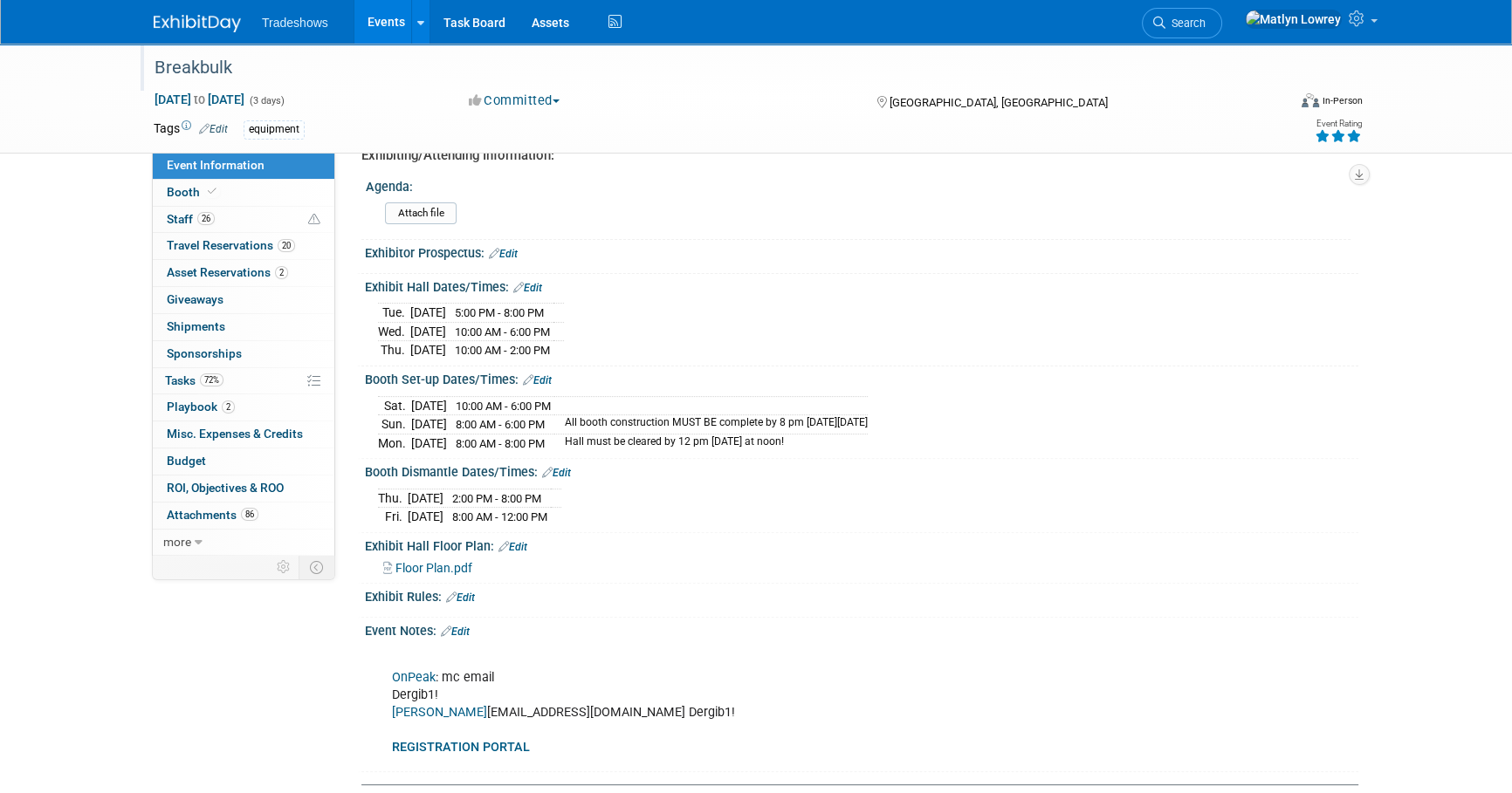
scroll to position [556, 0]
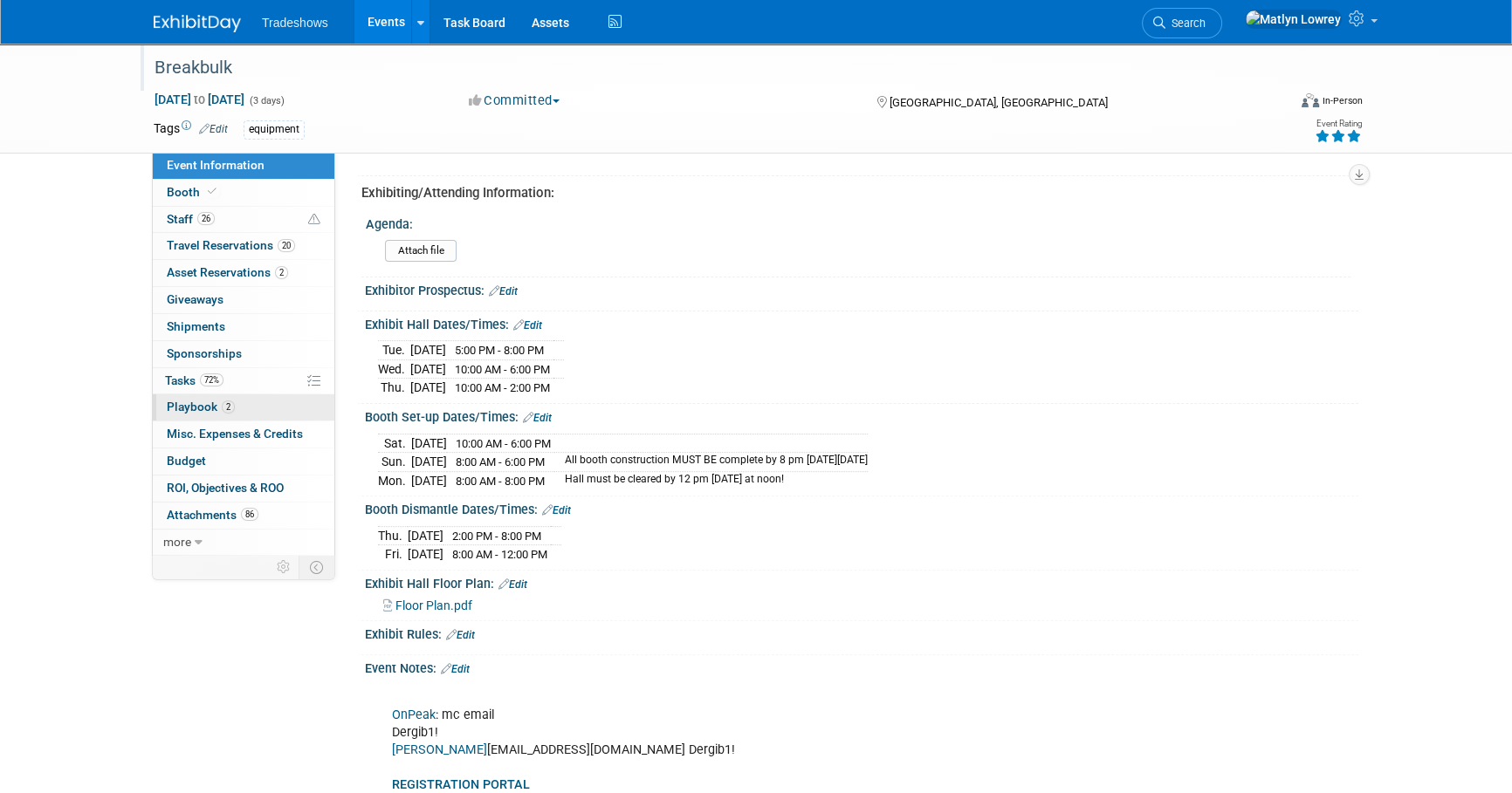
click at [199, 408] on span "Playbook 2" at bounding box center [200, 406] width 68 height 14
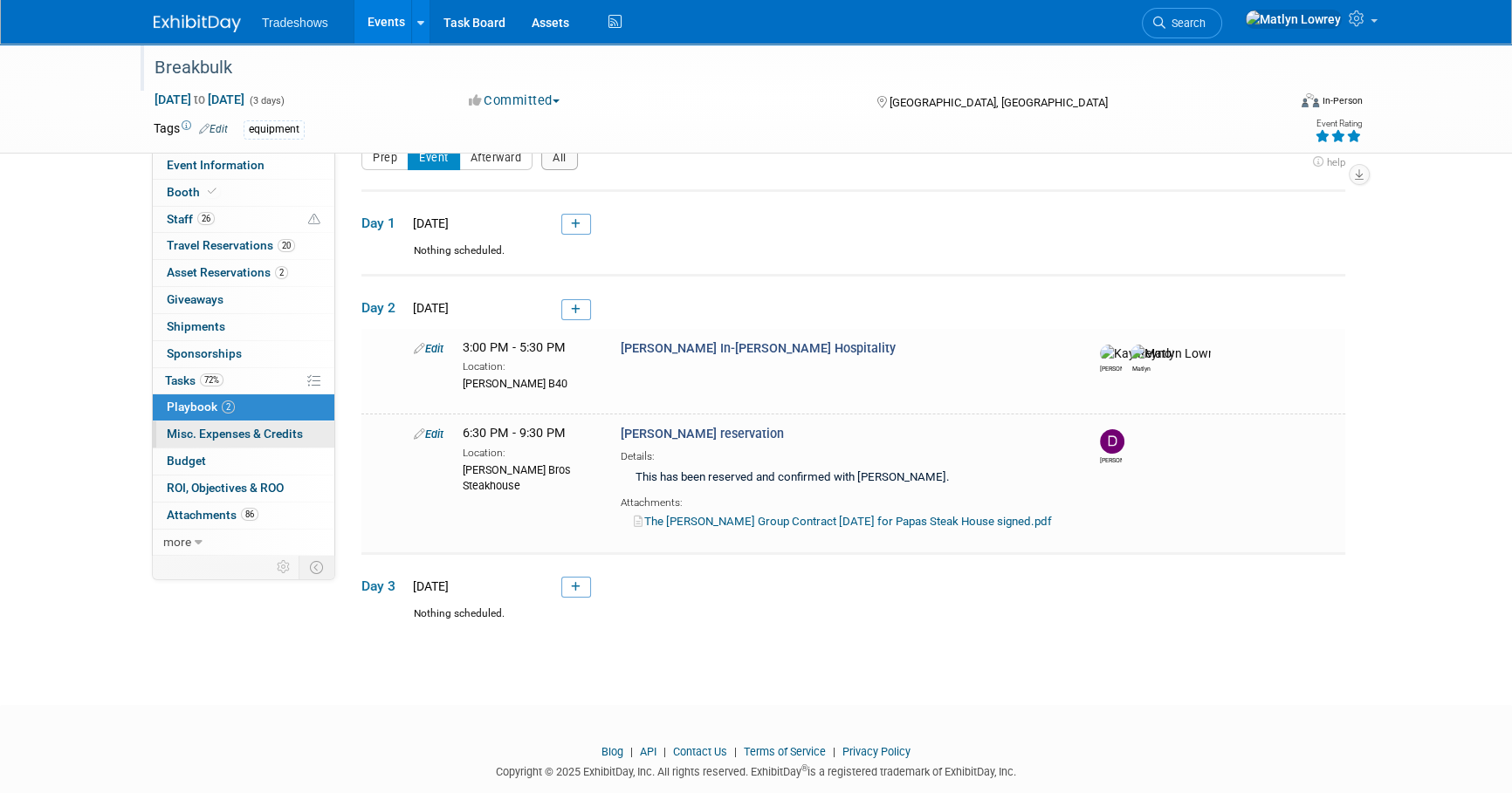
scroll to position [0, 0]
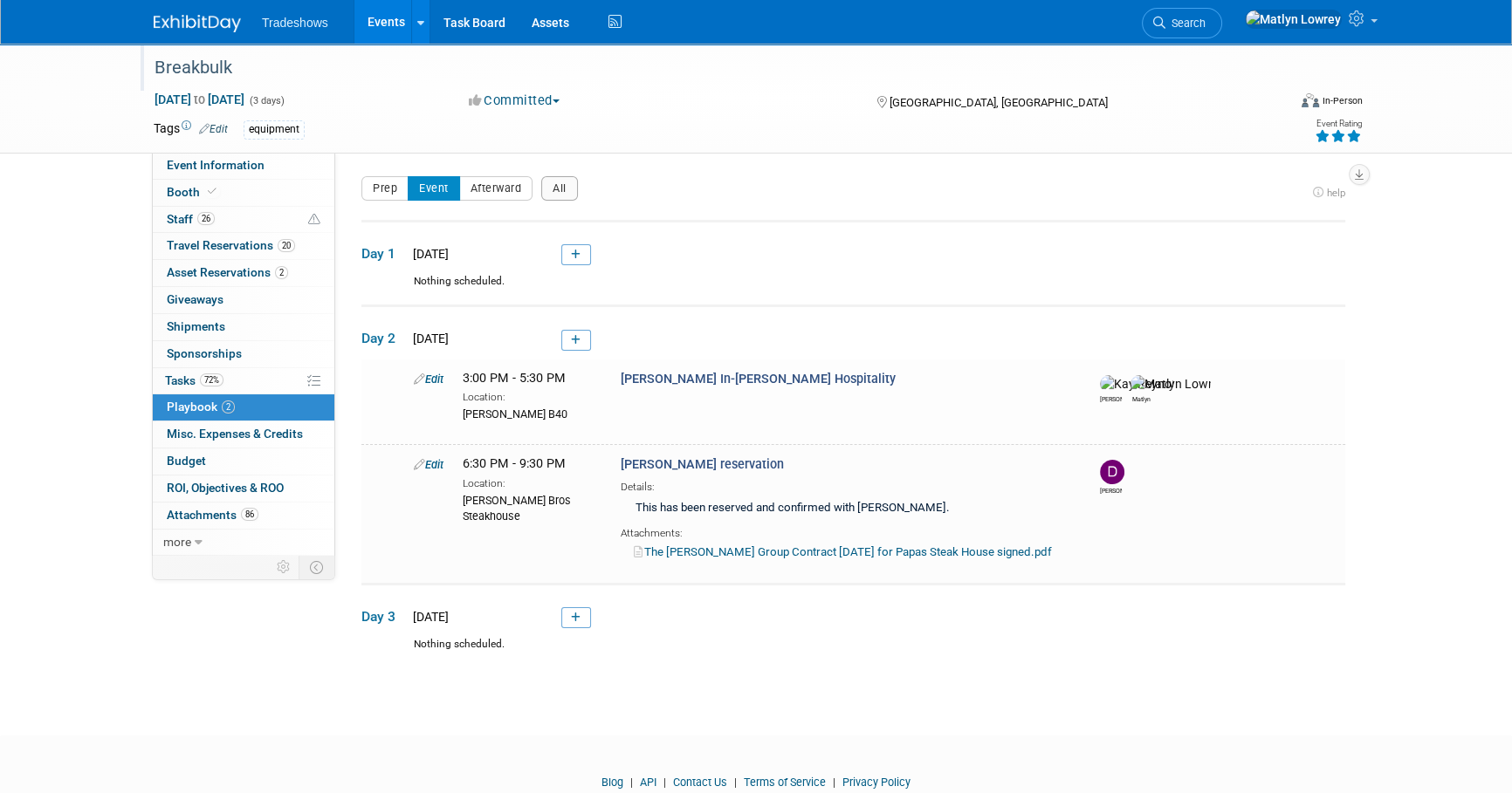
click at [372, 14] on link "Events" at bounding box center [386, 21] width 64 height 44
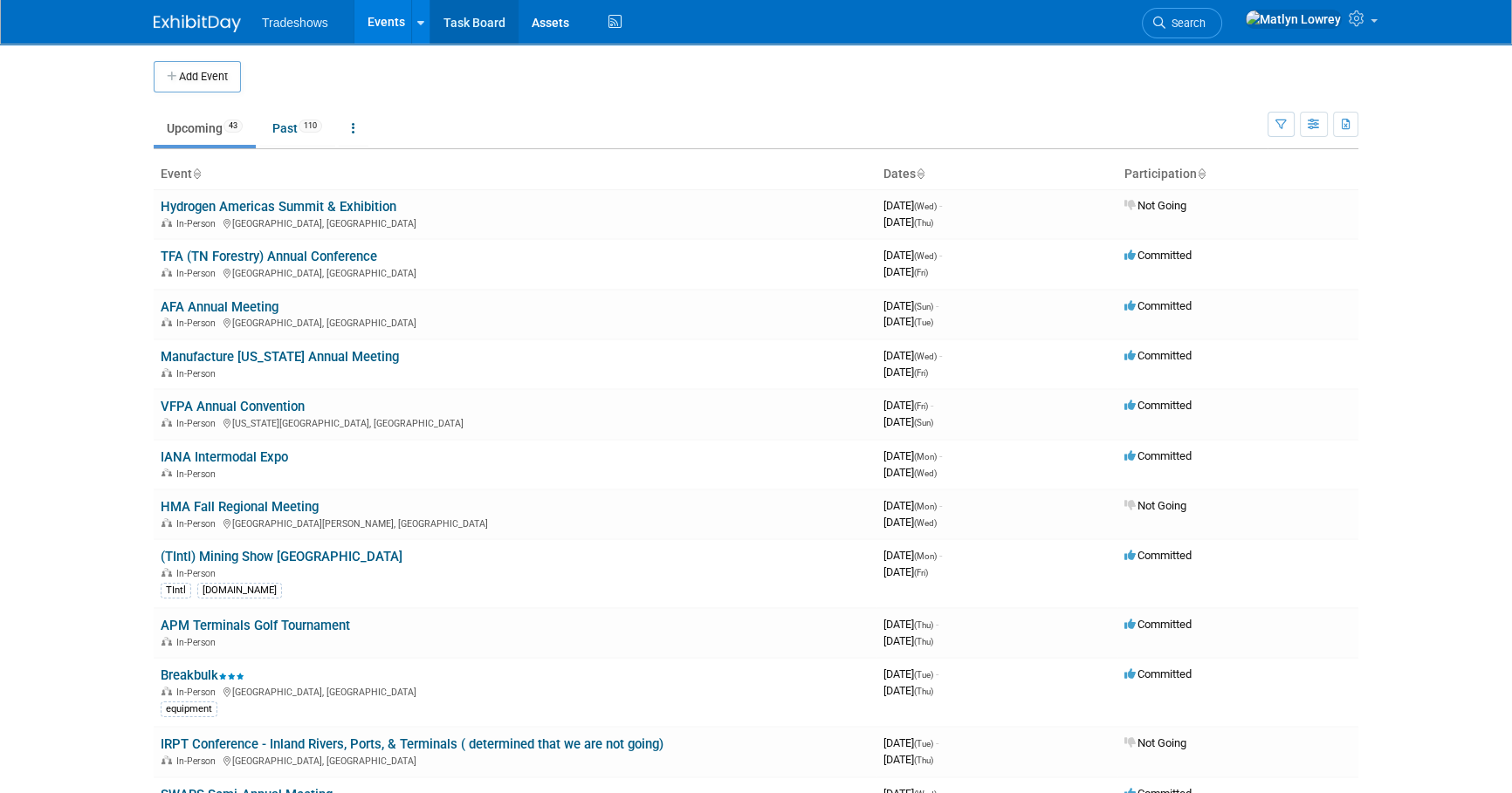
click at [463, 27] on link "Task Board" at bounding box center [474, 21] width 88 height 44
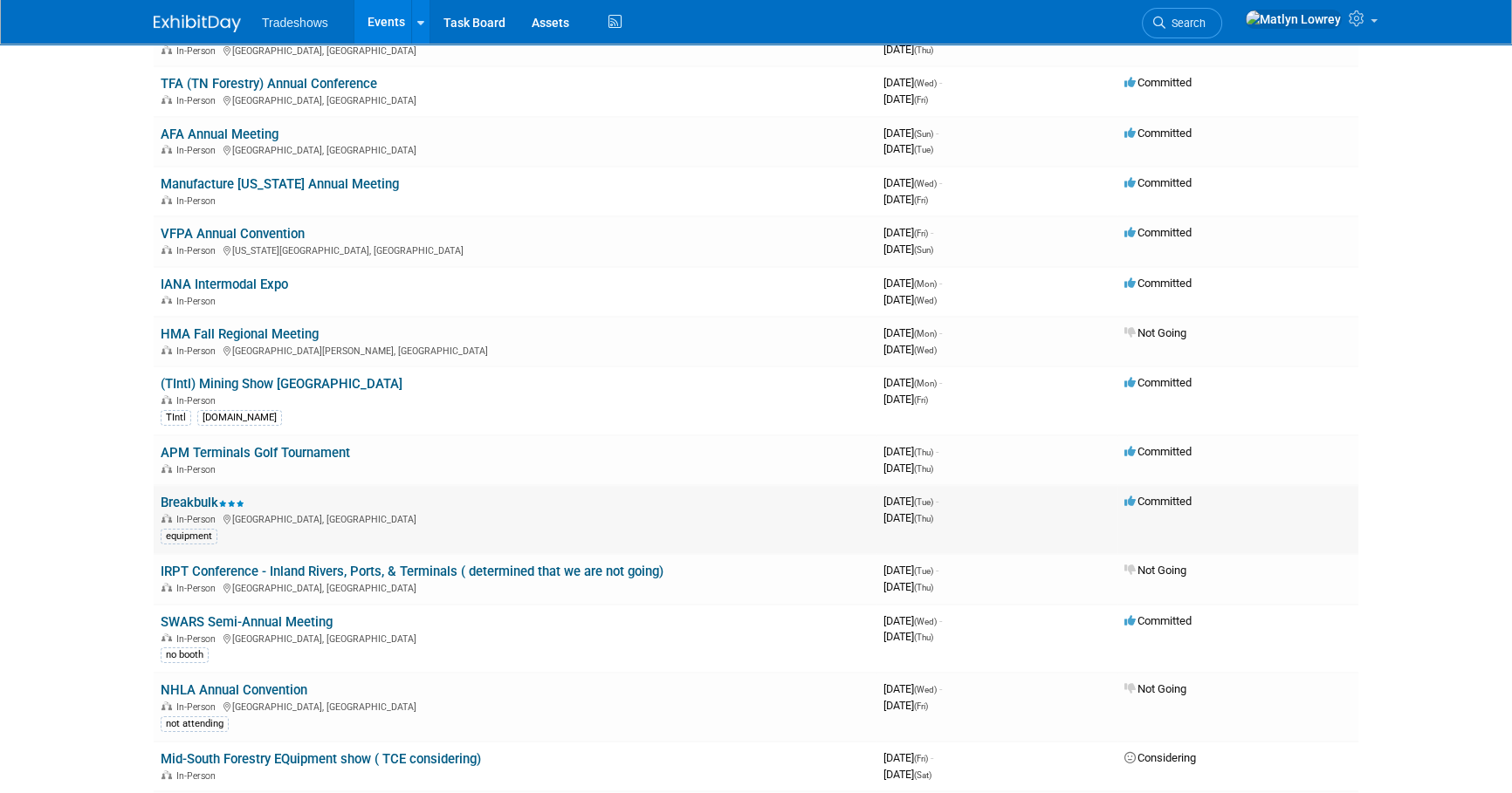
scroll to position [237, 0]
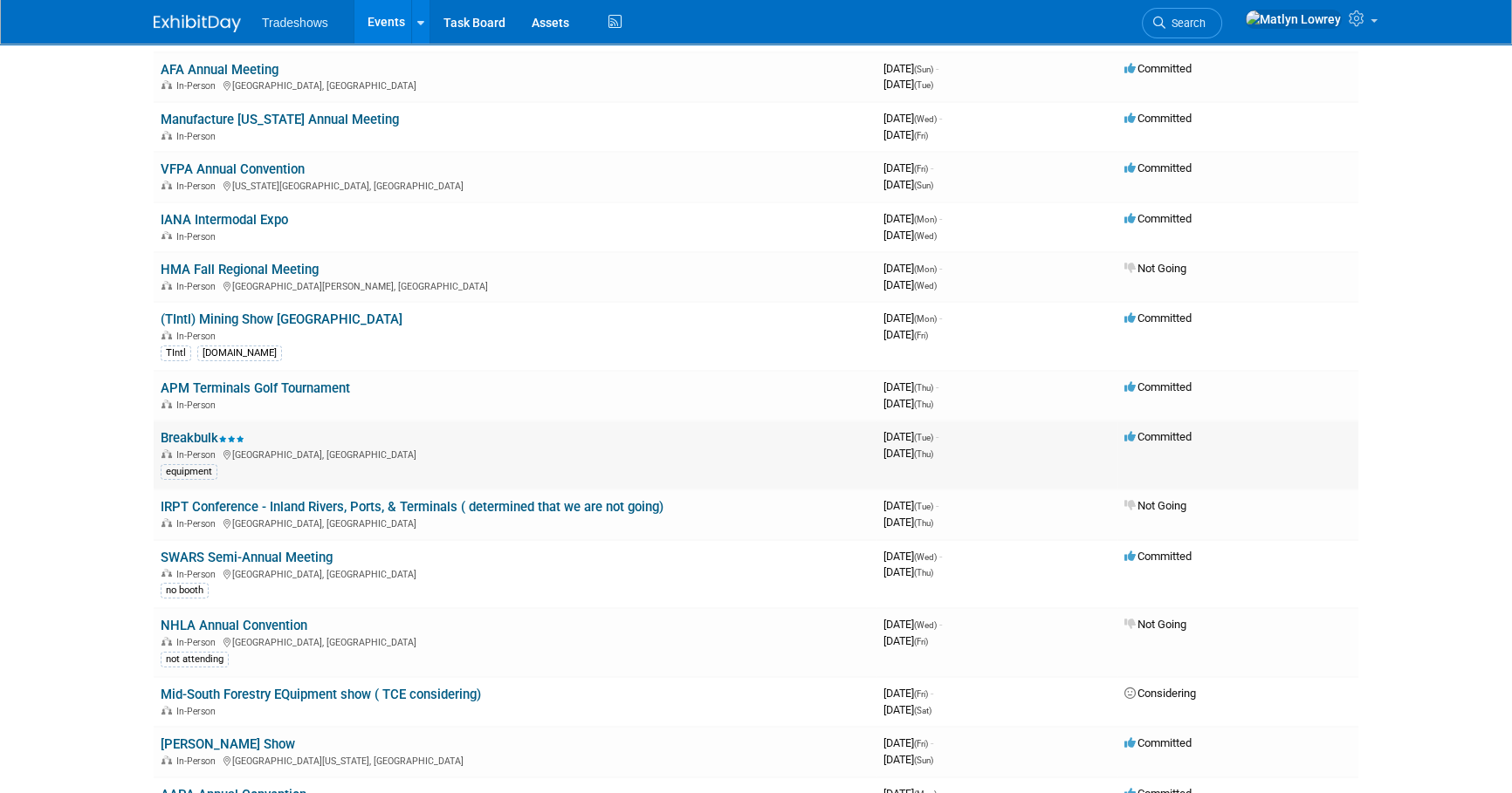
click at [187, 430] on link "Breakbulk" at bounding box center [202, 438] width 83 height 16
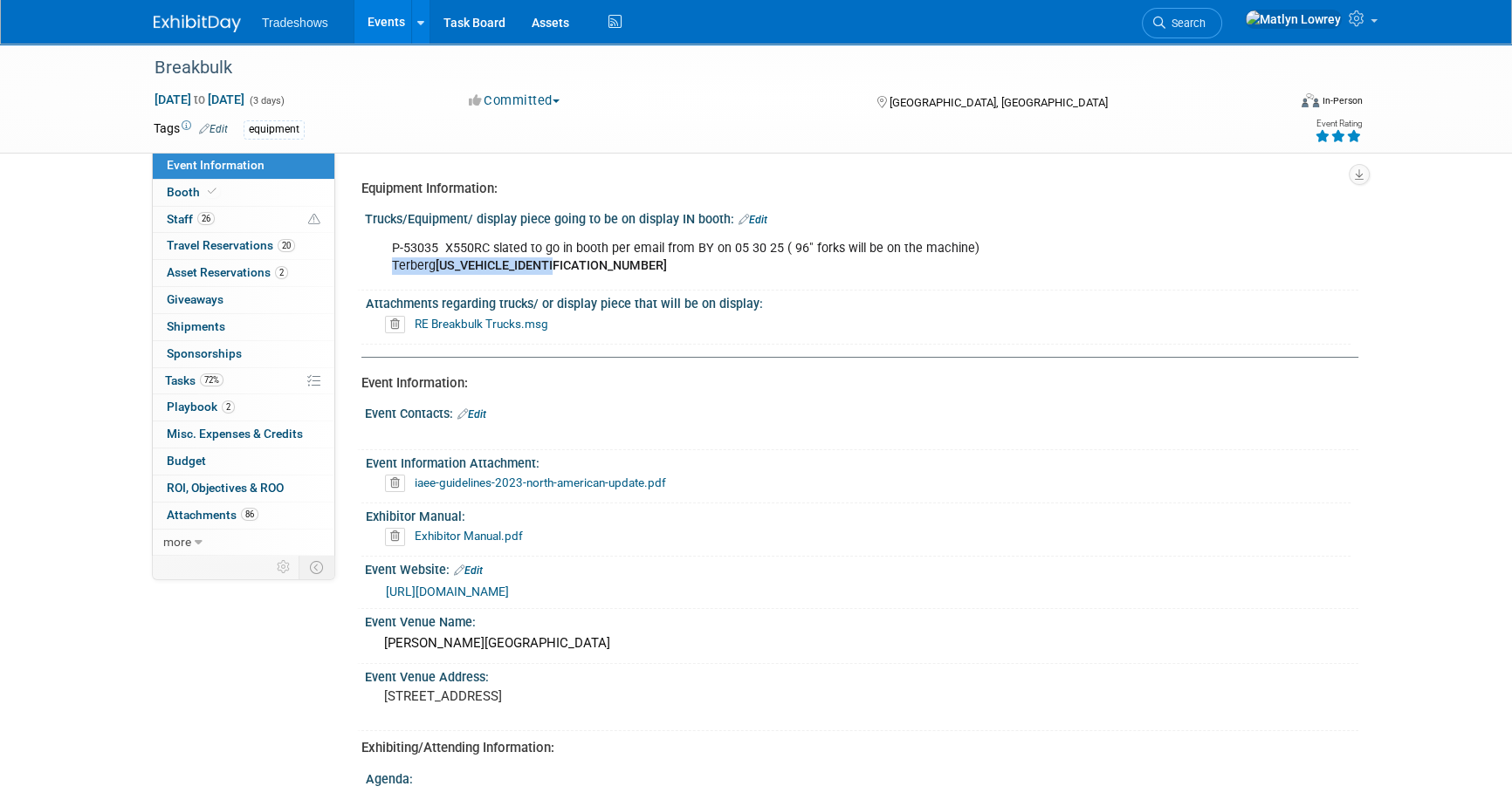
drag, startPoint x: 567, startPoint y: 262, endPoint x: 392, endPoint y: 271, distance: 175.2
click at [392, 271] on div "P-53035 X550RC slated to go in booth per email from BY on 05 30 25 ( 96" forks …" at bounding box center [773, 257] width 787 height 52
copy div "Terberg XLWYT2030RA735539"
click at [365, 34] on link "Events" at bounding box center [386, 21] width 64 height 44
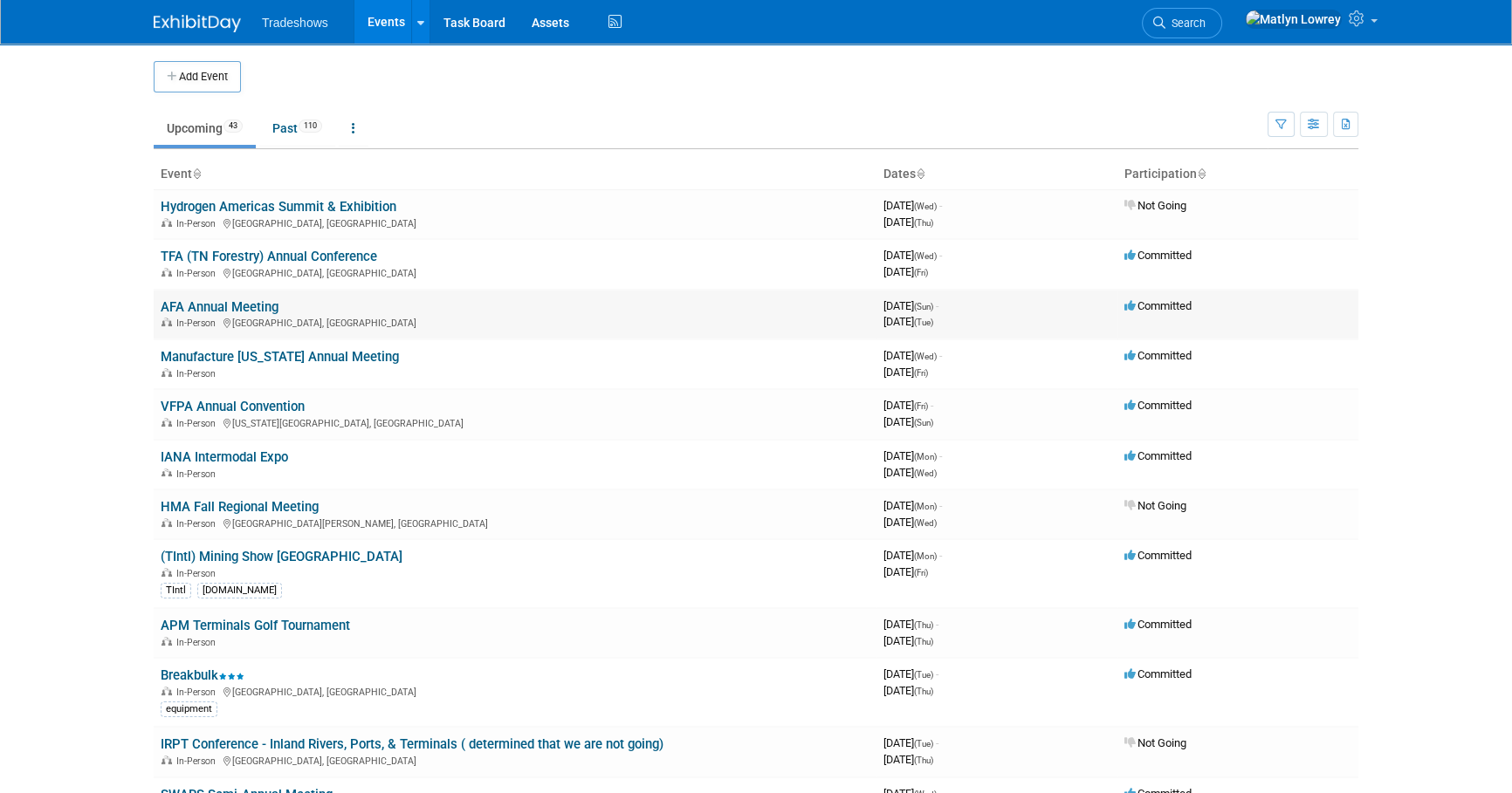
click at [211, 312] on link "AFA Annual Meeting" at bounding box center [219, 307] width 118 height 16
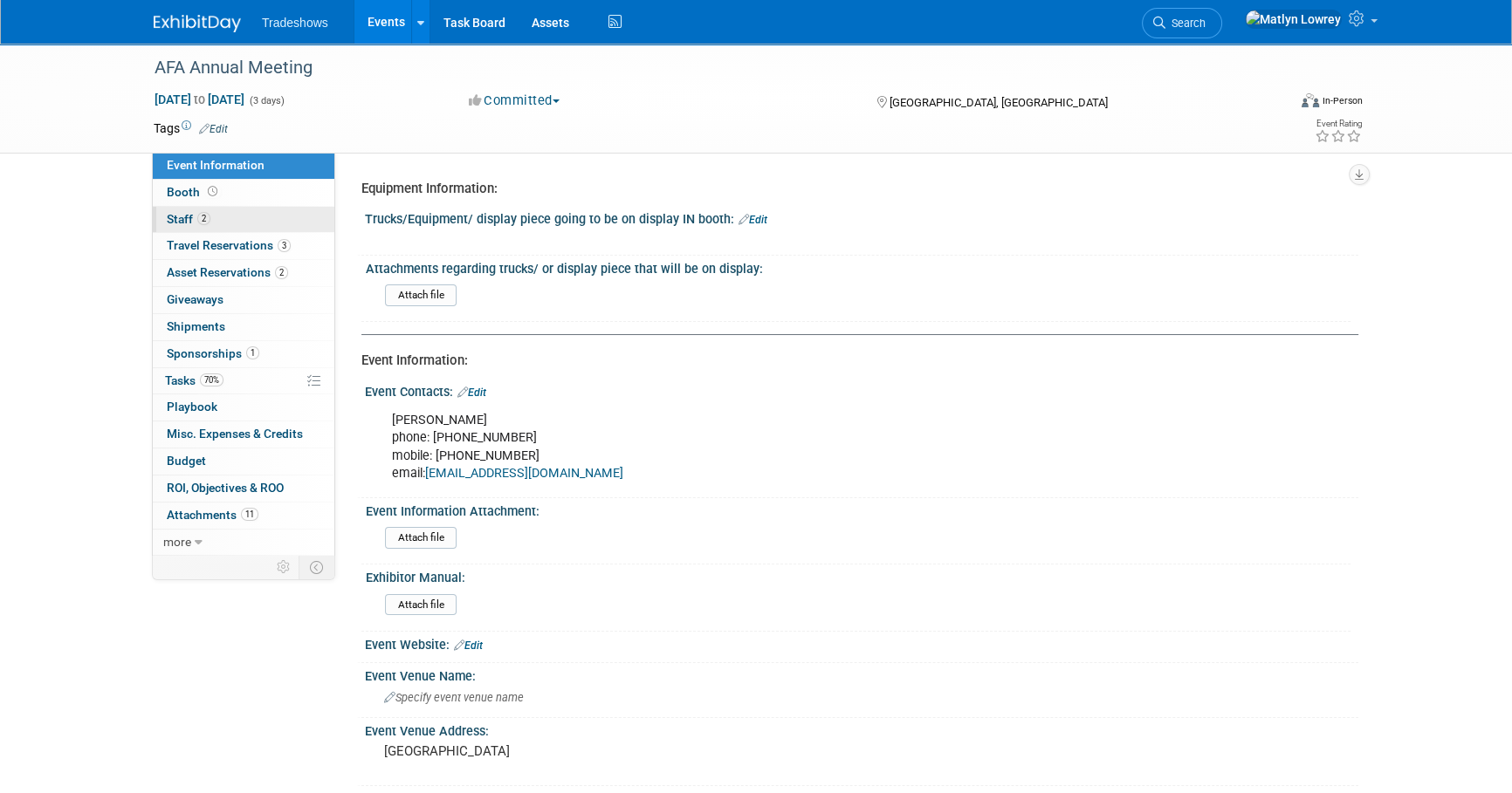
click at [214, 224] on link "2 Staff 2" at bounding box center [244, 220] width 182 height 26
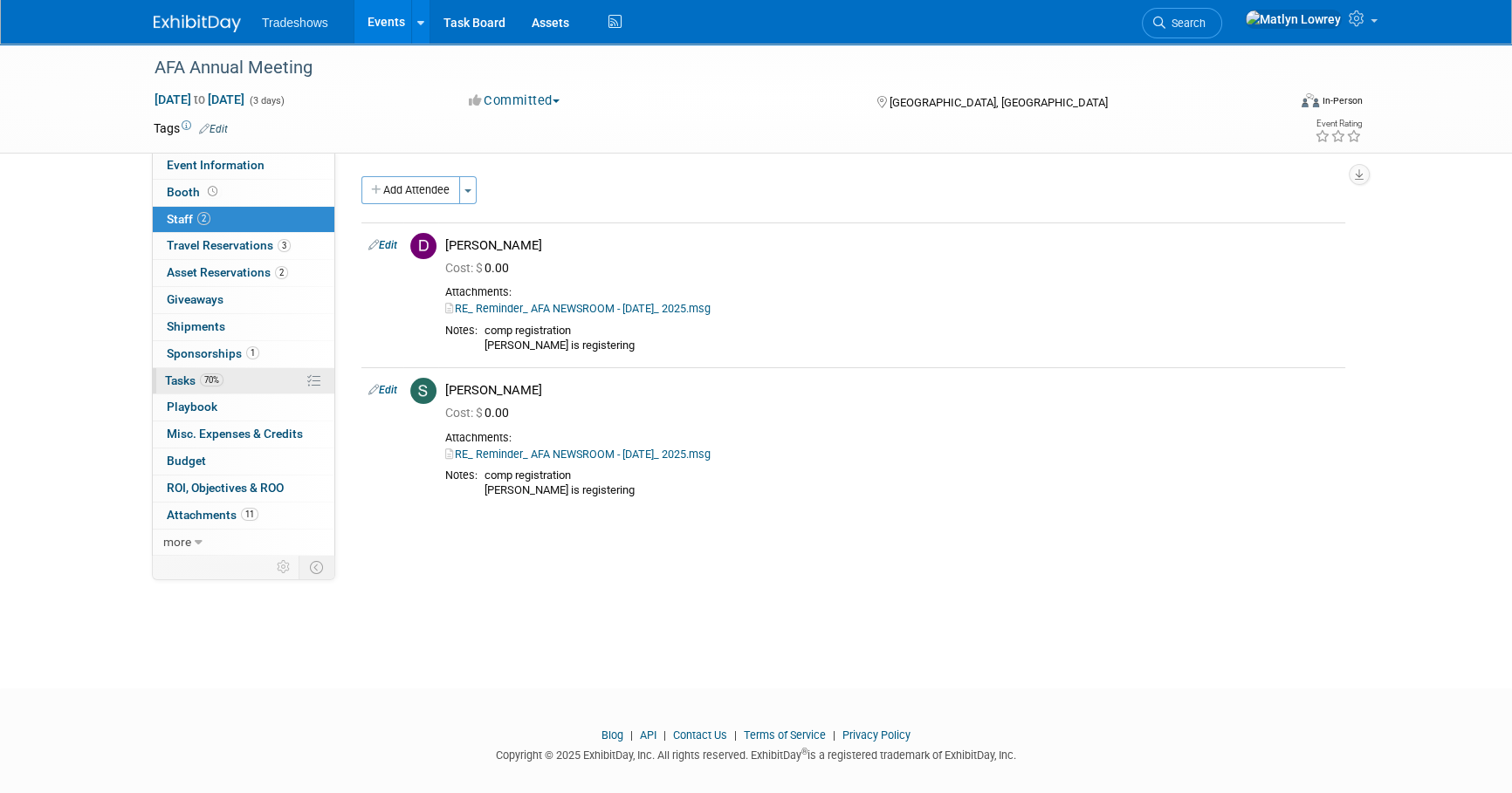
click at [213, 387] on link "70% Tasks 70%" at bounding box center [244, 381] width 182 height 26
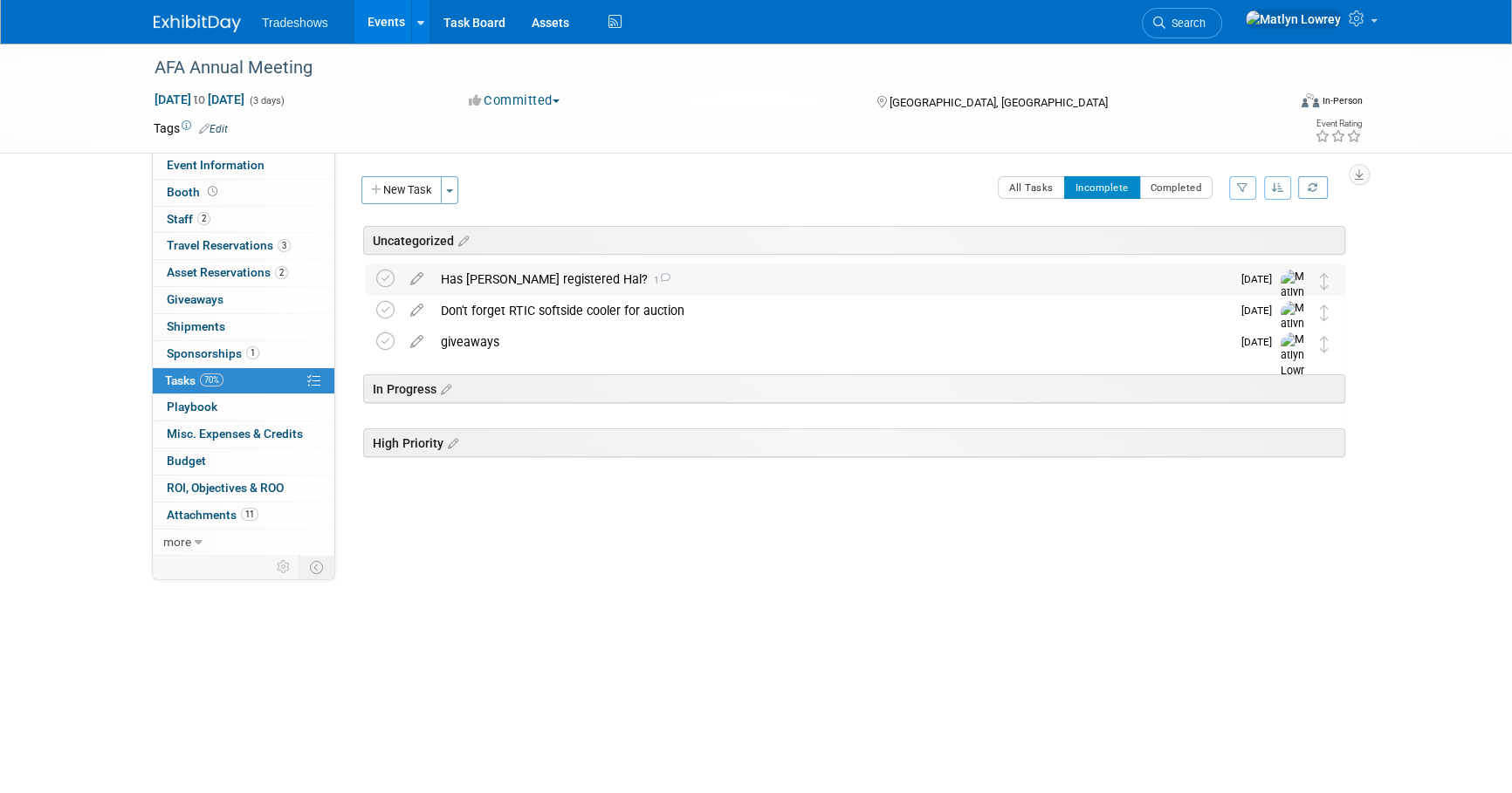
click at [564, 275] on div "Has Liz registered Hal? 1" at bounding box center [831, 279] width 799 height 30
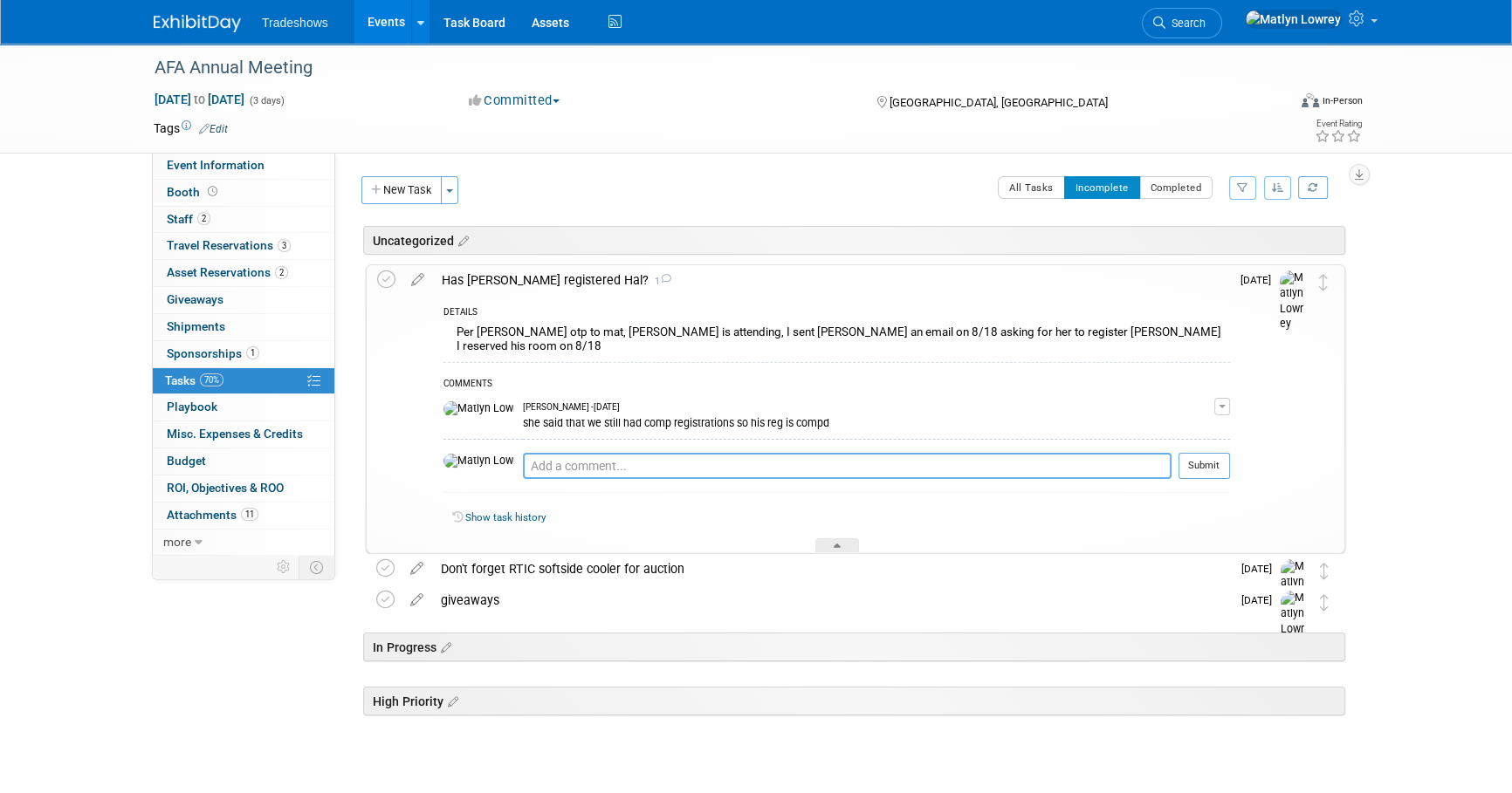
click at [523, 469] on textarea at bounding box center [847, 466] width 648 height 26
type textarea "sent her an email following up on 8/21"
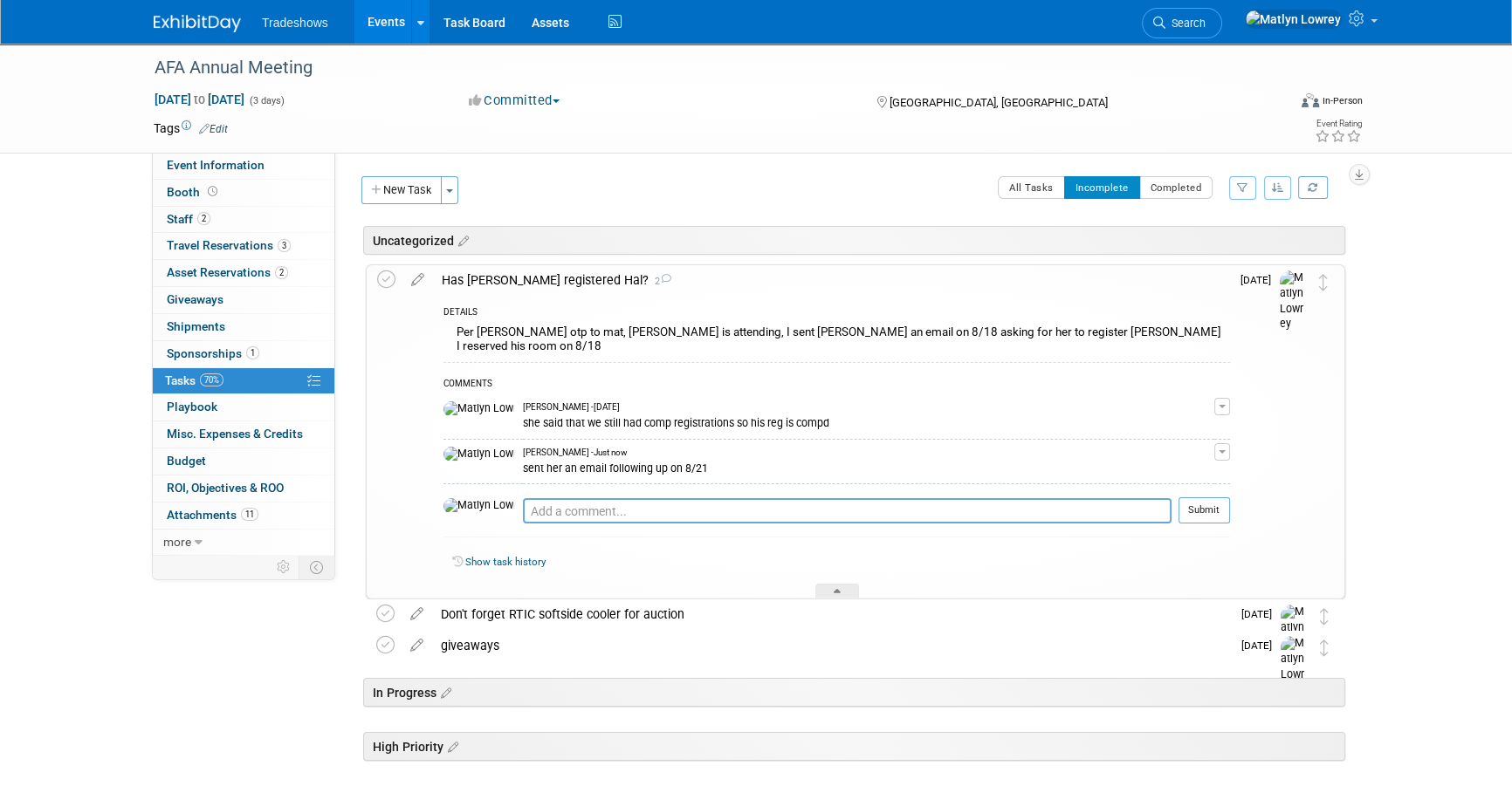
click at [497, 288] on div "Has Liz registered Hal? 2" at bounding box center [831, 280] width 797 height 30
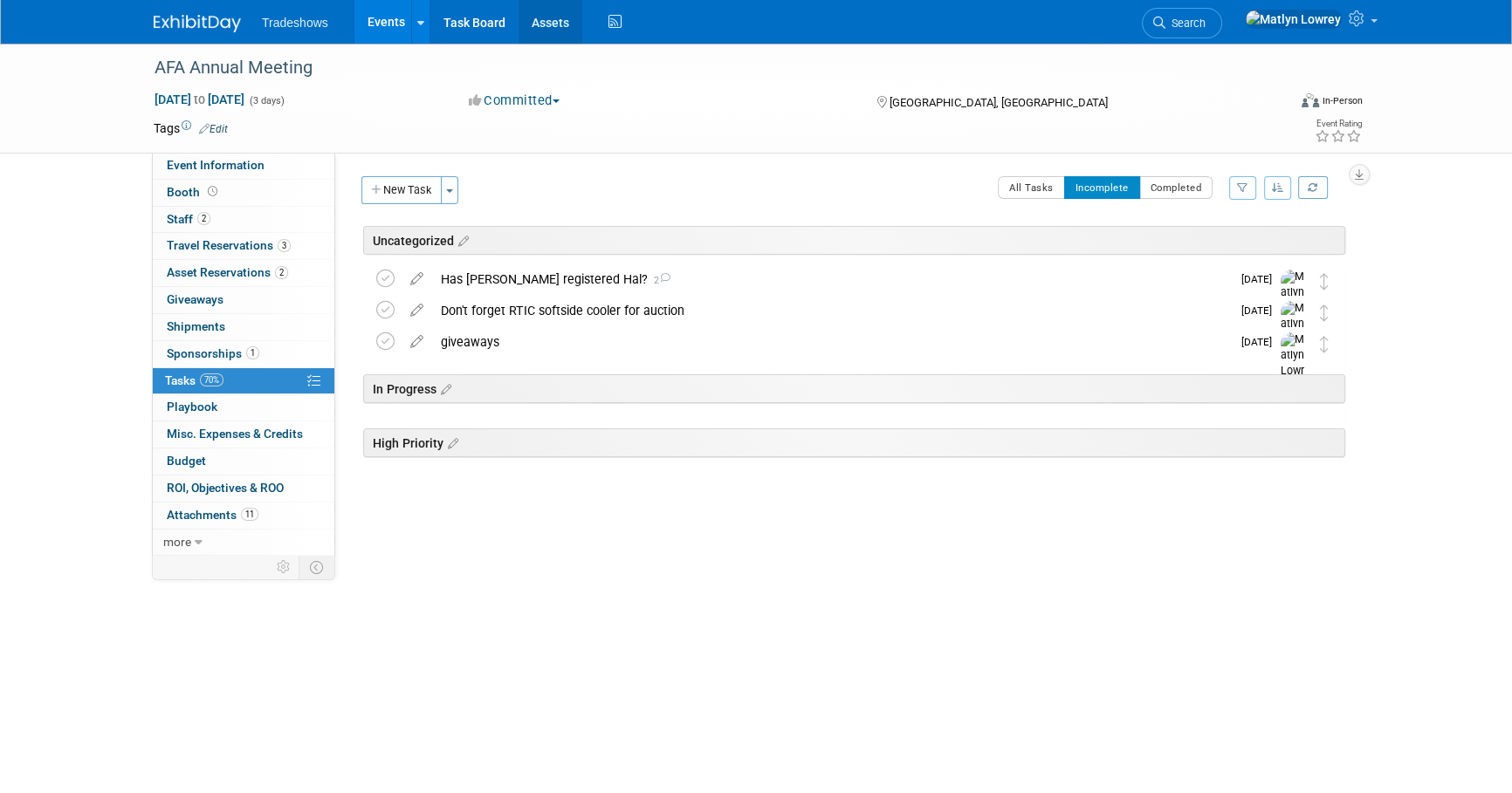
click at [532, 16] on link "Assets" at bounding box center [550, 21] width 64 height 44
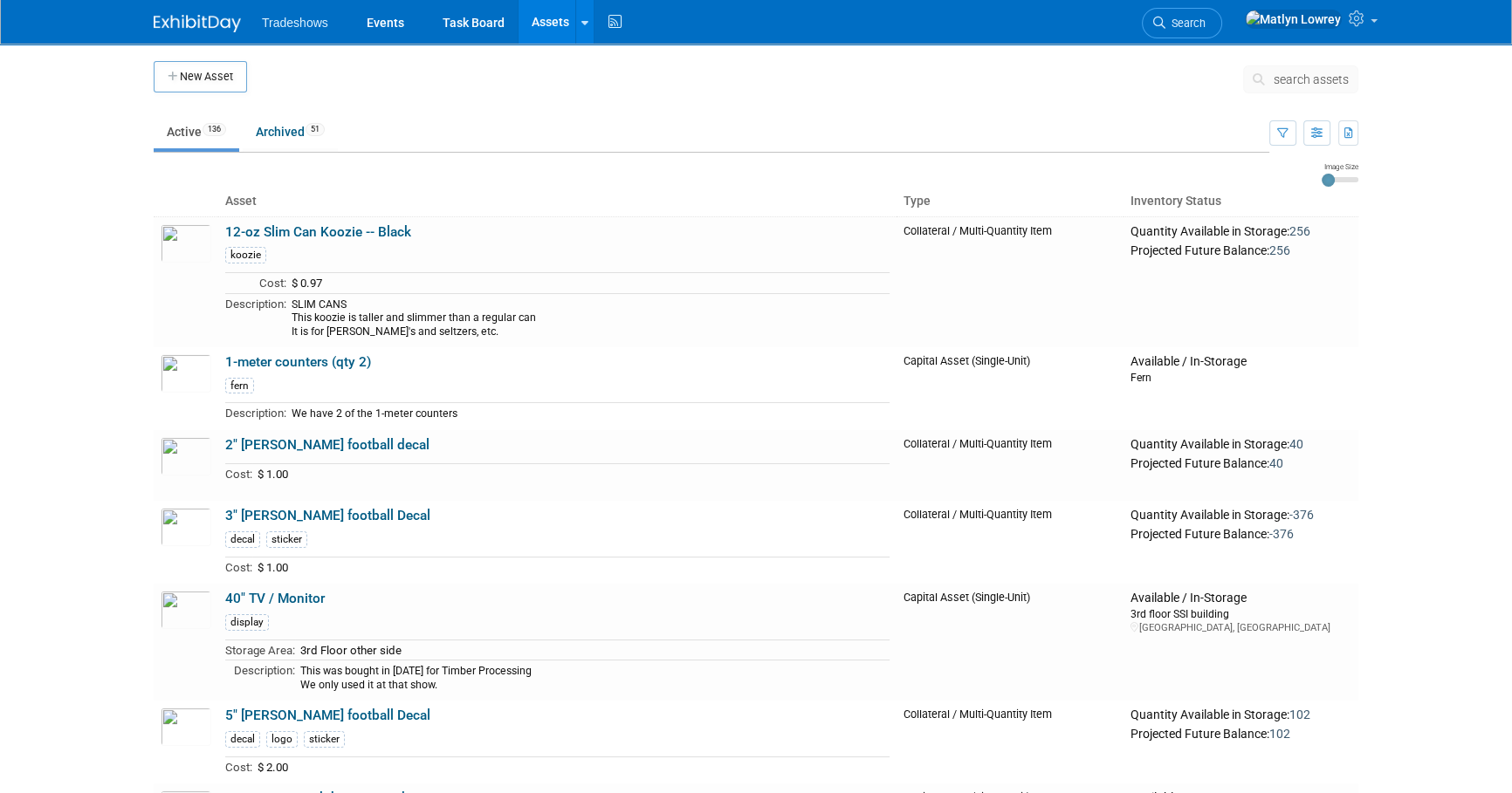
click at [1275, 81] on span "search assets" at bounding box center [1311, 79] width 75 height 14
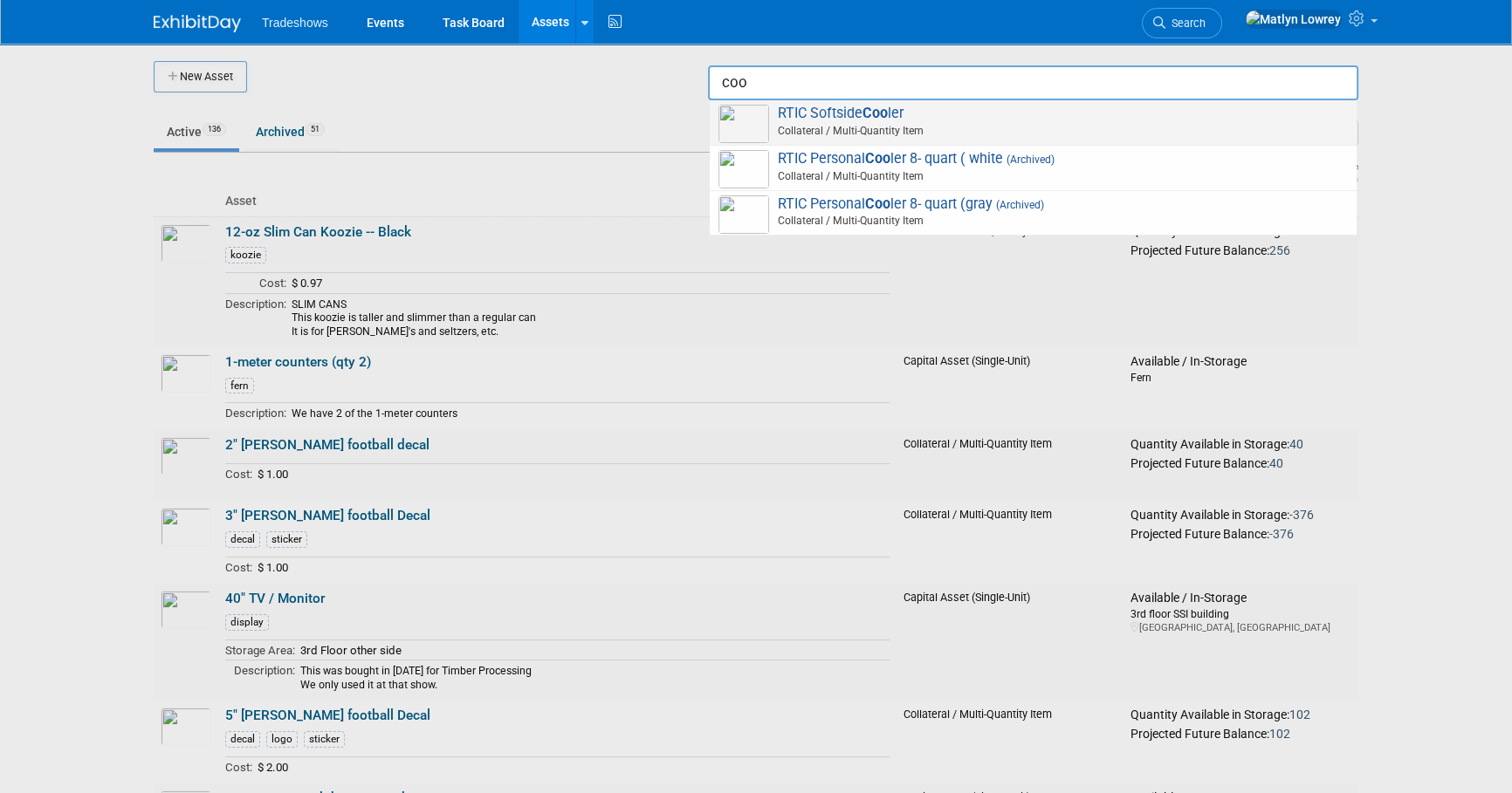
click at [786, 126] on span "Collateral / Multi-Quantity Item" at bounding box center [1035, 131] width 624 height 16
type input "RTIC Softside Cooler"
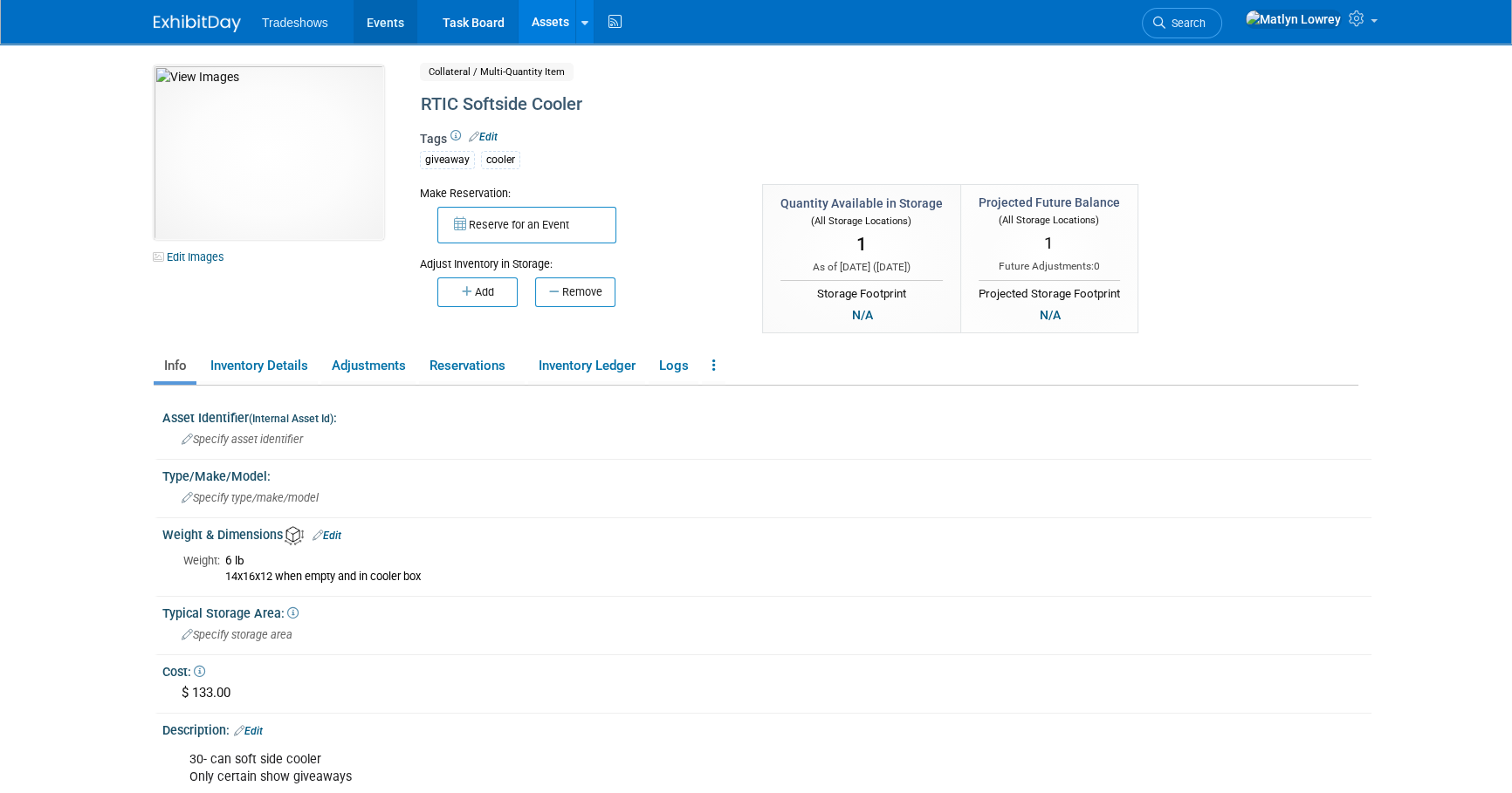
click at [387, 35] on link "Events" at bounding box center [385, 21] width 64 height 44
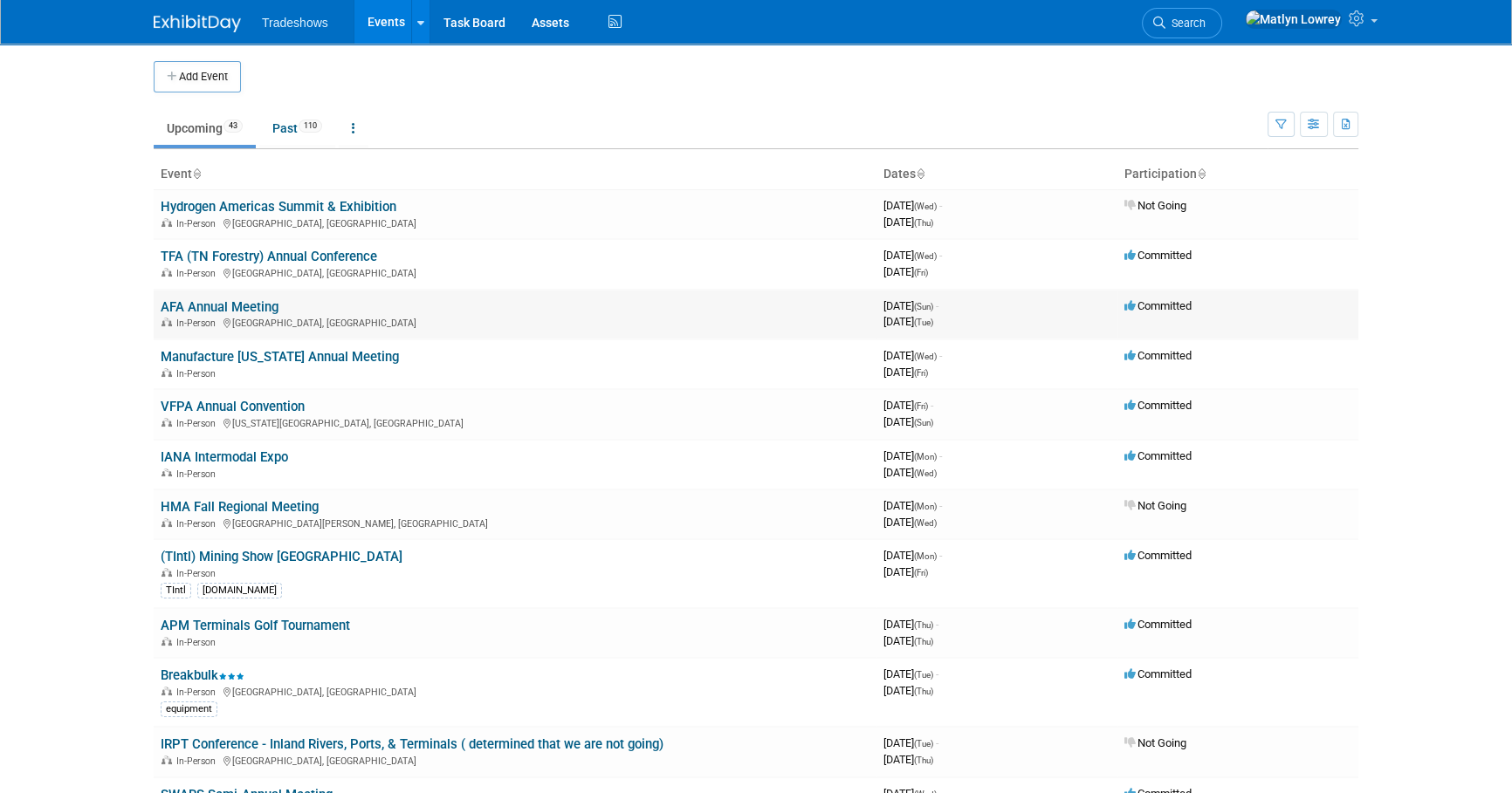
click at [209, 307] on link "AFA Annual Meeting" at bounding box center [219, 307] width 118 height 16
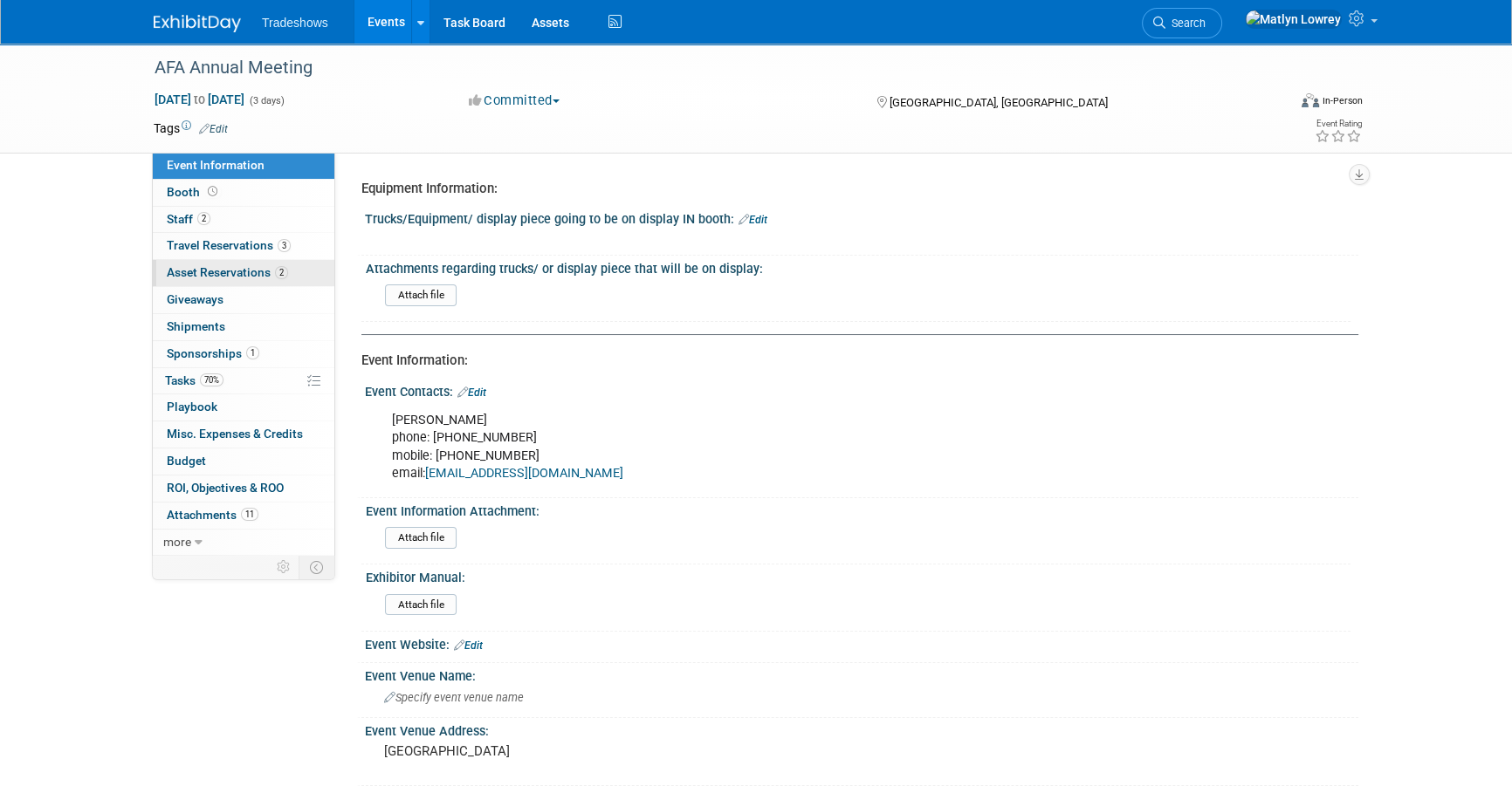
click at [194, 275] on span "Asset Reservations 2" at bounding box center [227, 272] width 122 height 14
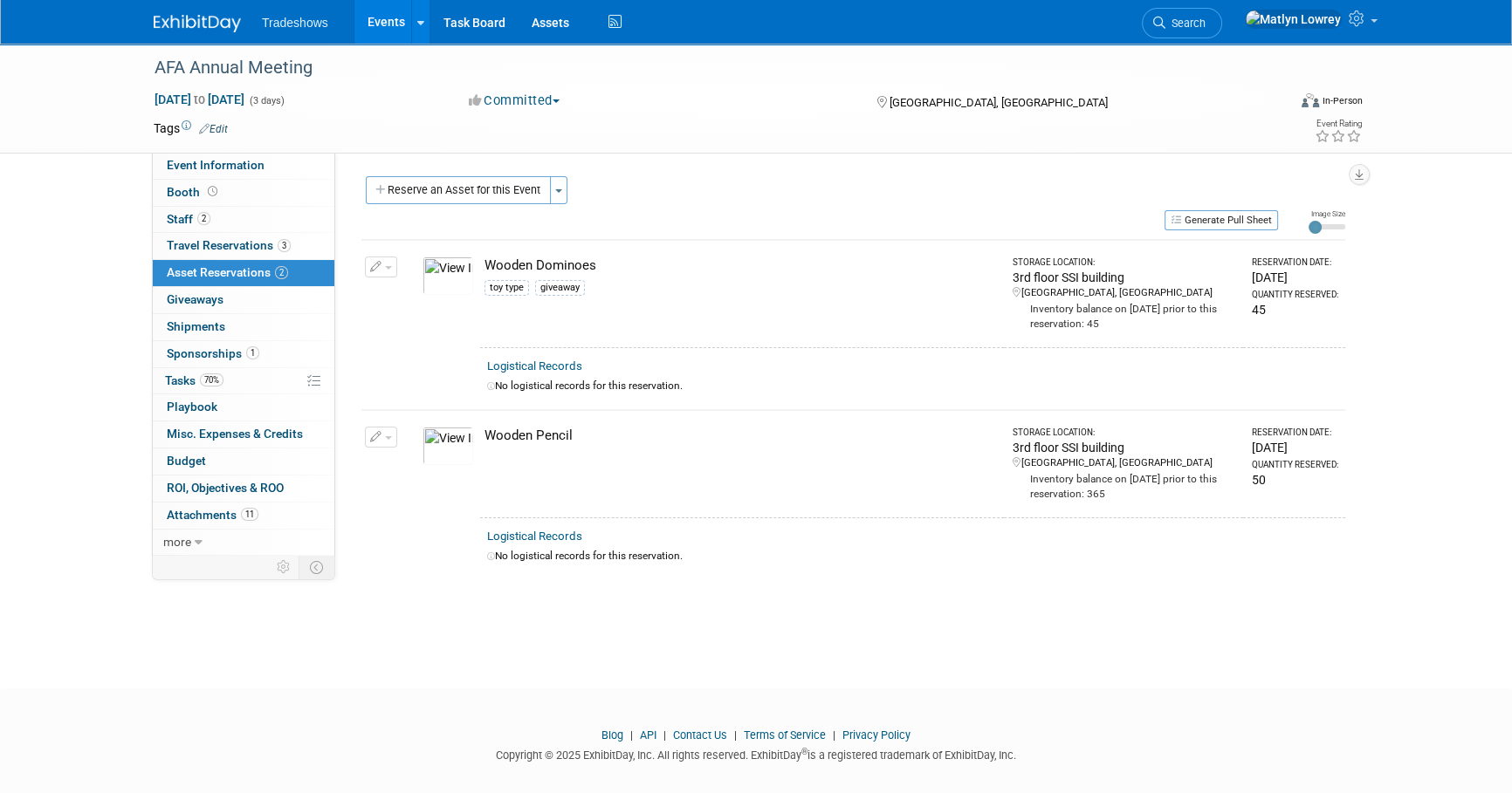
click at [378, 19] on link "Events" at bounding box center [386, 21] width 64 height 44
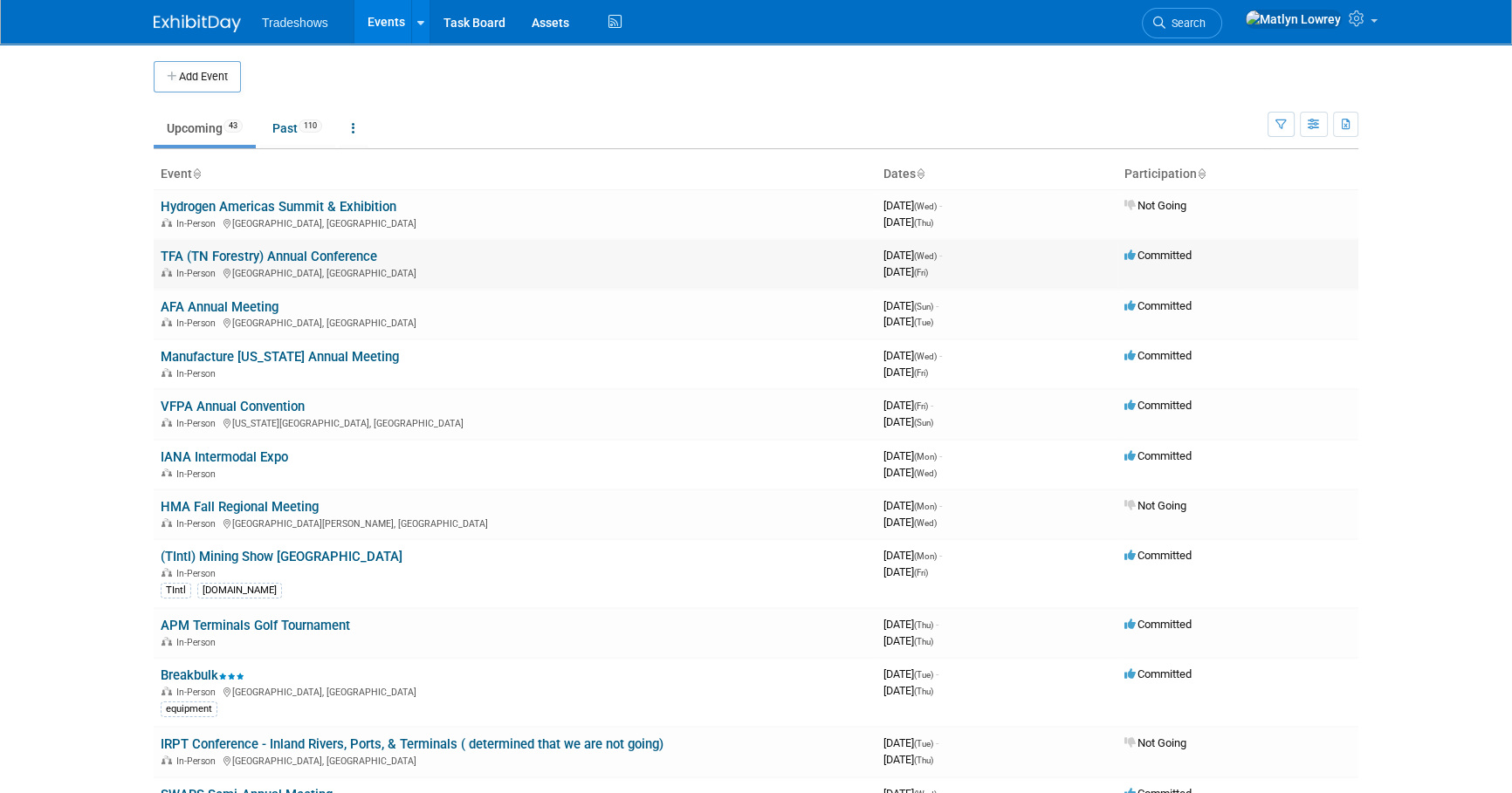
click at [209, 259] on link "TFA (TN Forestry) Annual Conference" at bounding box center [268, 256] width 216 height 16
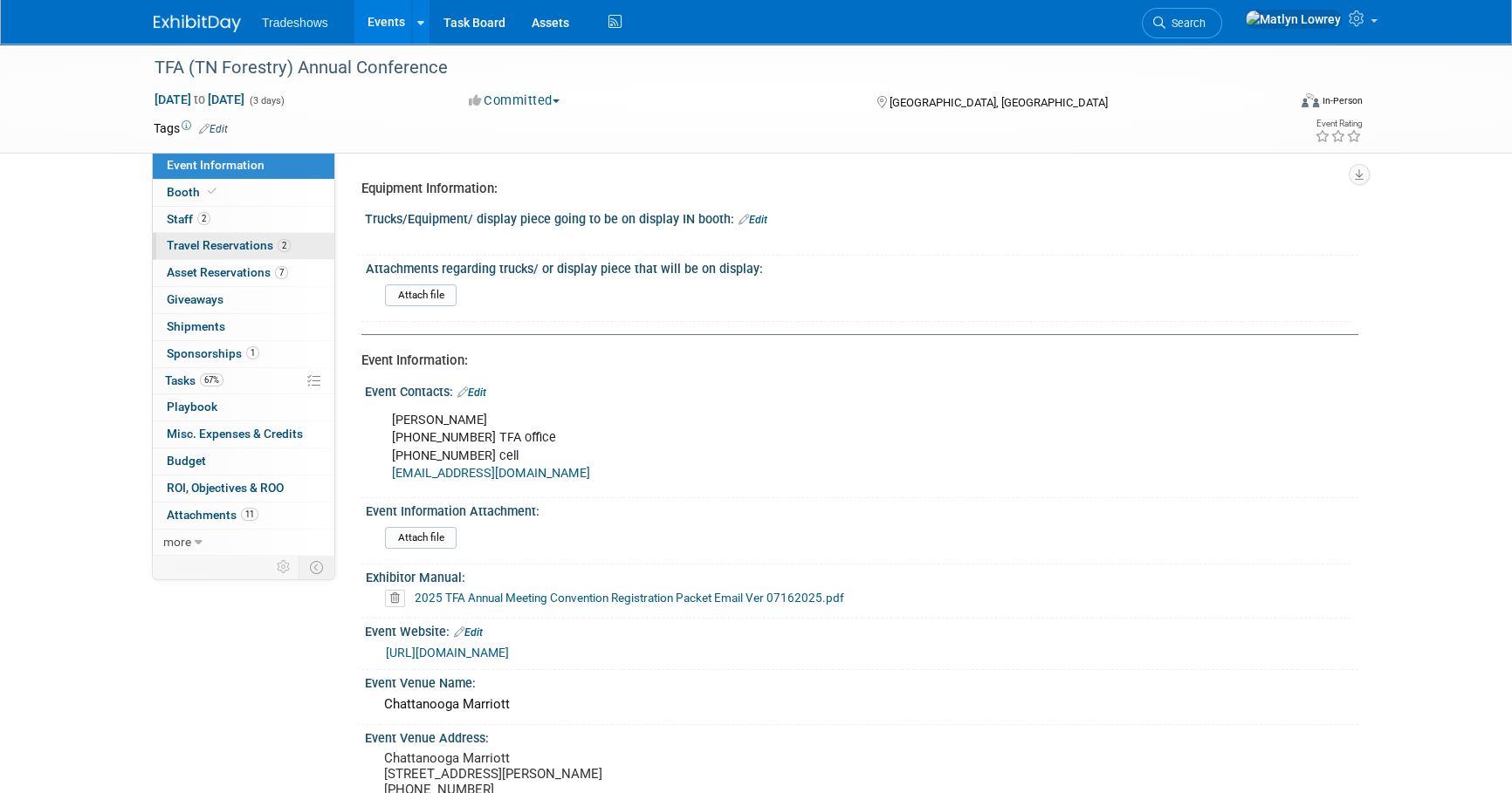
click at [207, 245] on span "Travel Reservations 2" at bounding box center [229, 245] width 124 height 14
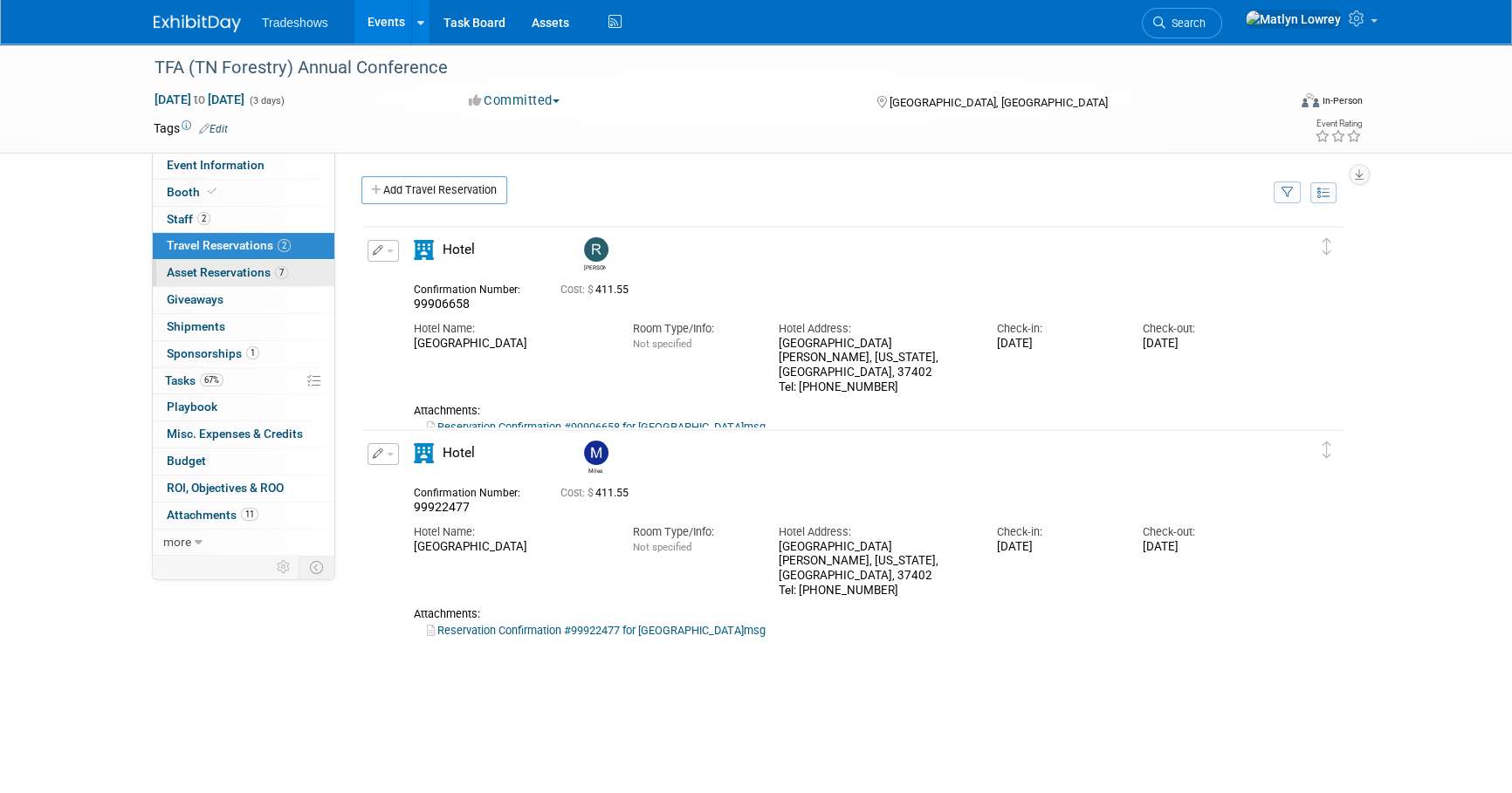
click at [214, 271] on span "Asset Reservations 7" at bounding box center [227, 272] width 122 height 14
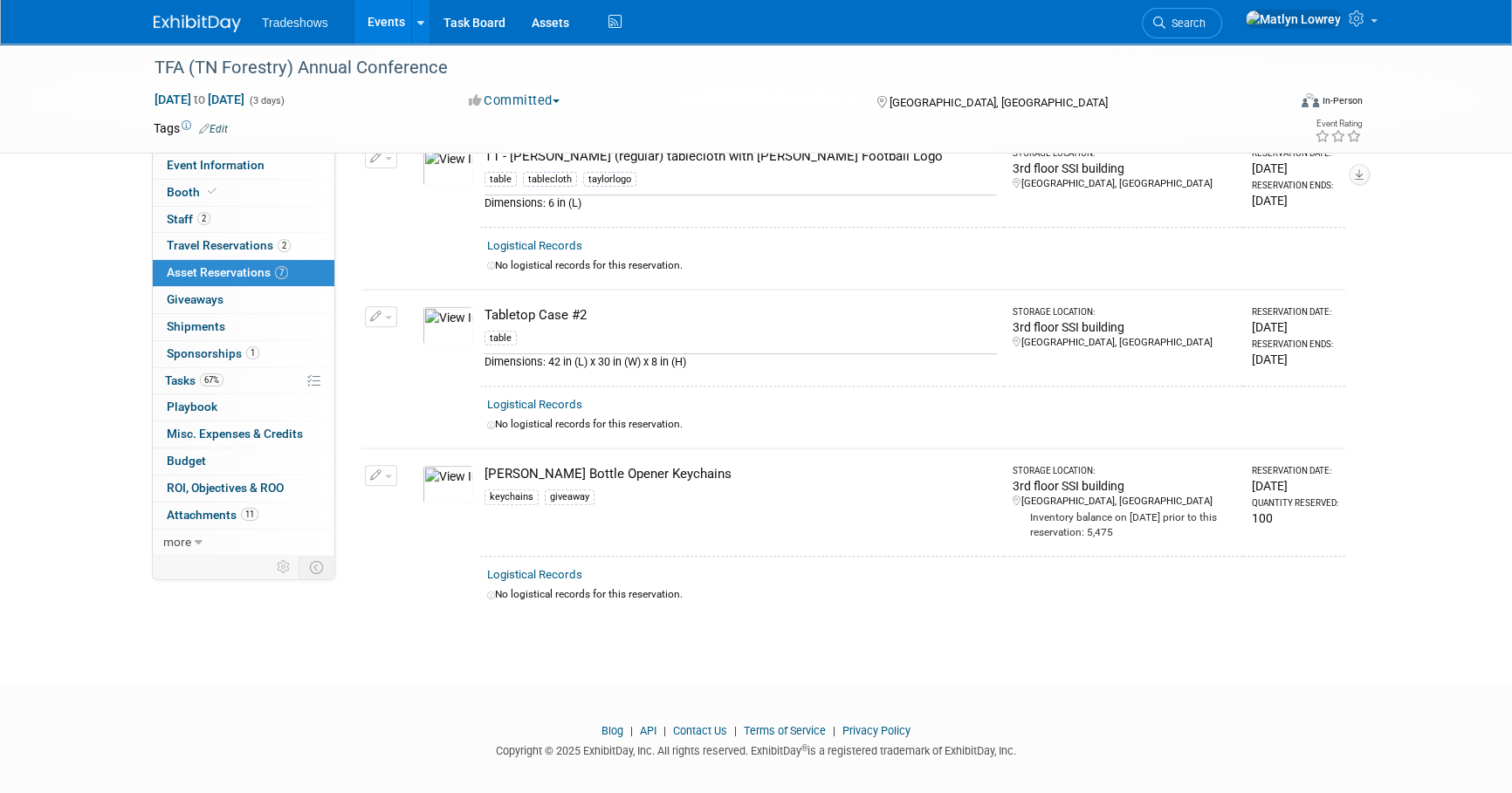
scroll to position [818, 0]
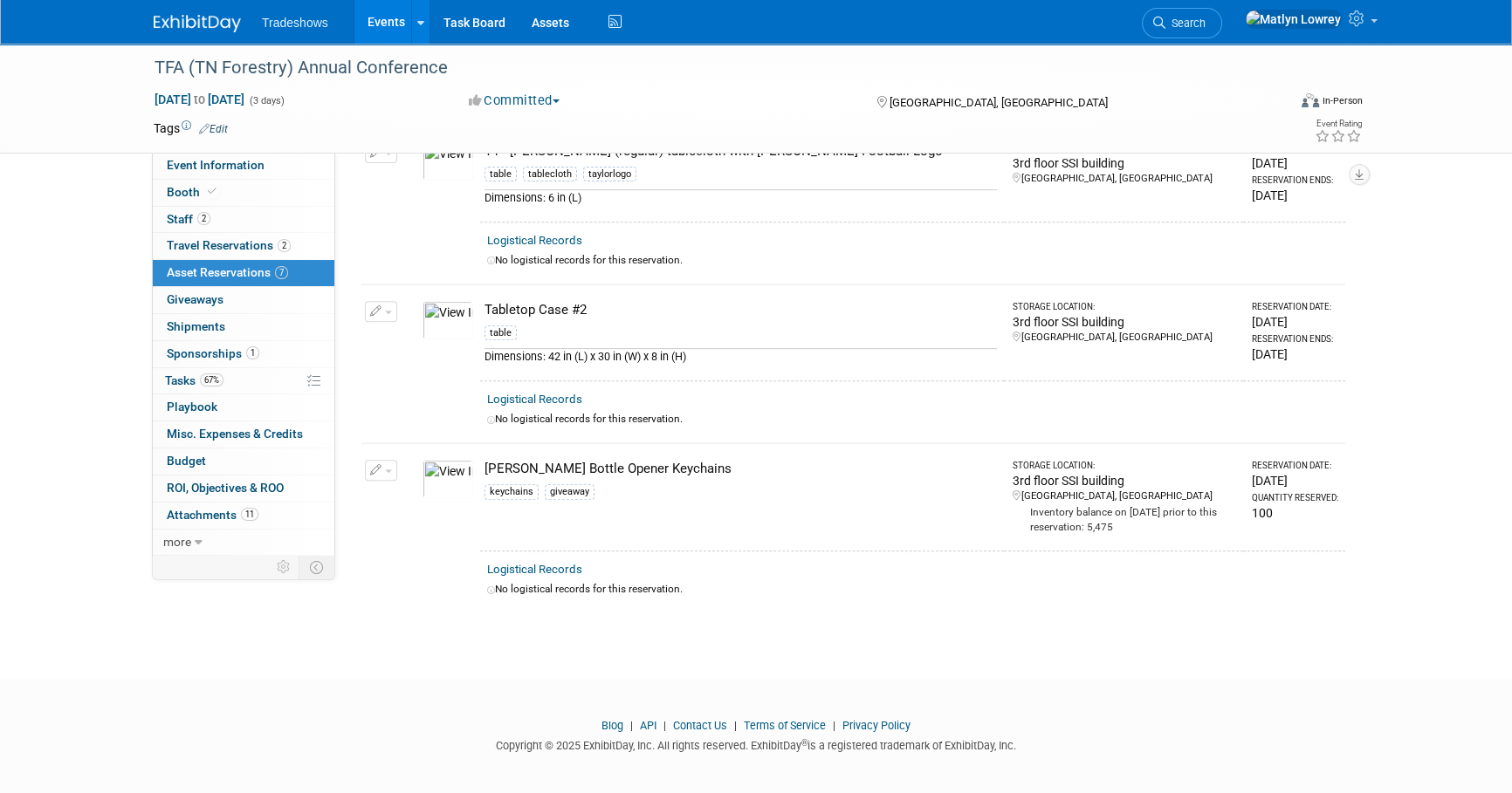
click at [381, 26] on link "Events" at bounding box center [386, 21] width 64 height 44
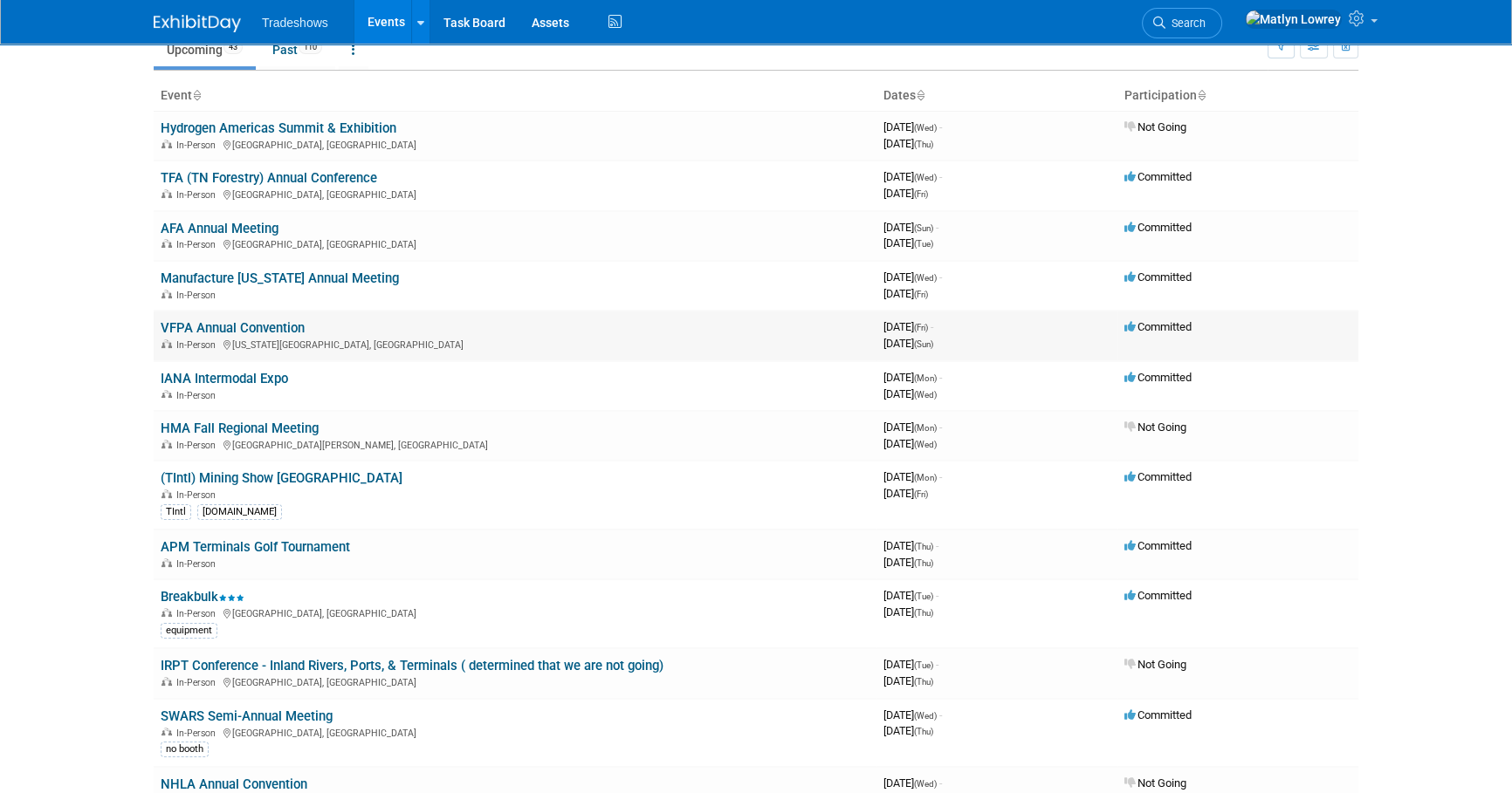
scroll to position [158, 0]
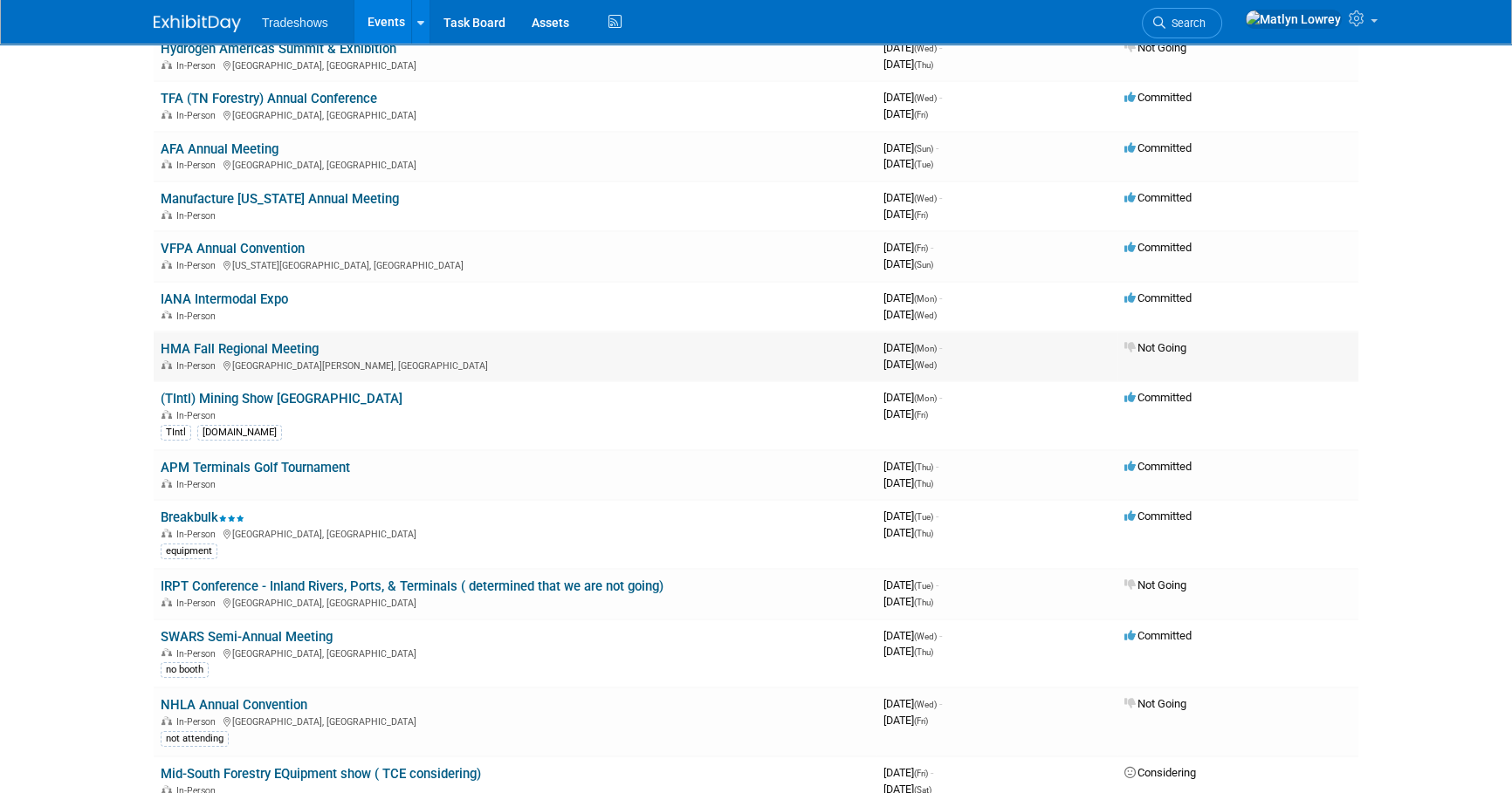
click at [211, 341] on link "HMA Fall Regional Meeting" at bounding box center [239, 349] width 158 height 16
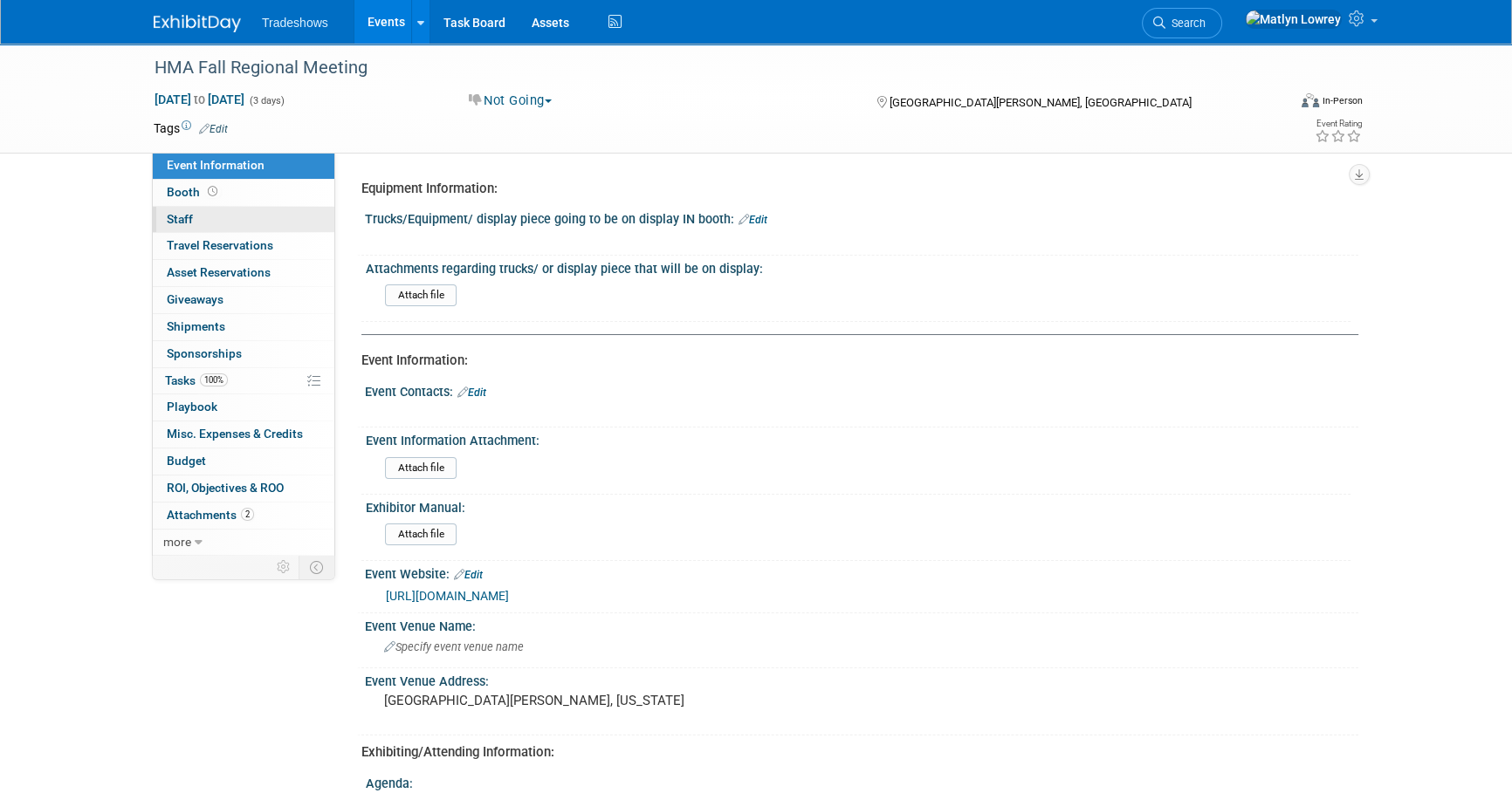
click at [206, 212] on link "0 Staff 0" at bounding box center [244, 220] width 182 height 26
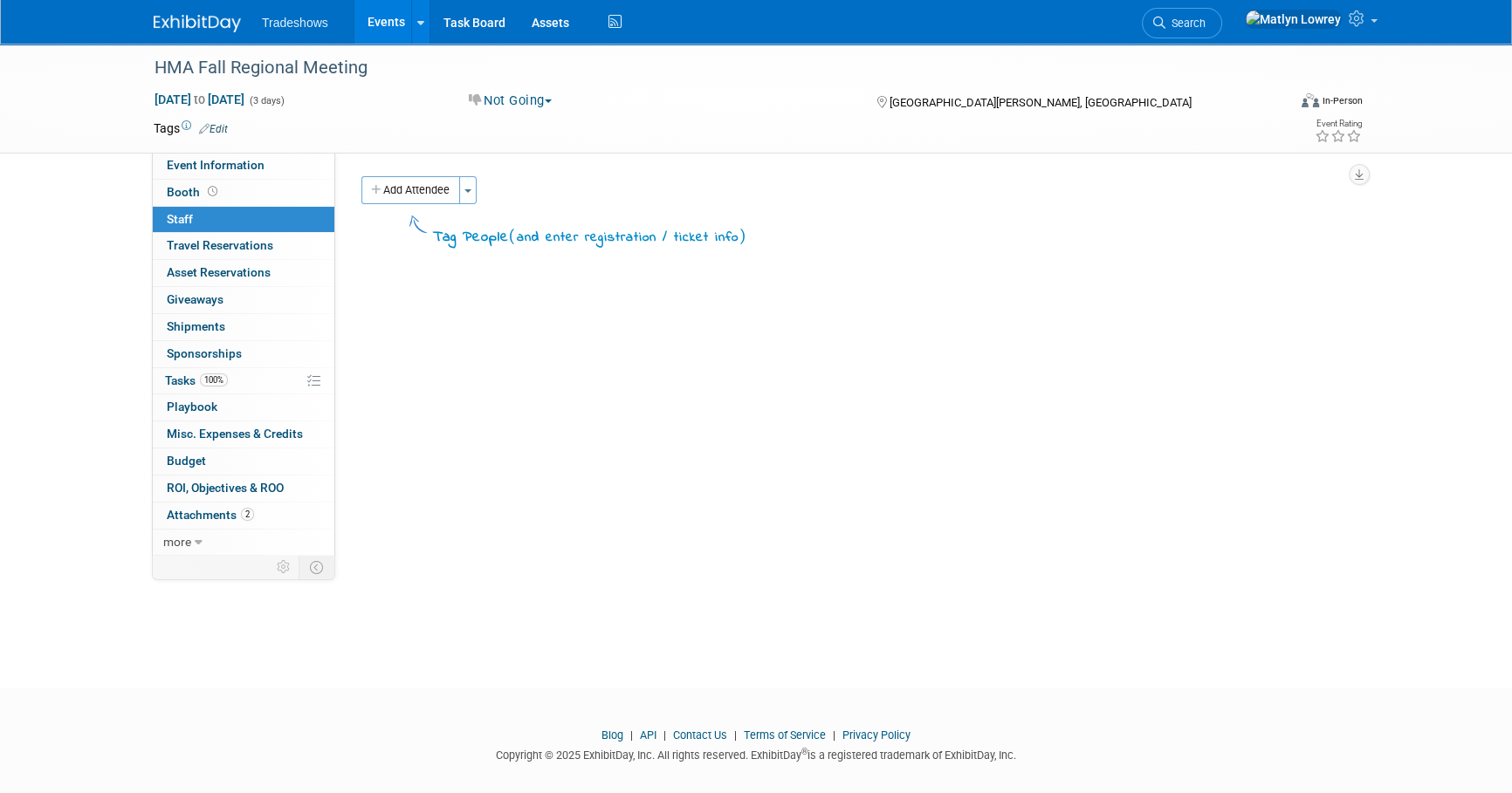
click at [382, 22] on link "Events" at bounding box center [386, 21] width 64 height 44
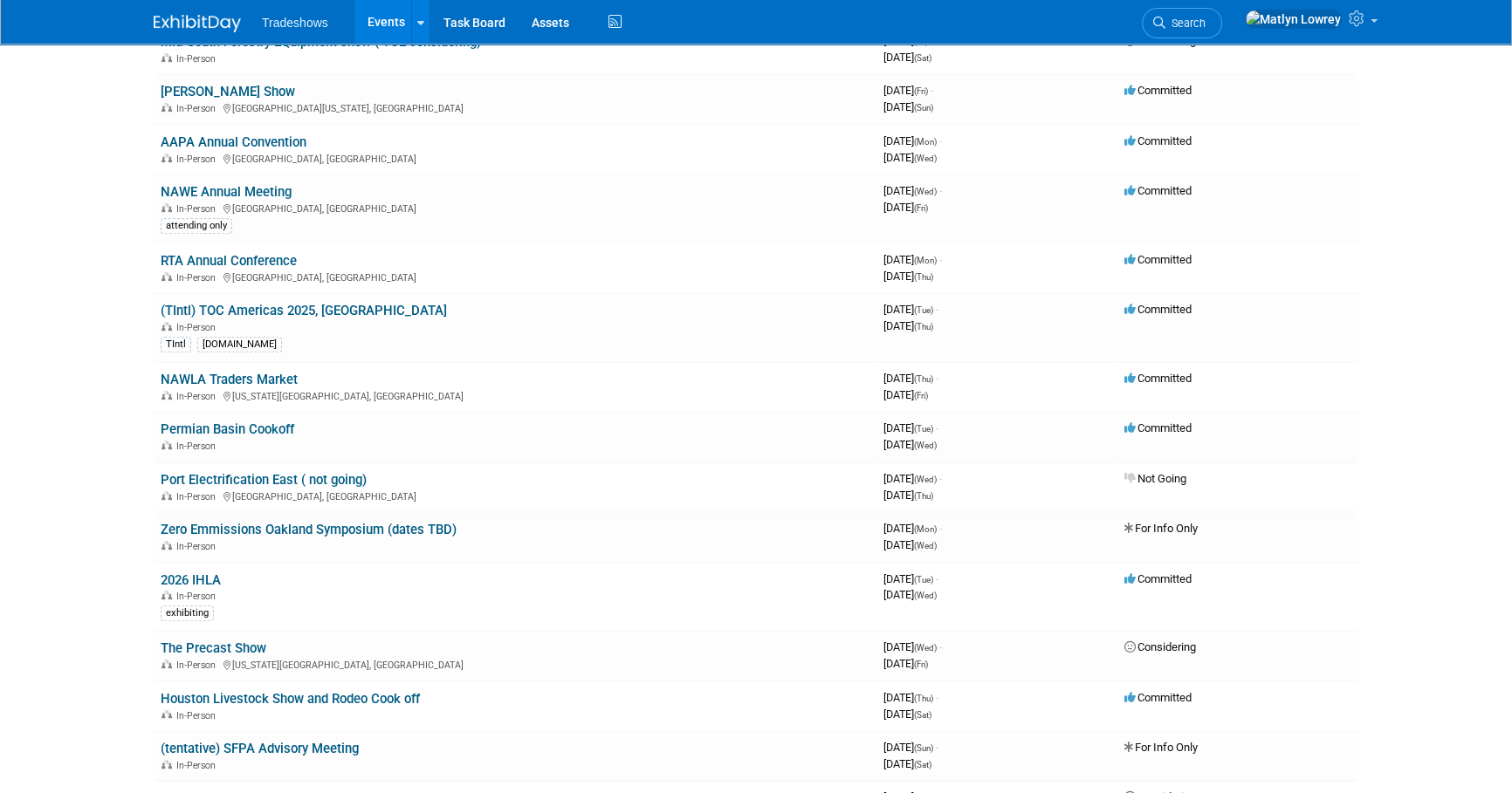
scroll to position [793, 0]
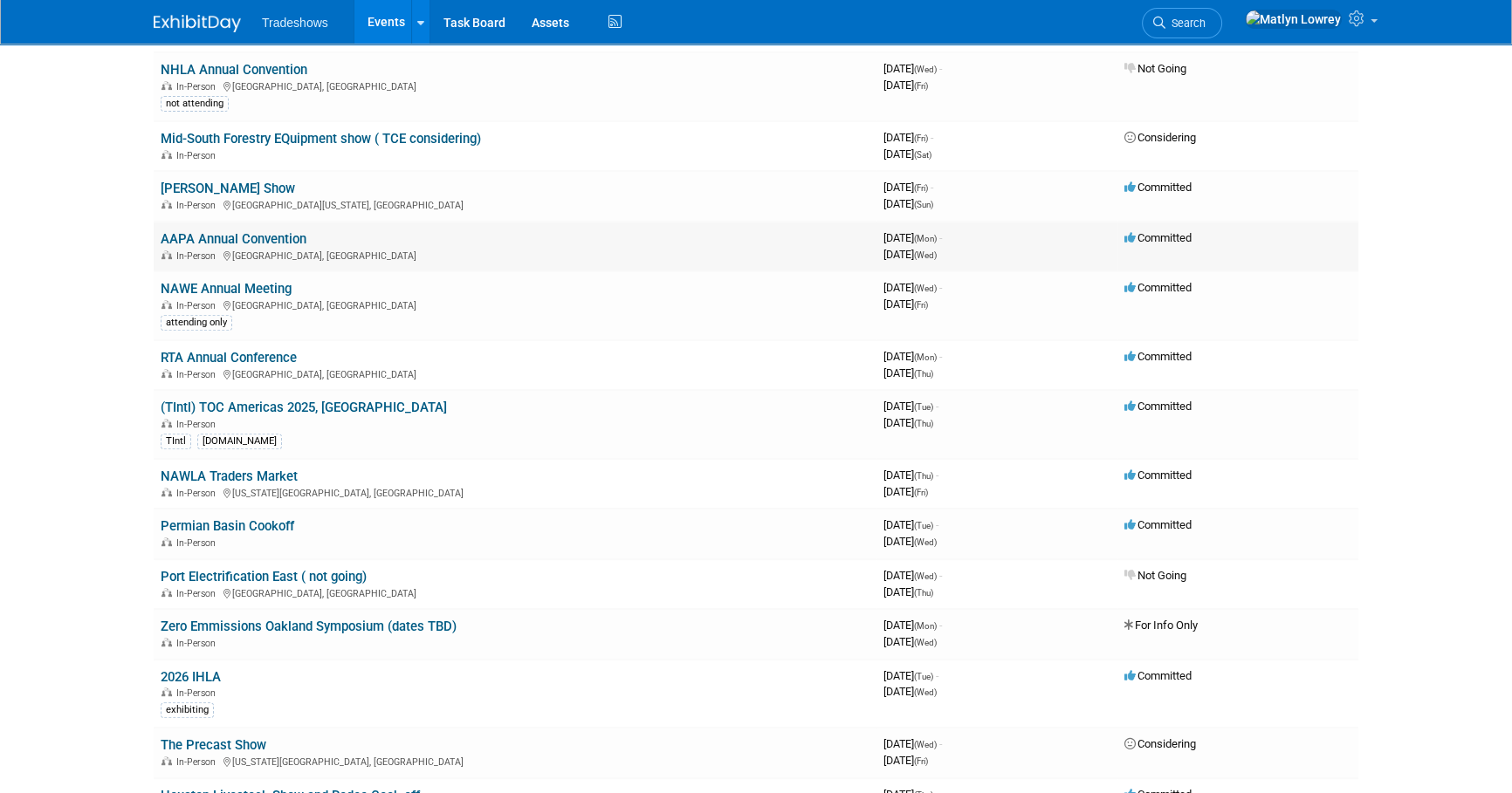
click at [235, 238] on link "AAPA Annual Convention" at bounding box center [233, 238] width 146 height 16
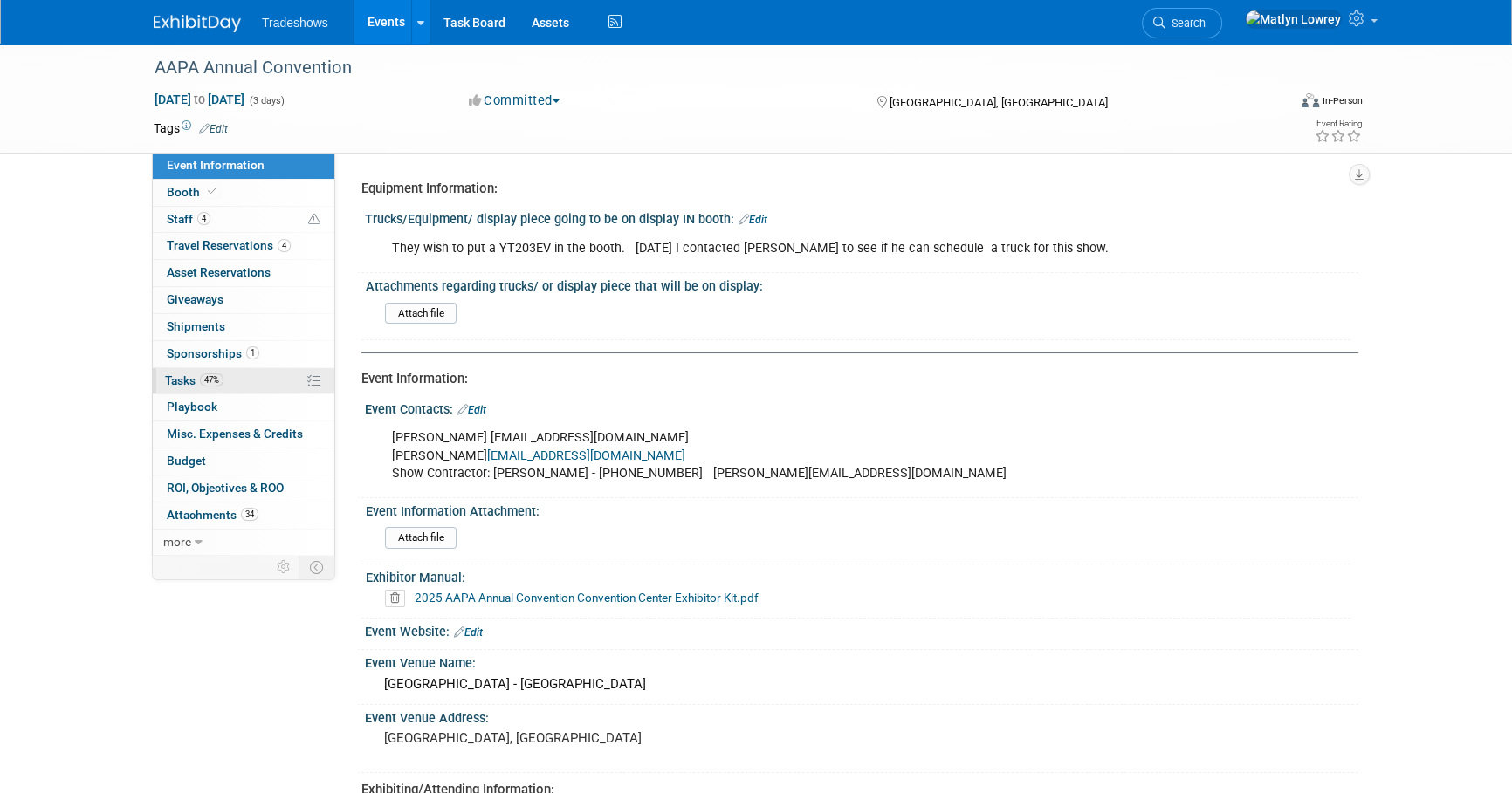
click at [197, 377] on span "Tasks 47%" at bounding box center [194, 380] width 58 height 14
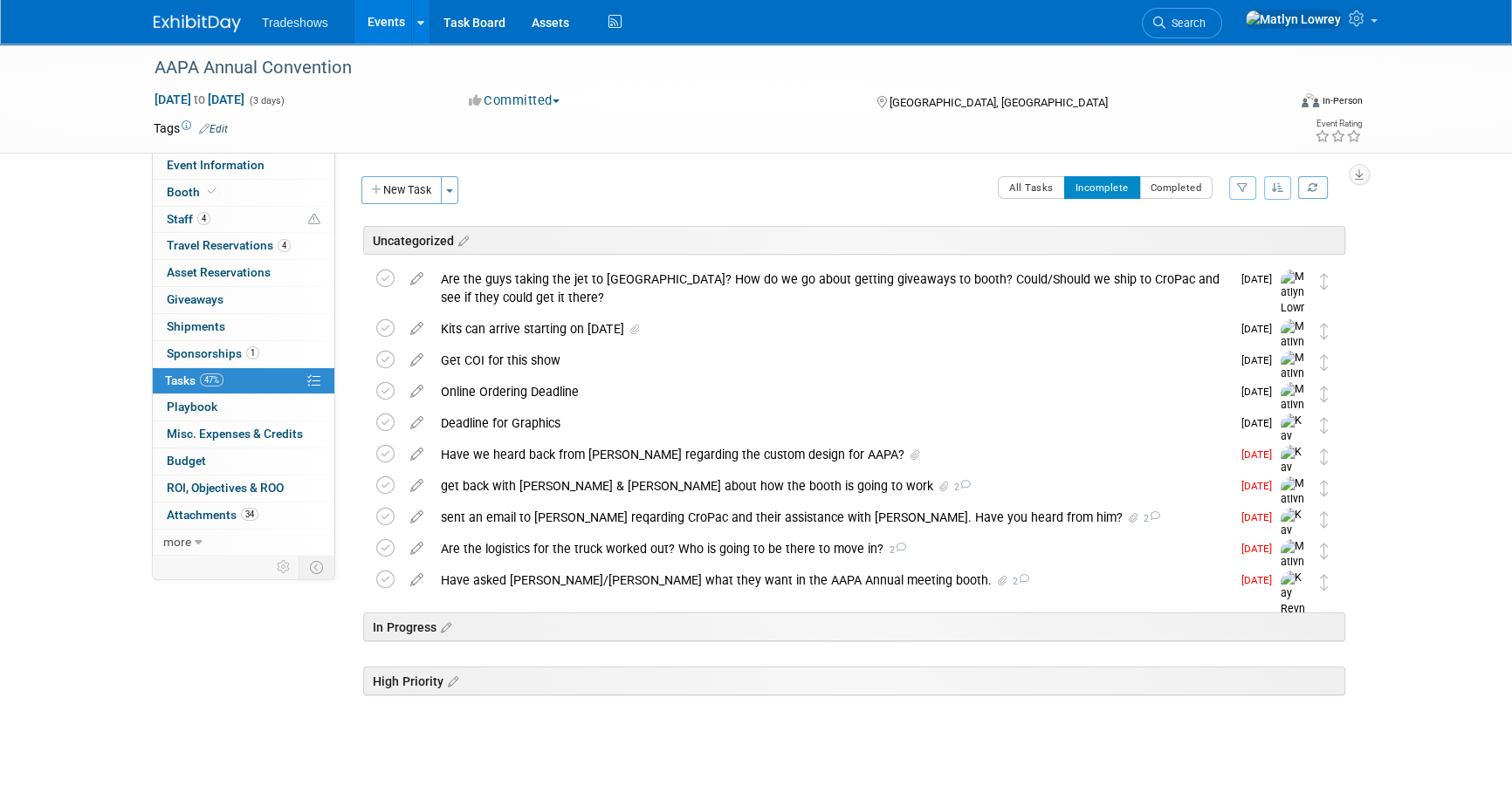
click at [369, 10] on link "Events" at bounding box center [386, 21] width 64 height 44
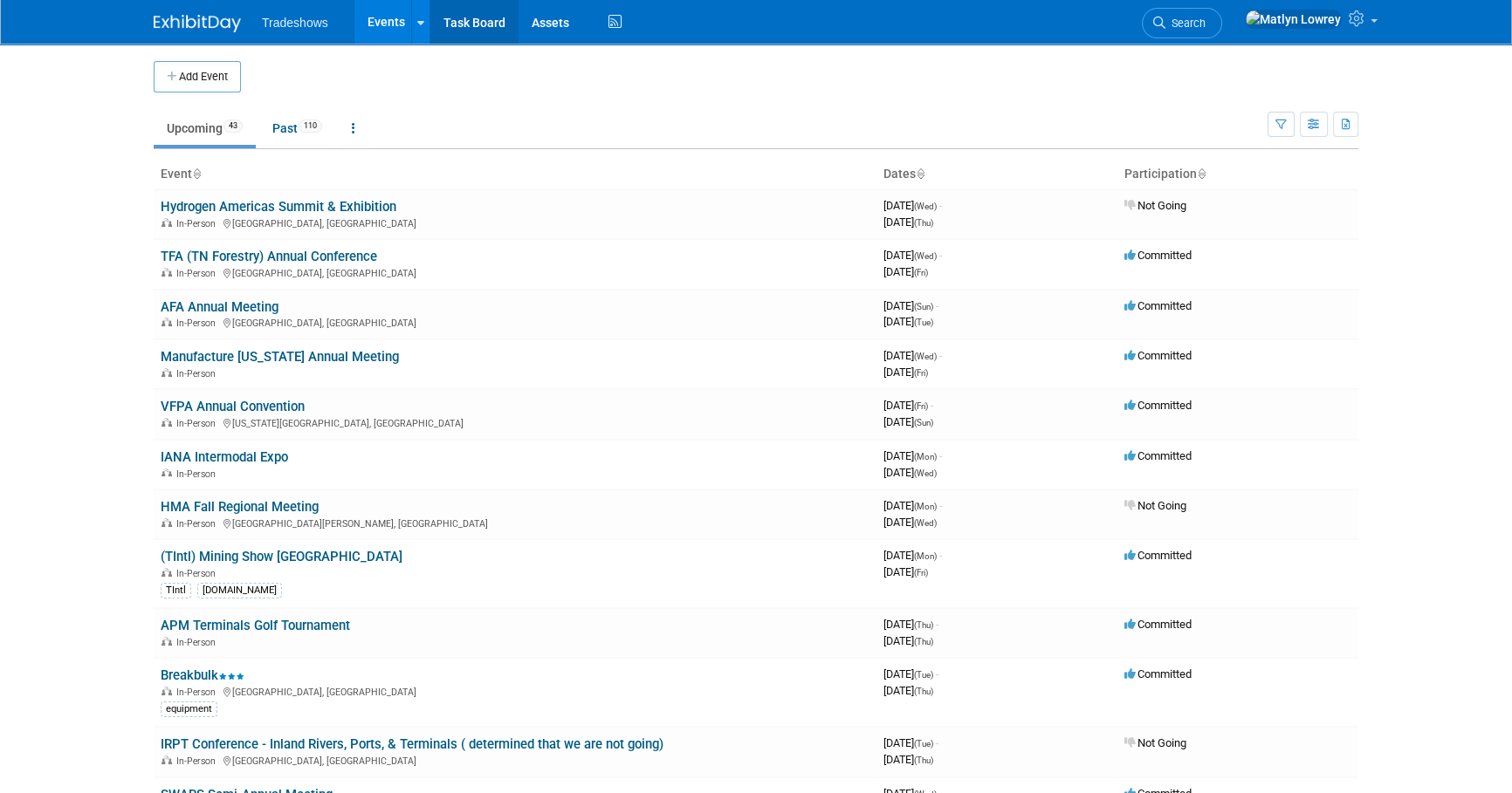
drag, startPoint x: 454, startPoint y: 33, endPoint x: 454, endPoint y: 44, distance: 11.0
click at [453, 33] on link "Task Board" at bounding box center [474, 21] width 88 height 44
